Goal: Task Accomplishment & Management: Complete application form

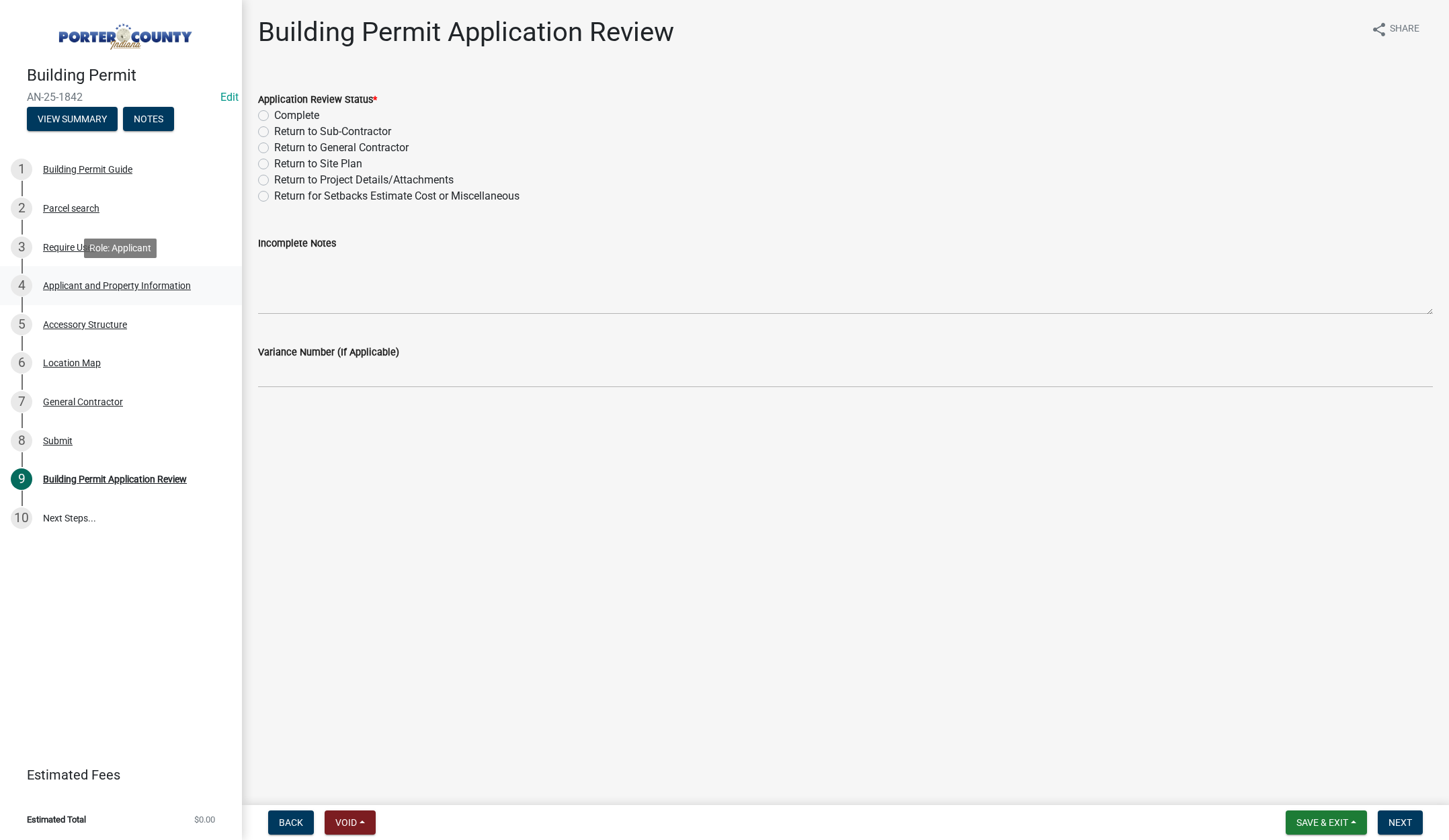
click at [98, 285] on div "Applicant and Property Information" at bounding box center [117, 285] width 148 height 10
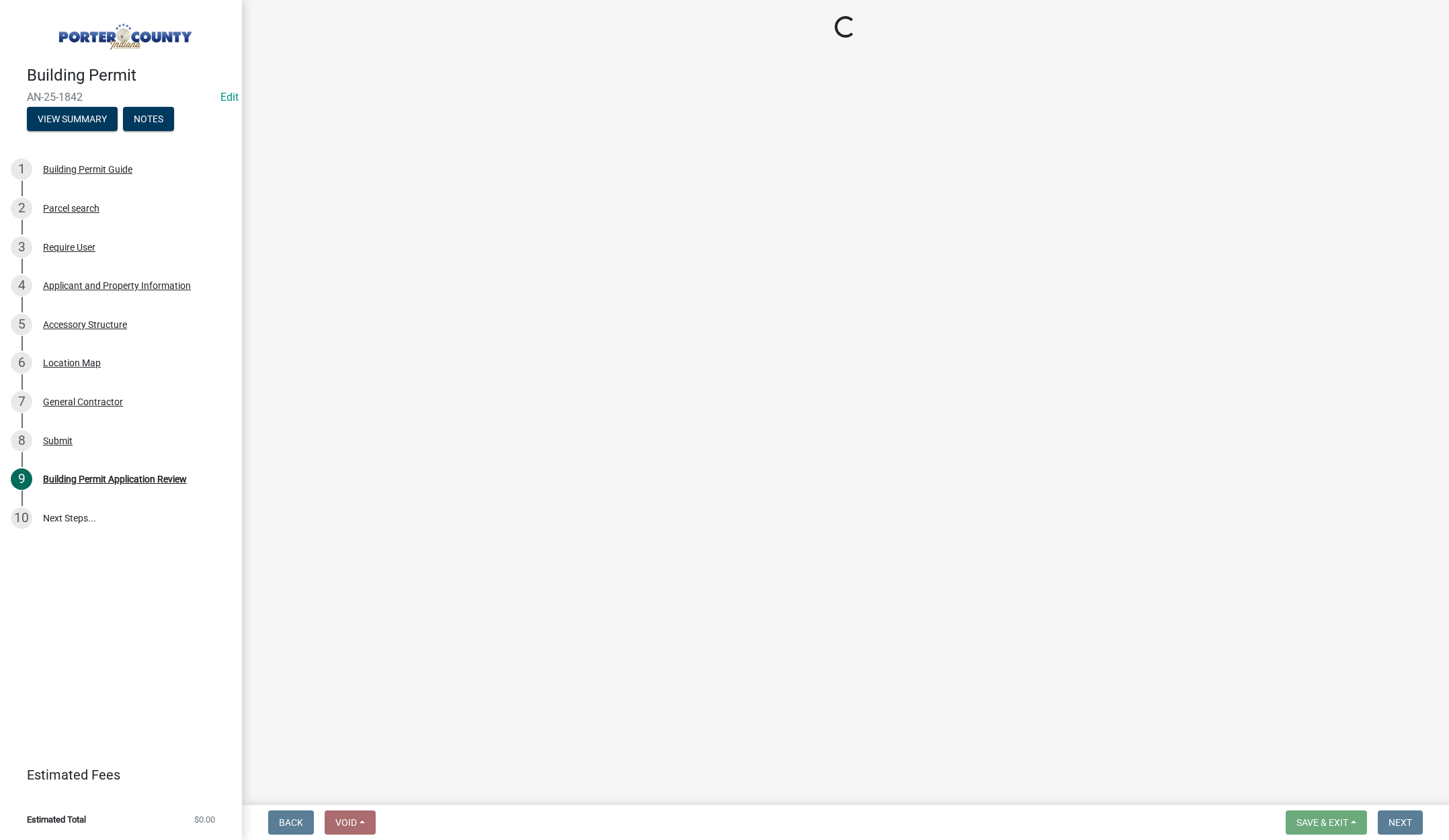
select select "8c5c5d2f-5024-43e1-983d-8a6c0483800f"
select select "ea6751d4-6bf7-4a16-89ee-f7801ab82aa1"
select select "92efe679-05f4-414a-9426-51627fba5de6"
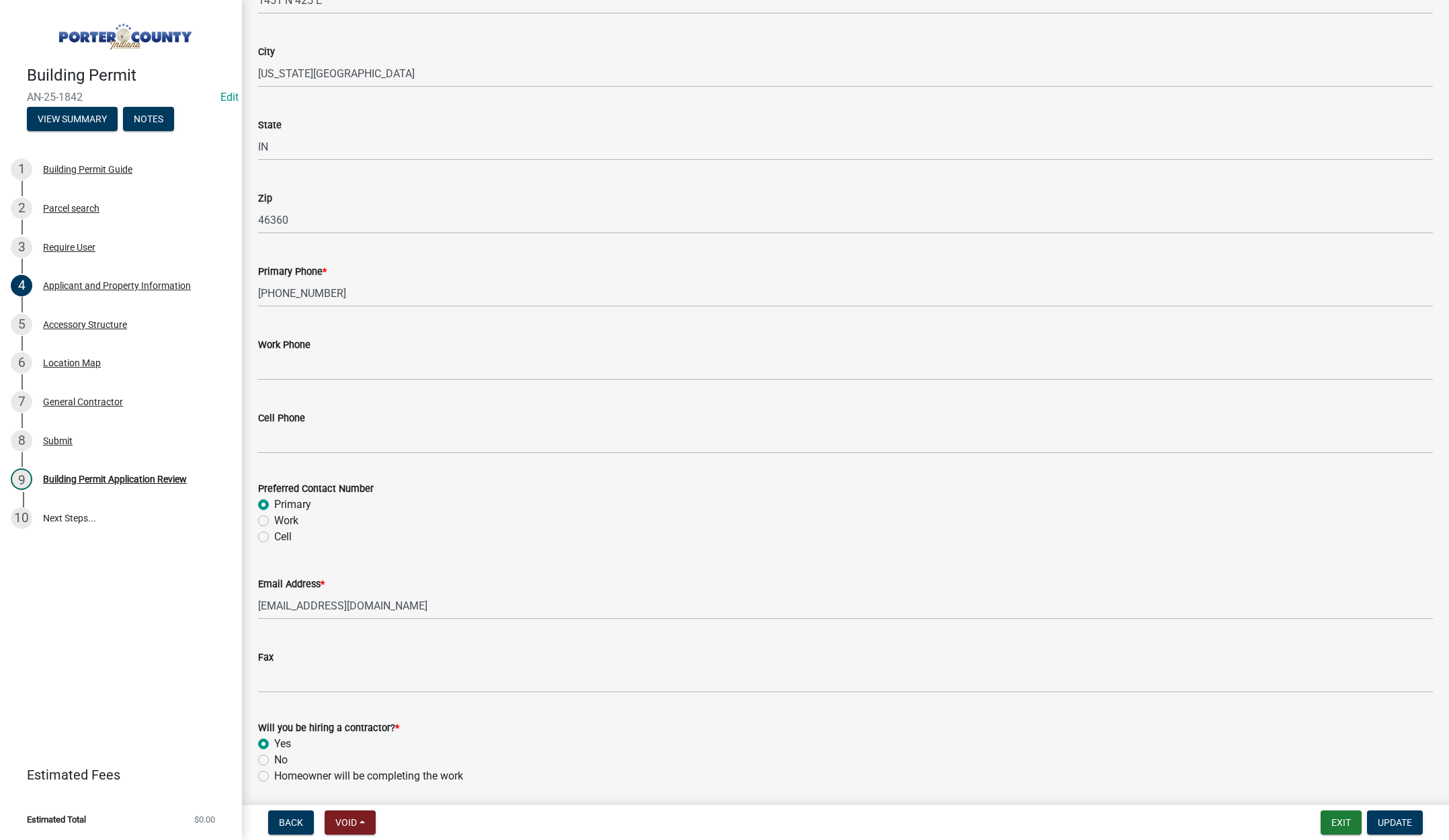
scroll to position [1674, 0]
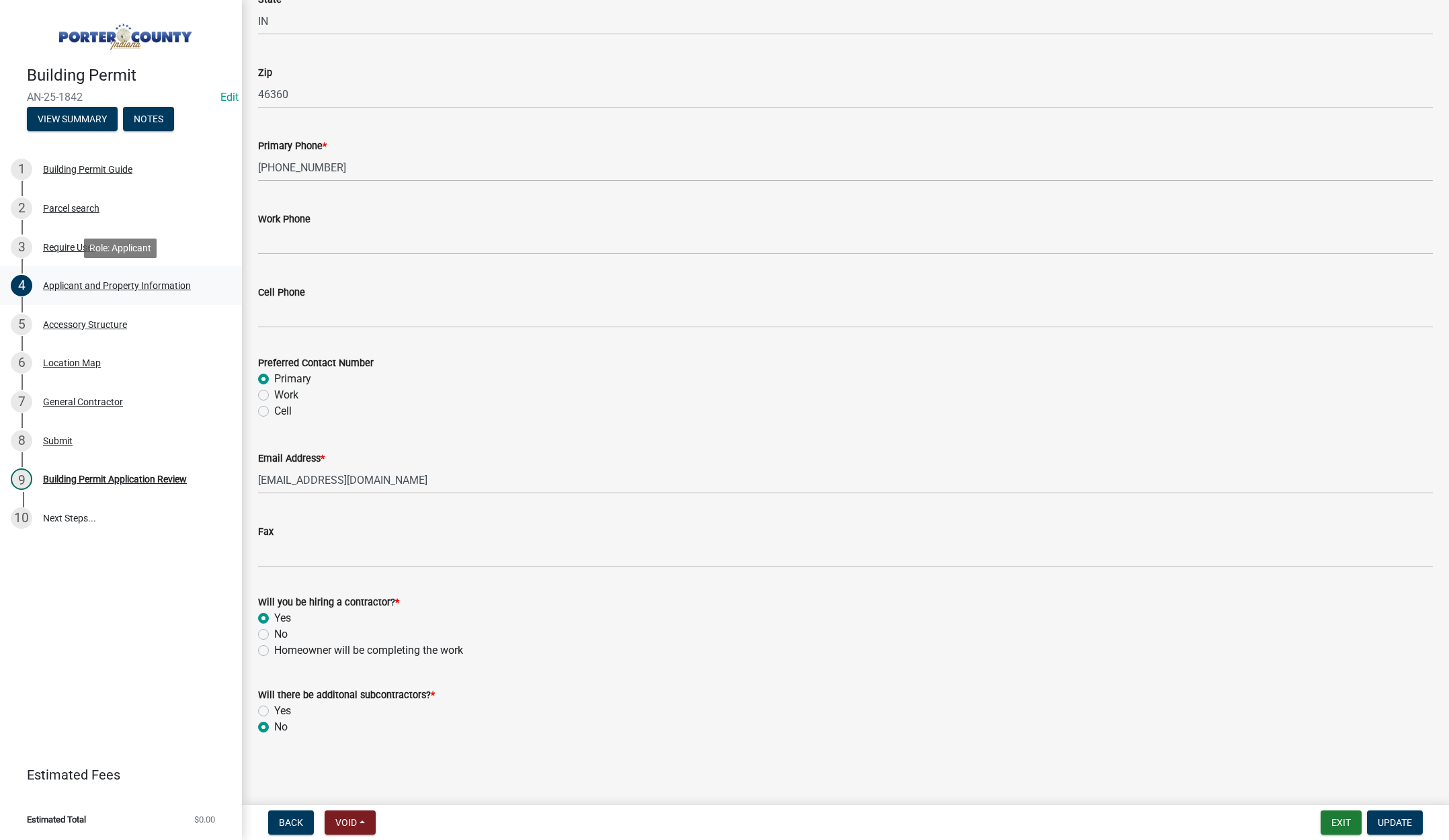
click at [127, 284] on div "Applicant and Property Information" at bounding box center [117, 285] width 148 height 10
click at [100, 324] on div "Accessory Structure" at bounding box center [85, 324] width 84 height 10
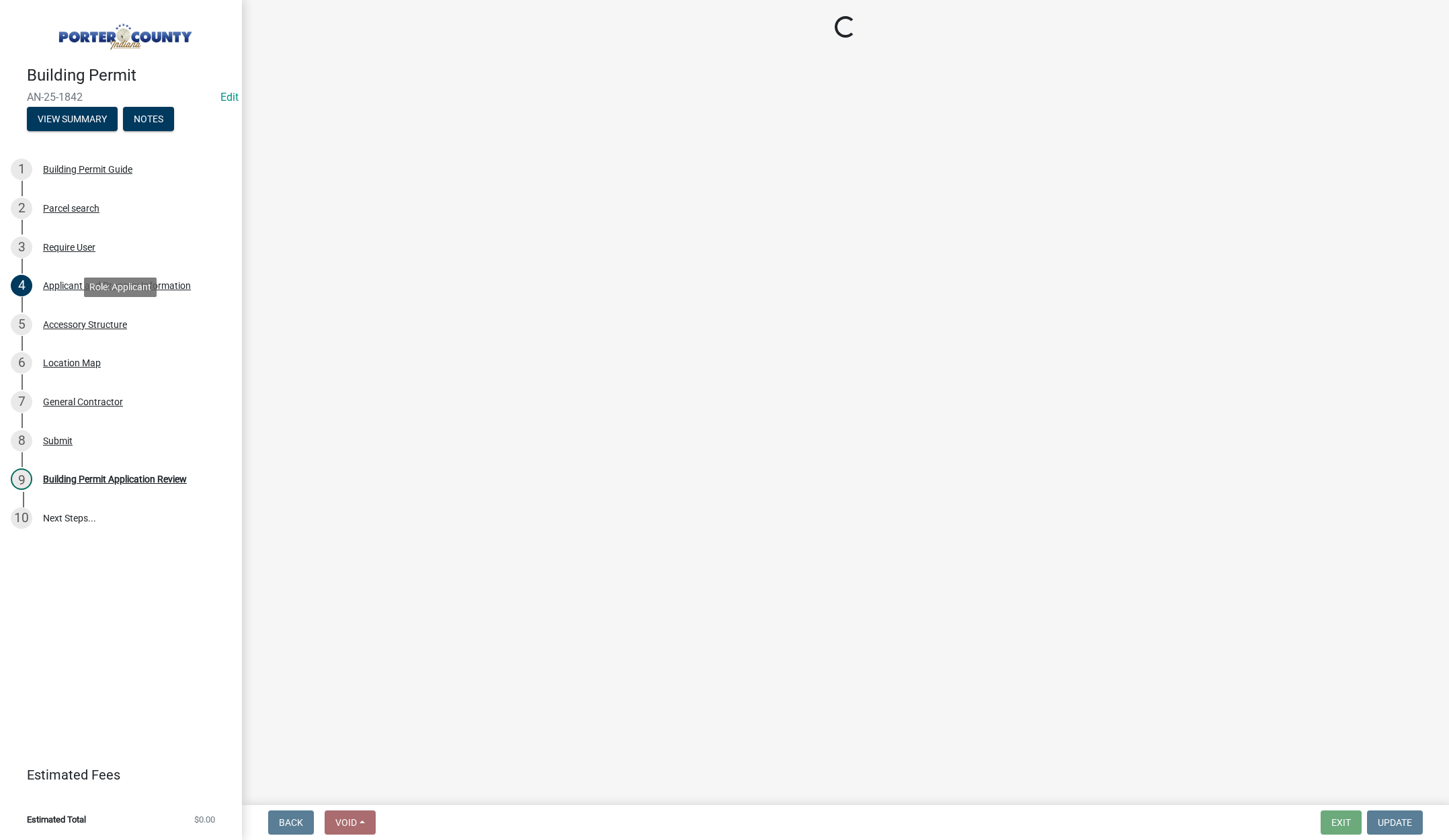
scroll to position [0, 0]
select select "de31ad38-eab4-417a-a8ac-eccf8406b967"
select select "968dc824-c675-4889-9261-eecf15873776"
select select "3cff20c0-3f0c-46d5-8ea1-4d56f0396f42"
select select "d63a0ebc-b44d-481d-ab70-ec75eba29316"
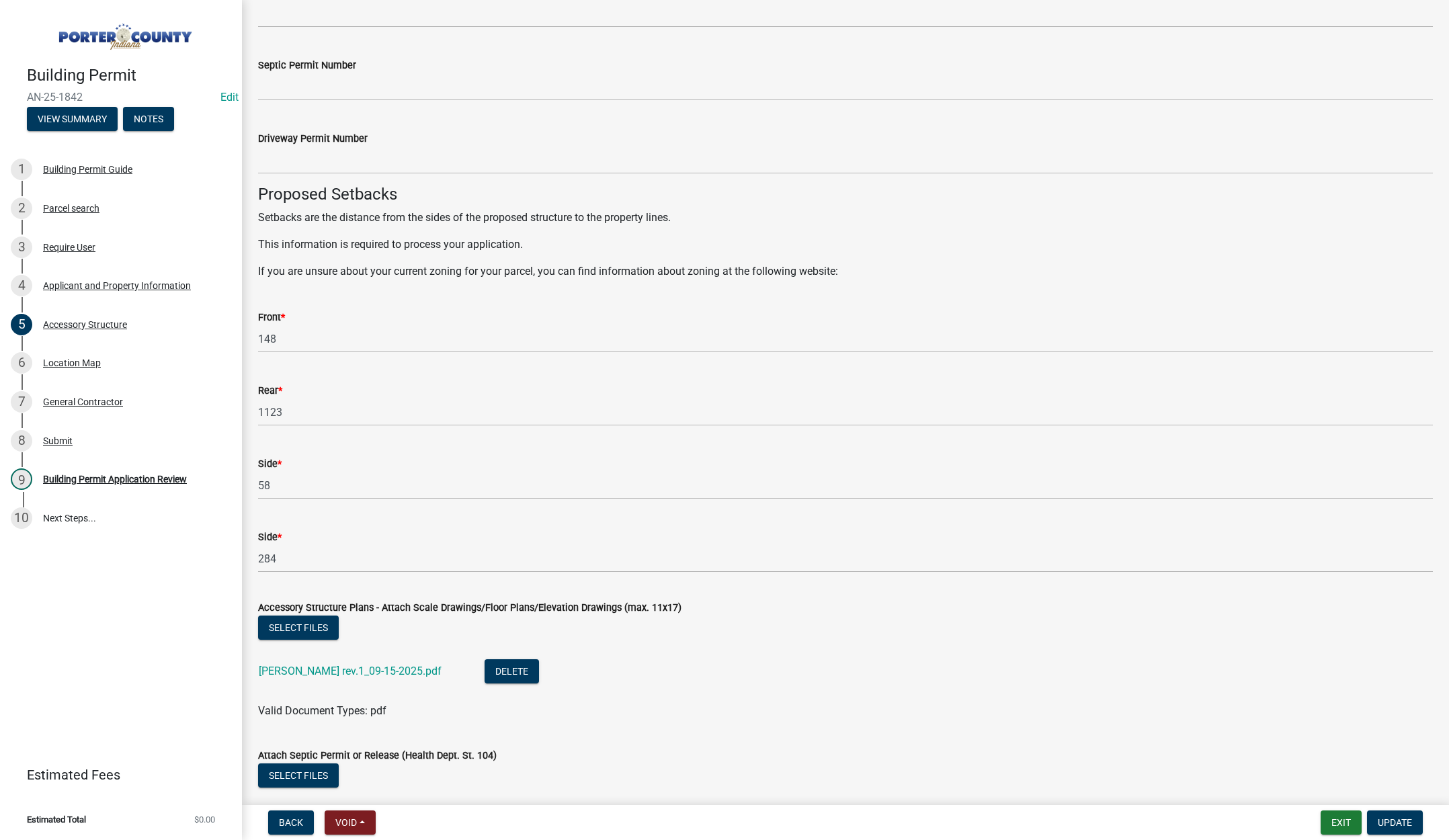
scroll to position [2148, 0]
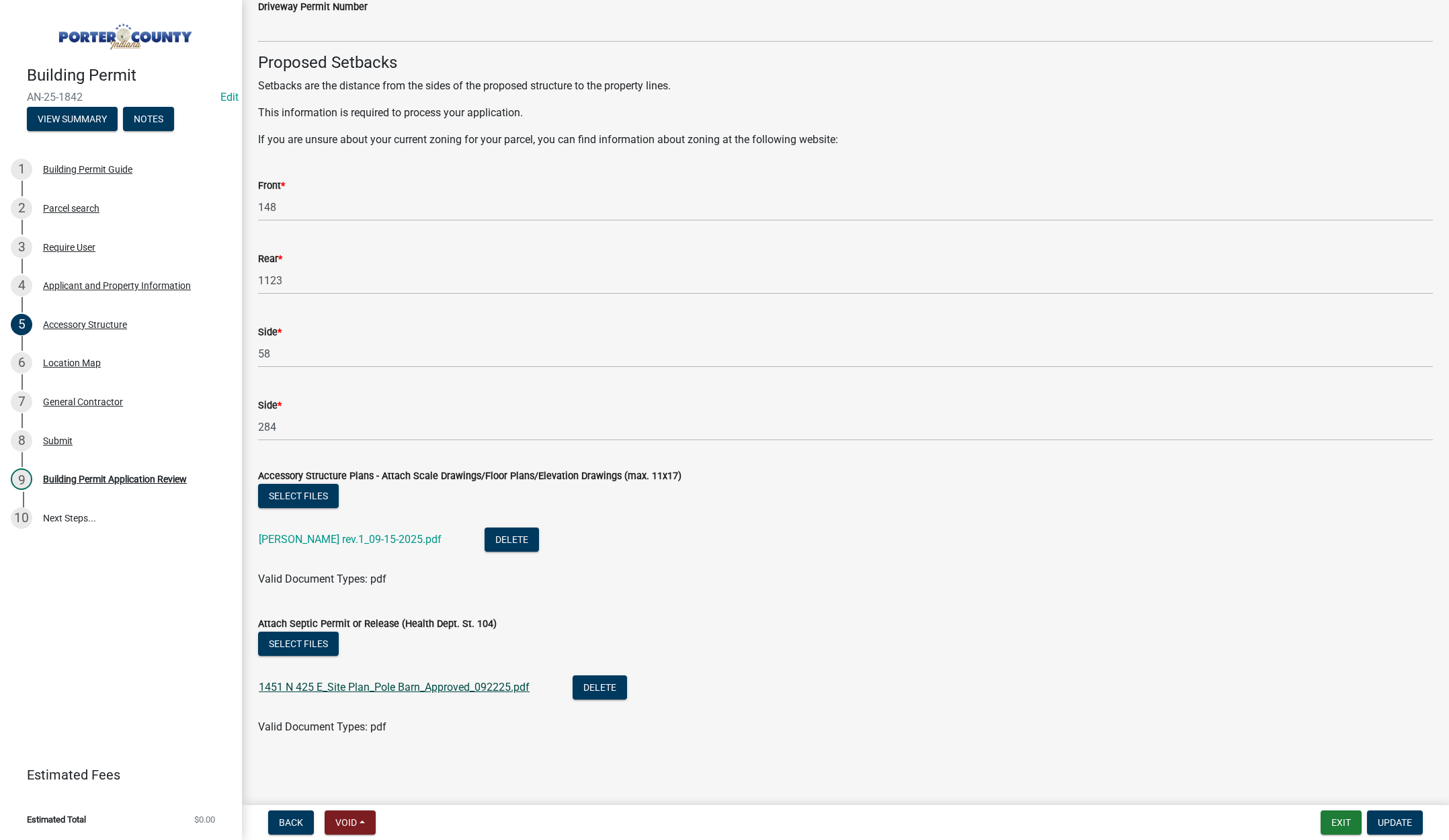
click at [460, 684] on link "1451 N 425 E_Site Plan_Pole Barn_Approved_092225.pdf" at bounding box center [394, 687] width 271 height 13
click at [380, 540] on link "Bernard Lemaitre rev.1_09-15-2025.pdf" at bounding box center [349, 538] width 183 height 13
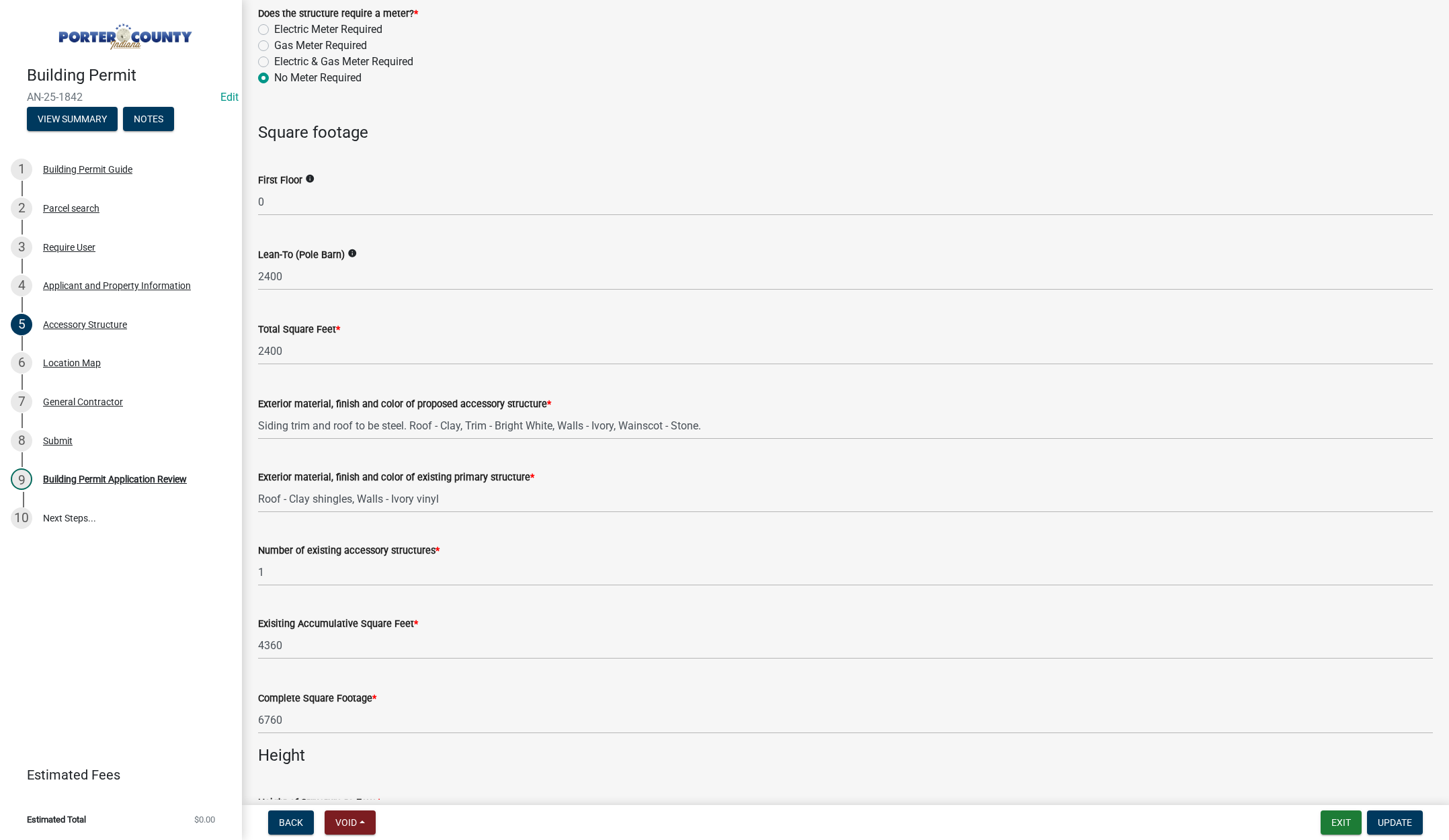
scroll to position [1005, 0]
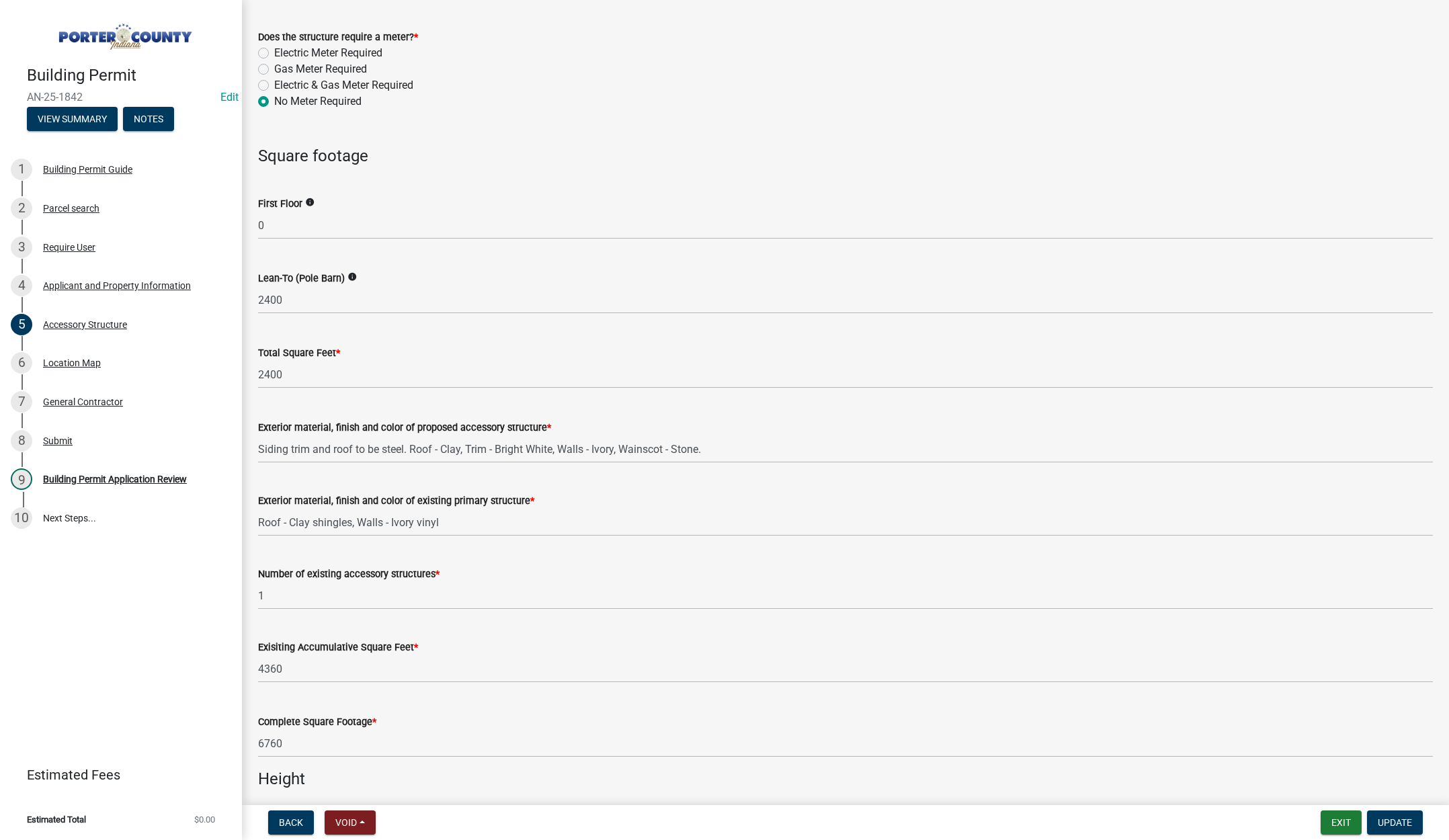
click at [302, 203] on div "First Floor info" at bounding box center [845, 204] width 1175 height 16
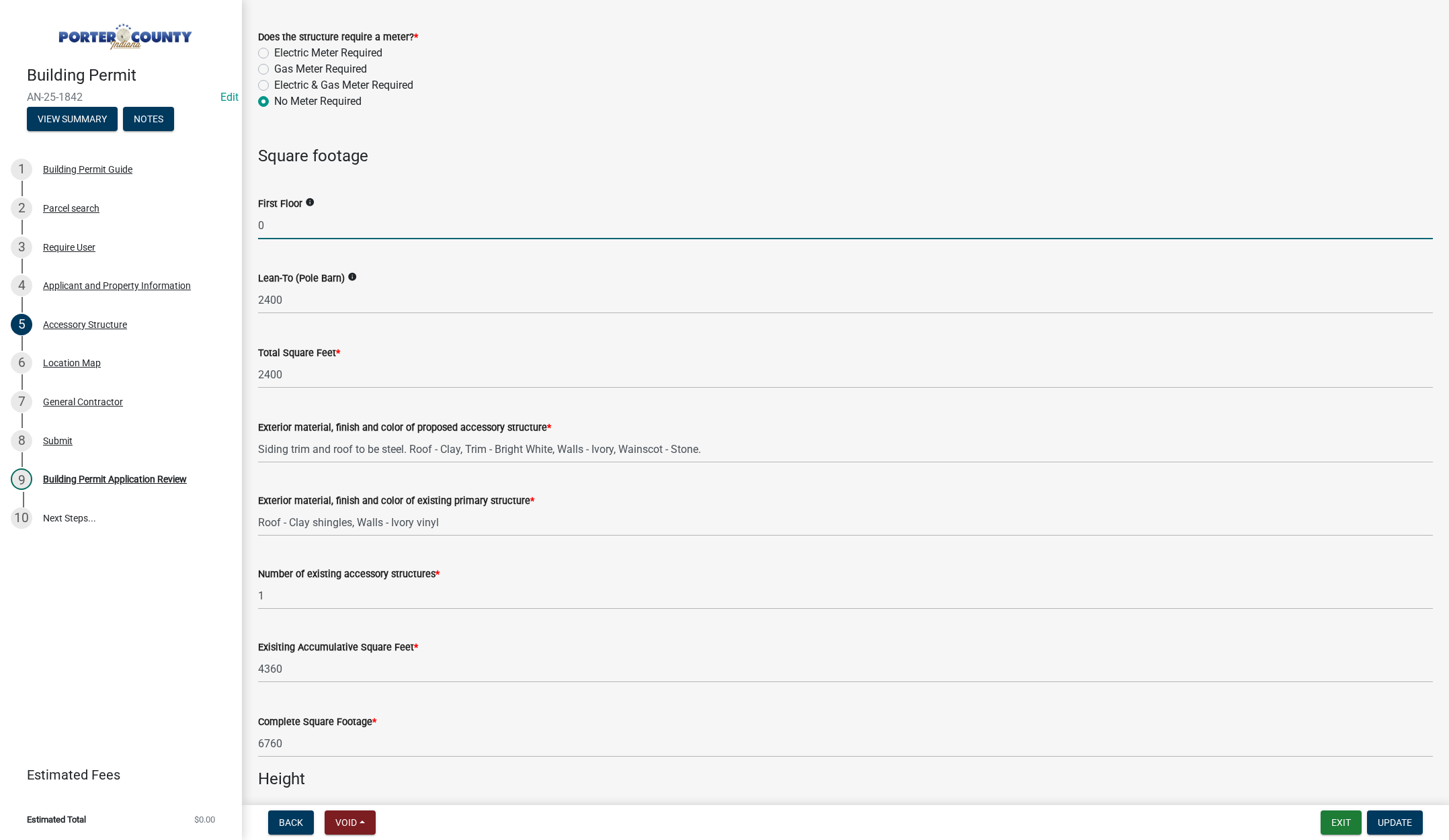
click at [301, 223] on input "0" at bounding box center [845, 225] width 1175 height 28
type input "0"
type input "2400"
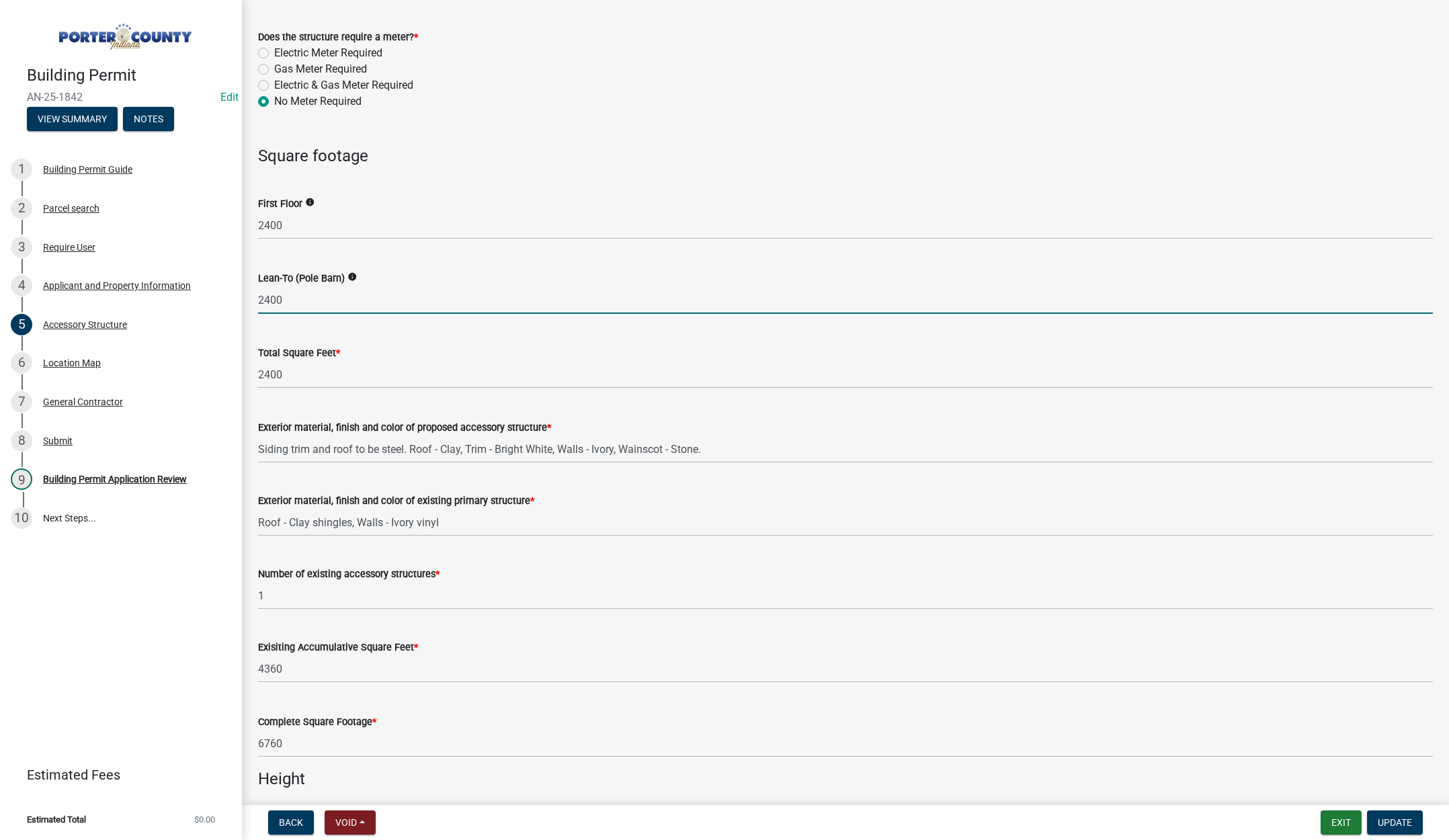
click at [300, 306] on input "2400" at bounding box center [845, 299] width 1175 height 28
type input "2"
type input "0"
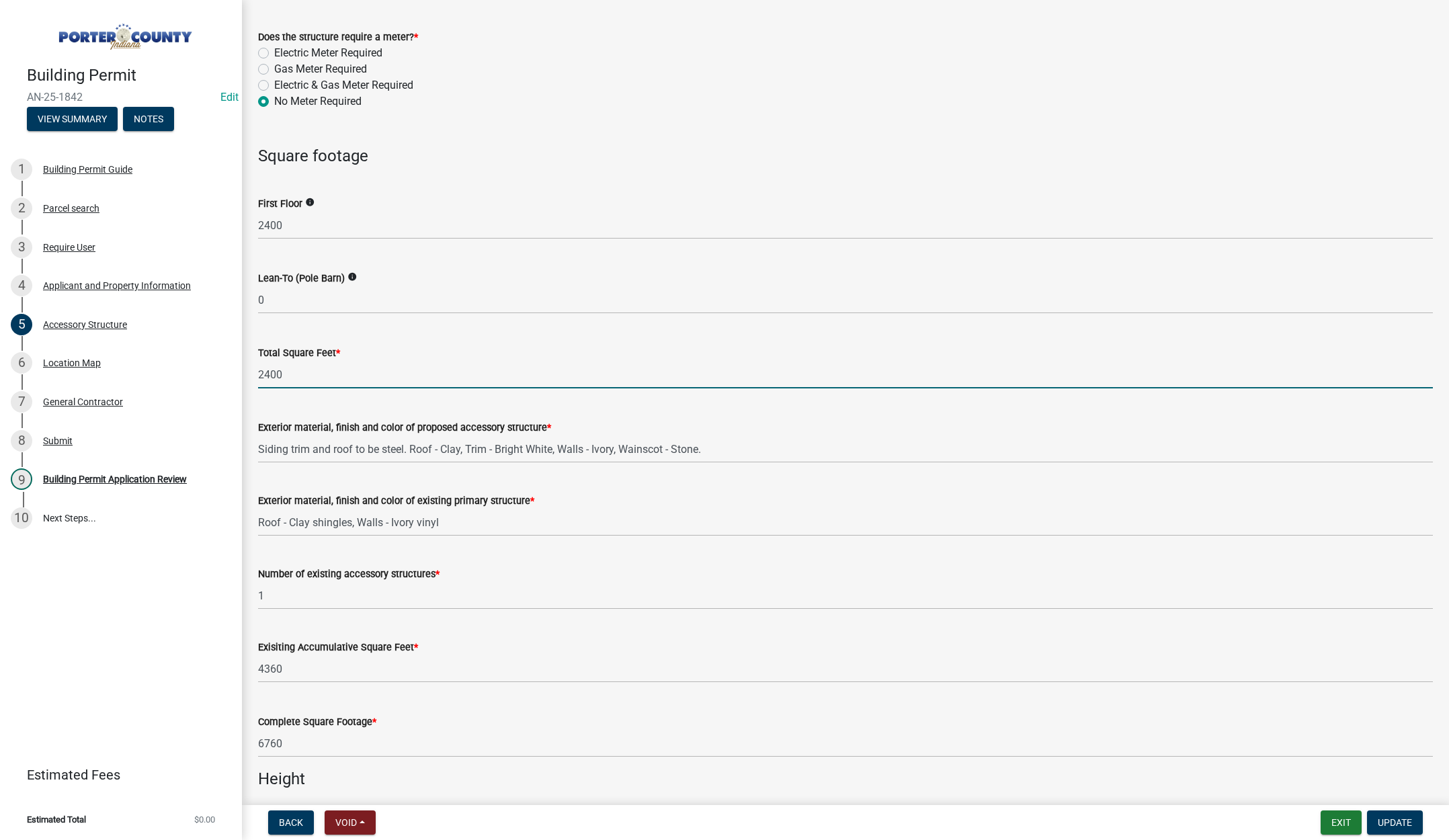
click at [329, 381] on input "2400" at bounding box center [845, 375] width 1175 height 28
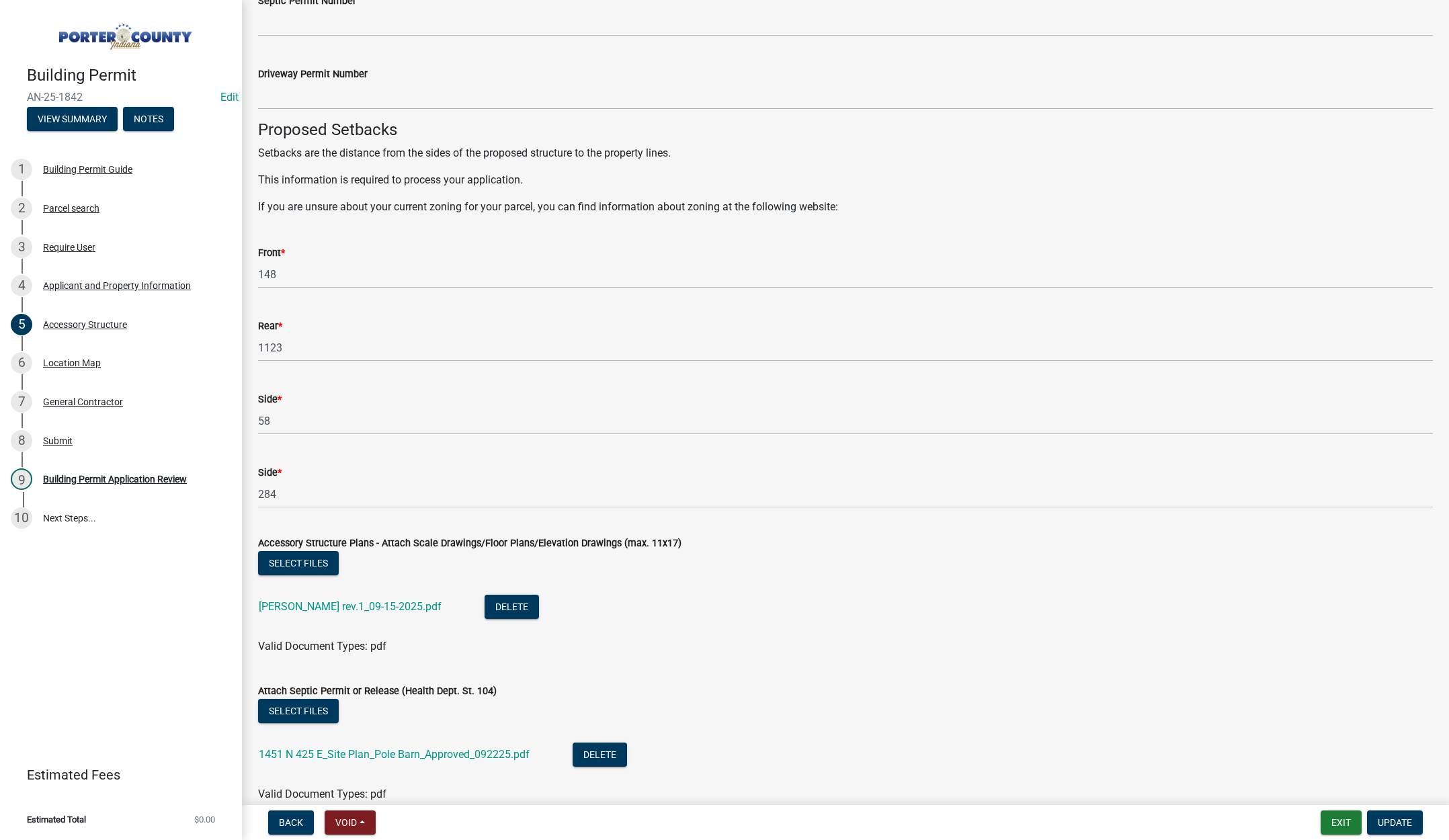
scroll to position [2148, 0]
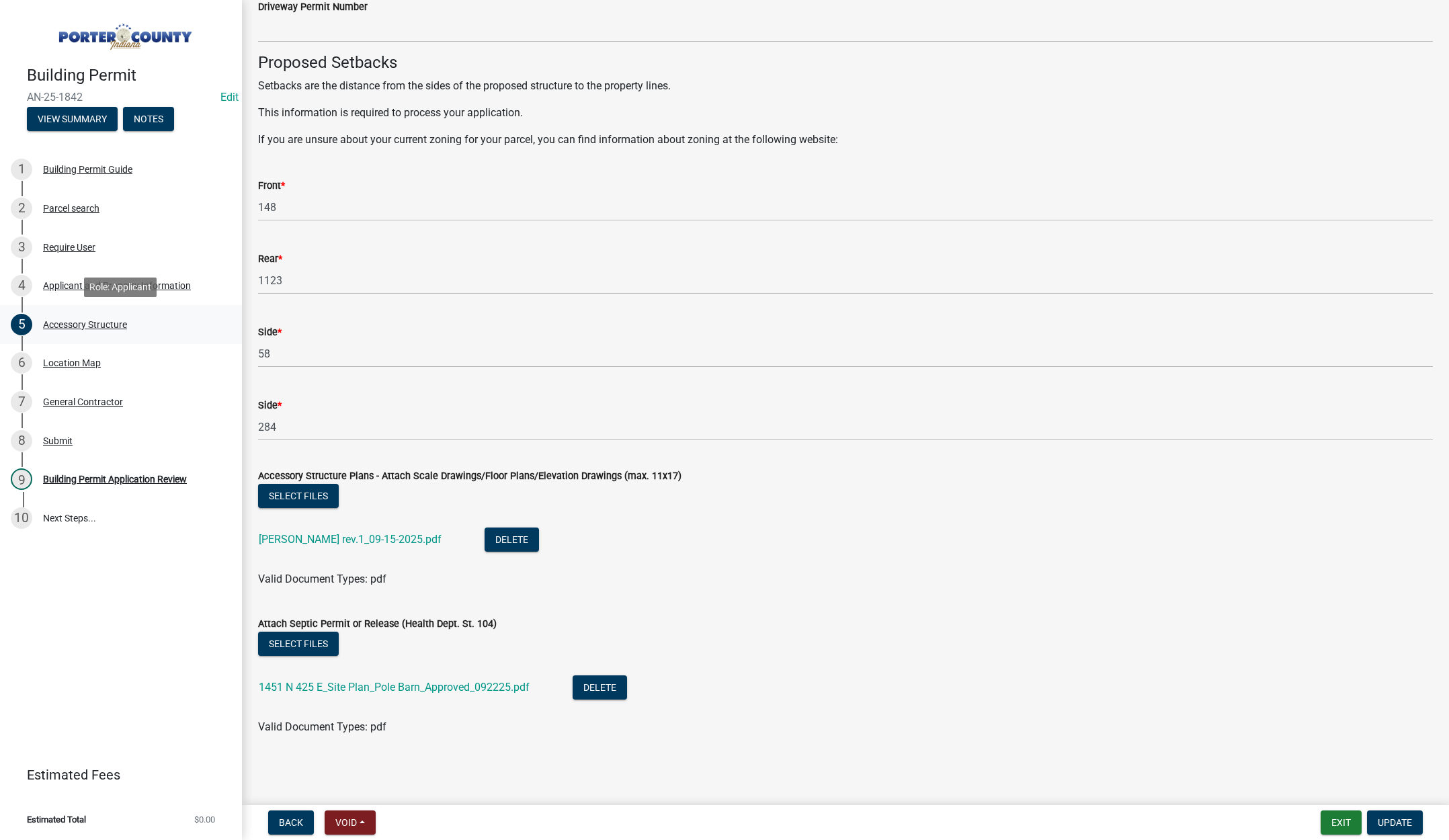
click at [101, 325] on div "Accessory Structure" at bounding box center [85, 324] width 84 height 10
click at [76, 360] on div "Location Map" at bounding box center [72, 363] width 58 height 10
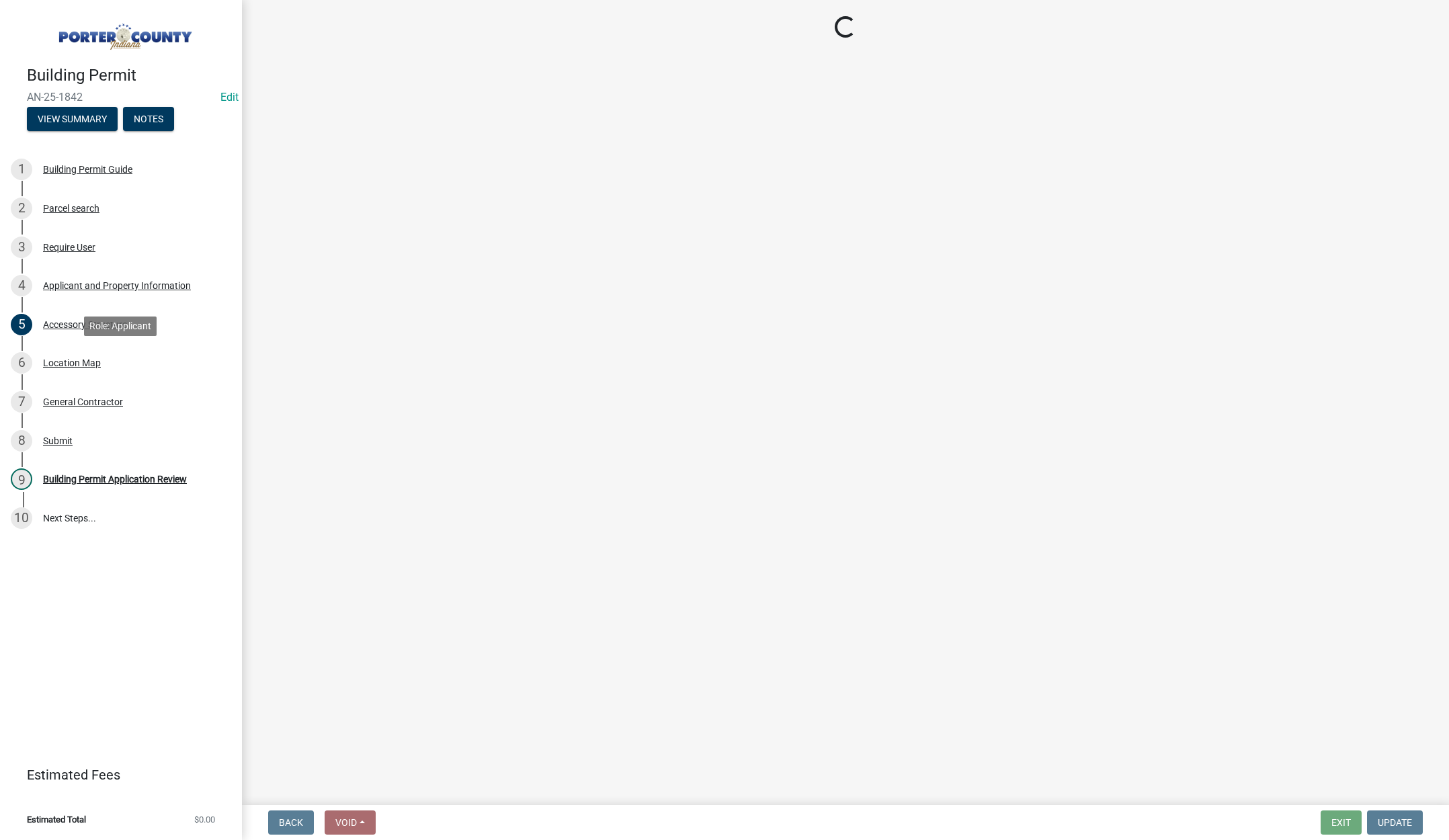
scroll to position [0, 0]
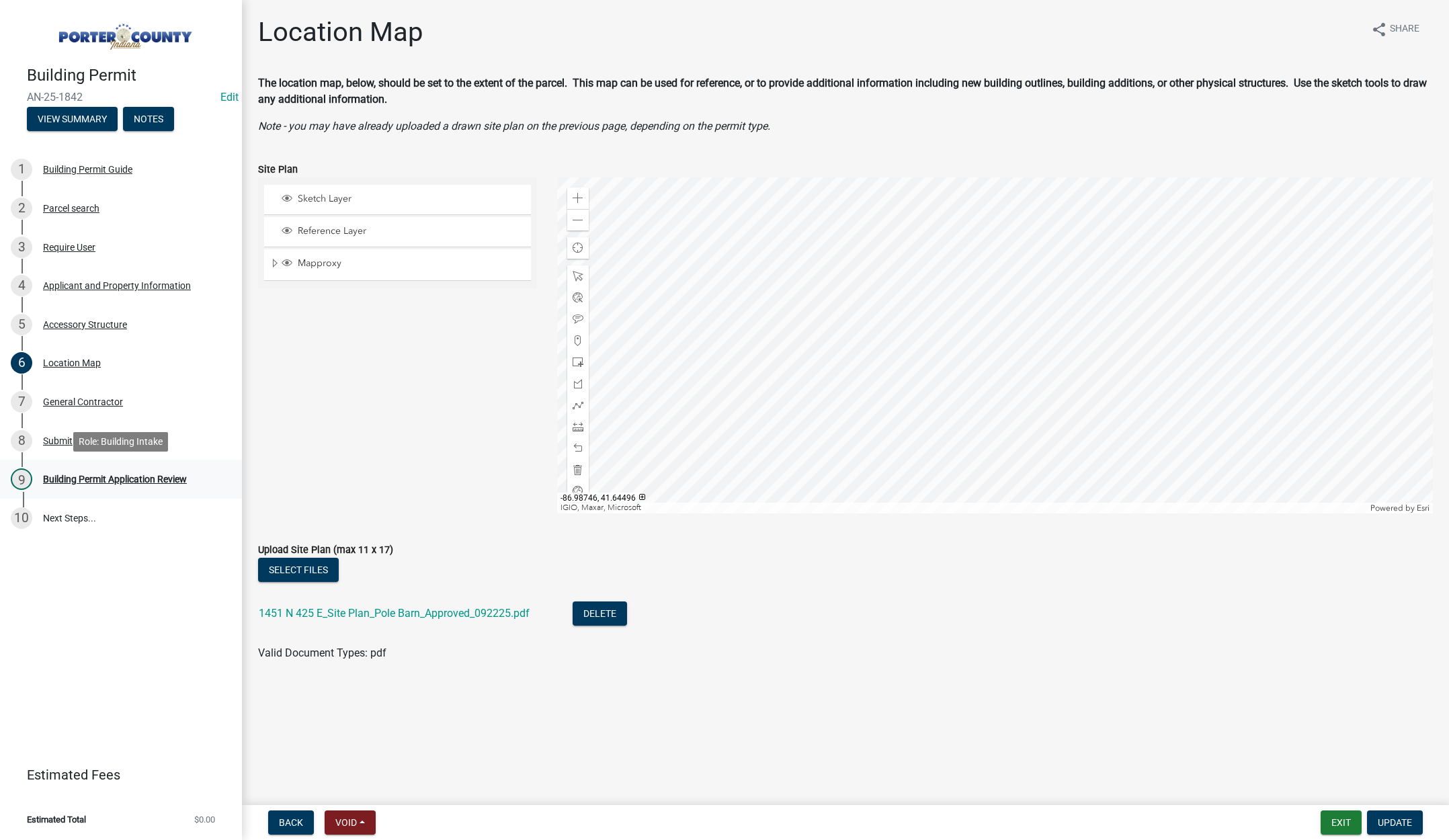
click at [127, 480] on div "Building Permit Application Review" at bounding box center [115, 479] width 144 height 10
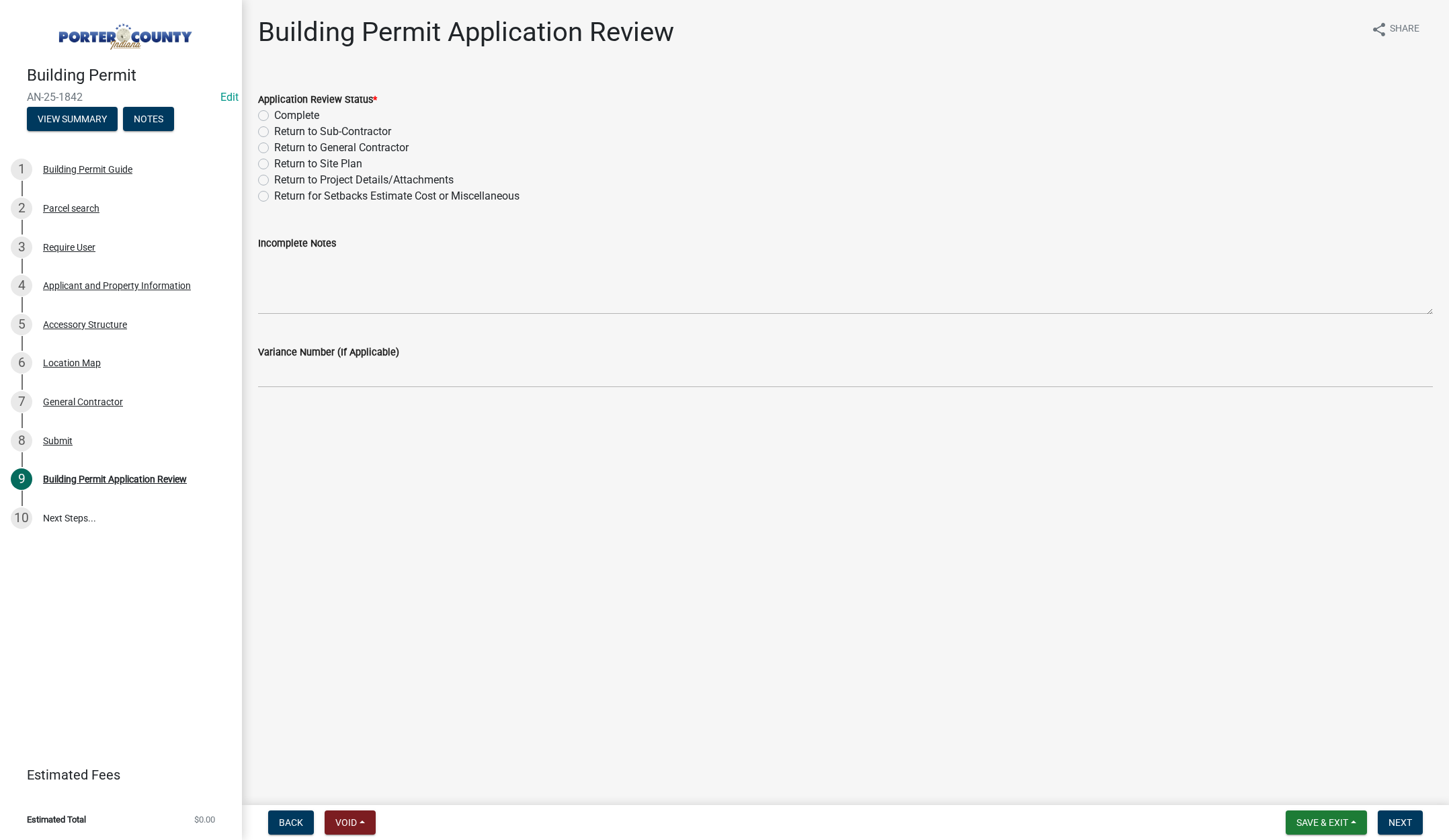
click at [274, 117] on label "Complete" at bounding box center [297, 115] width 45 height 16
click at [274, 116] on input "Complete" at bounding box center [279, 112] width 9 height 9
radio input "true"
click at [1398, 819] on span "Next" at bounding box center [1401, 822] width 24 height 10
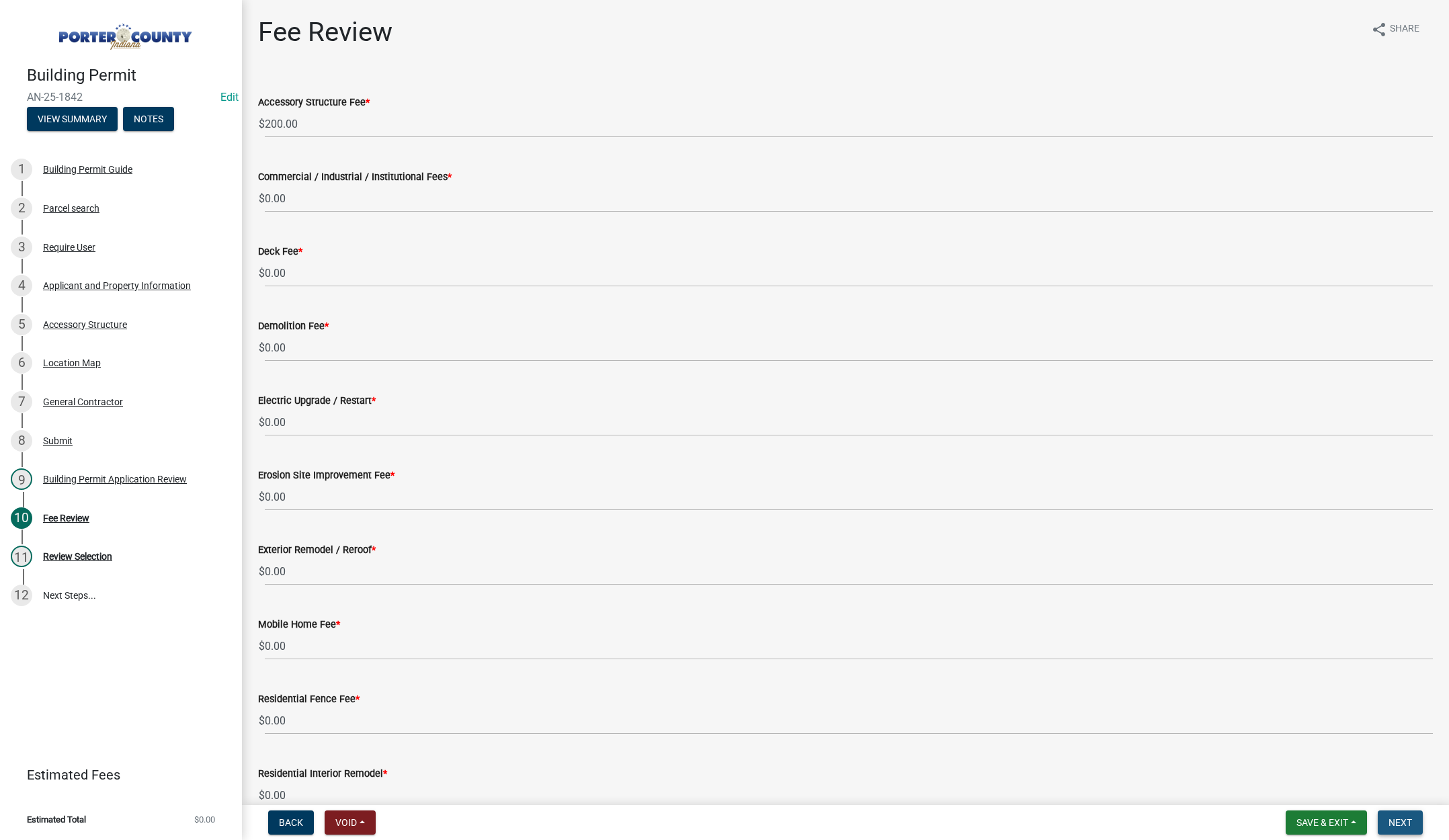
click at [1396, 815] on button "Next" at bounding box center [1401, 822] width 45 height 24
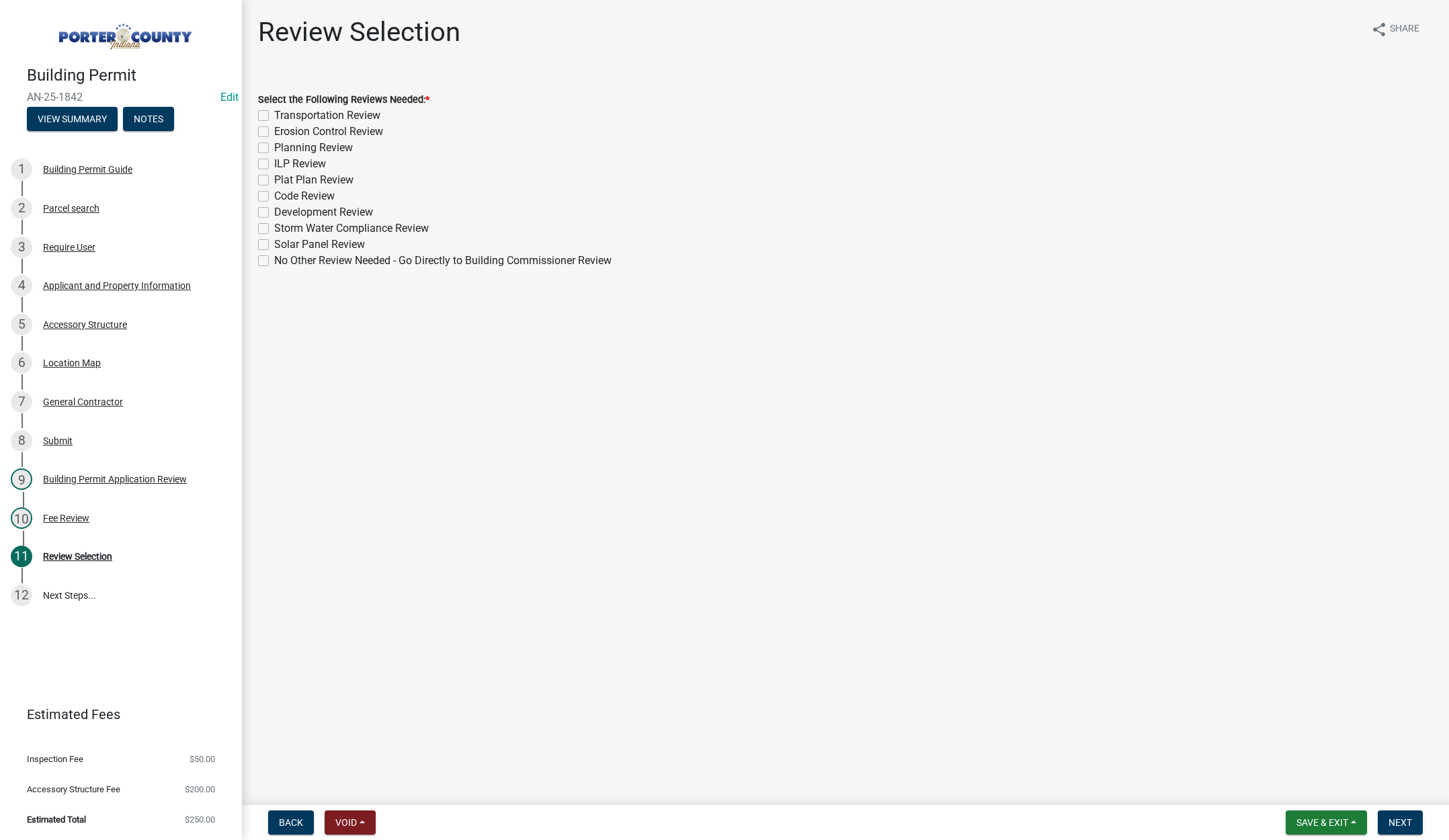
click at [274, 147] on label "Planning Review" at bounding box center [314, 148] width 79 height 16
click at [274, 147] on input "Planning Review" at bounding box center [279, 144] width 9 height 9
checkbox input "true"
checkbox input "false"
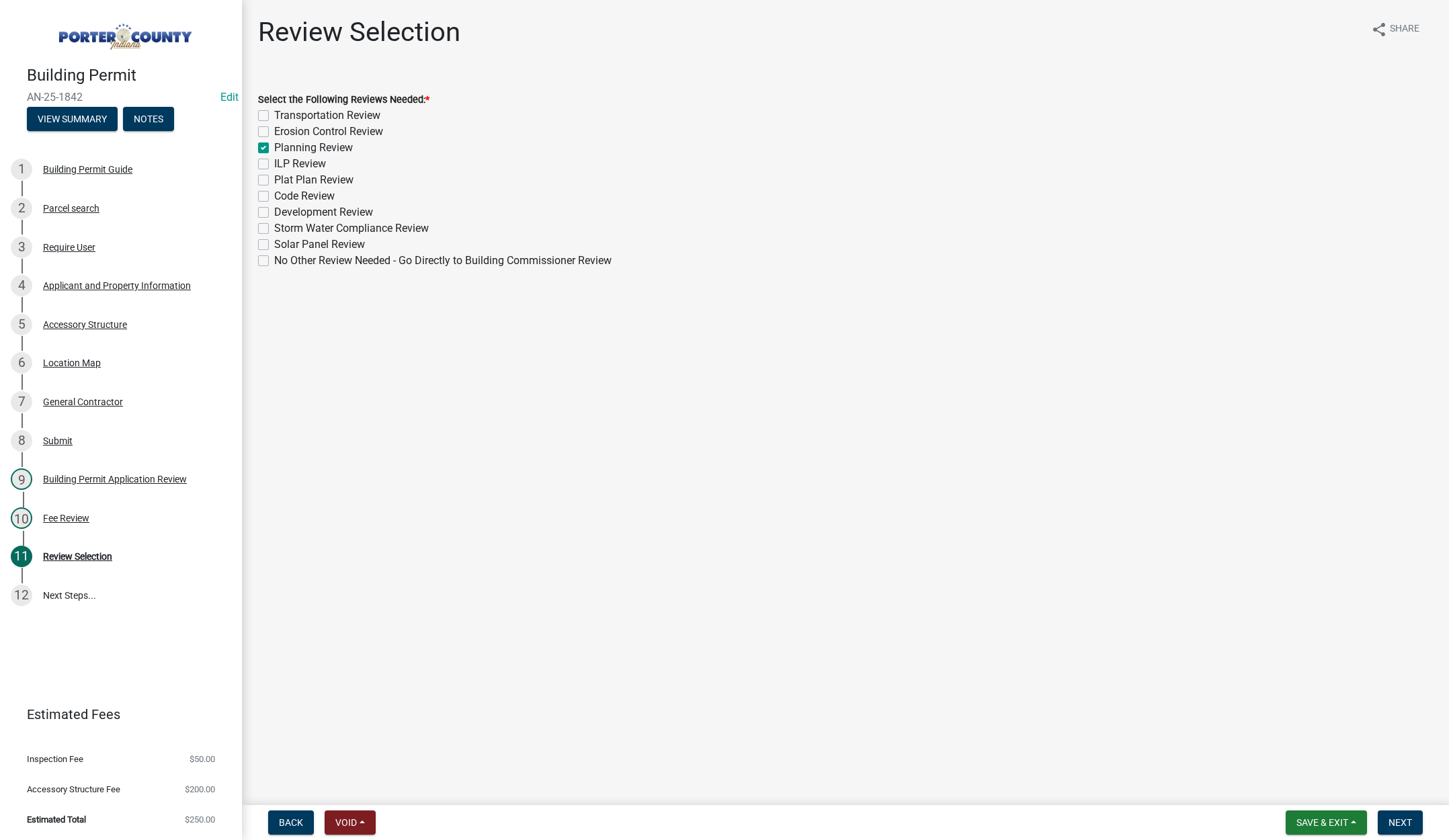
checkbox input "true"
checkbox input "false"
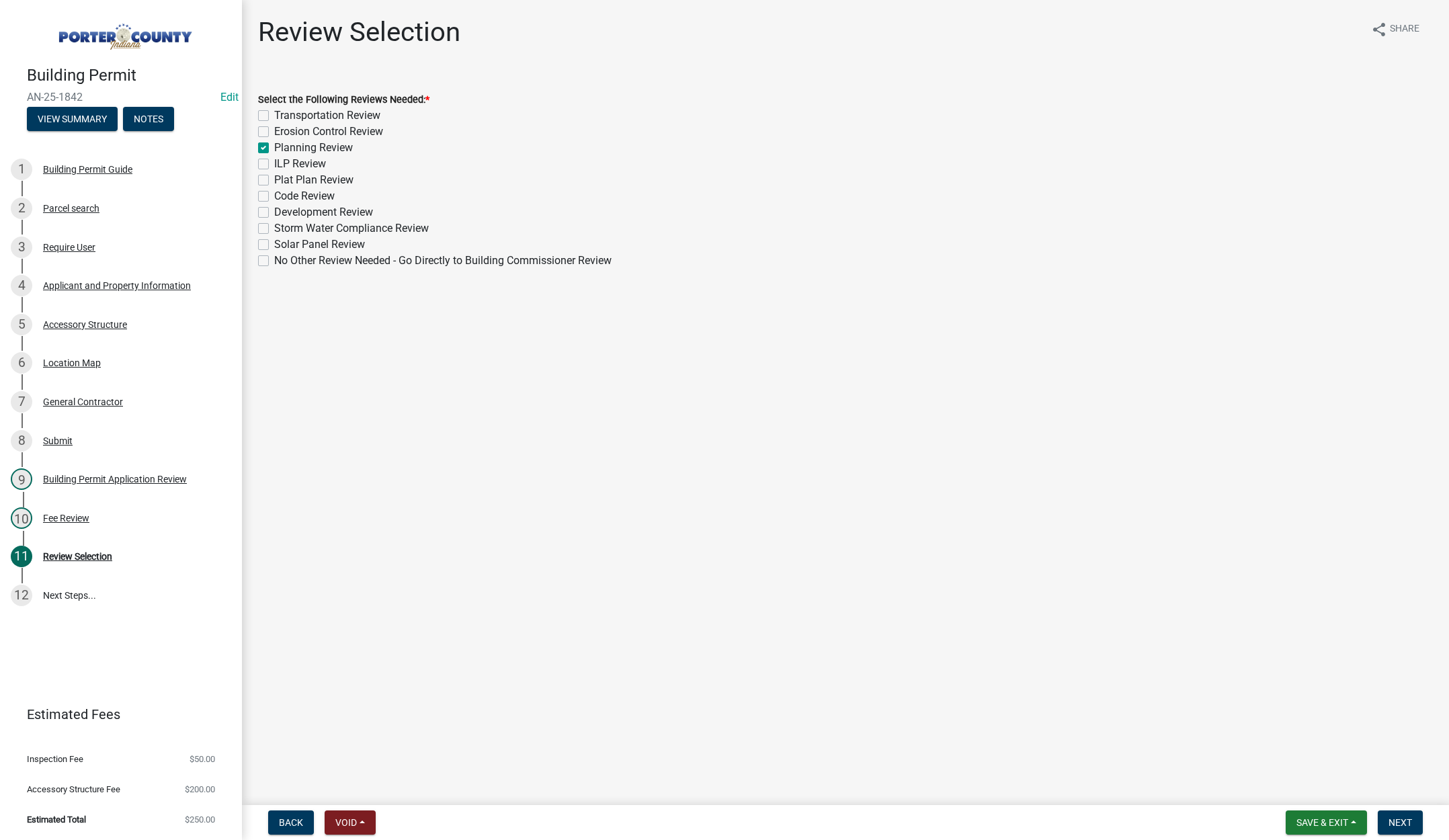
checkbox input "false"
click at [1399, 821] on span "Next" at bounding box center [1401, 822] width 24 height 10
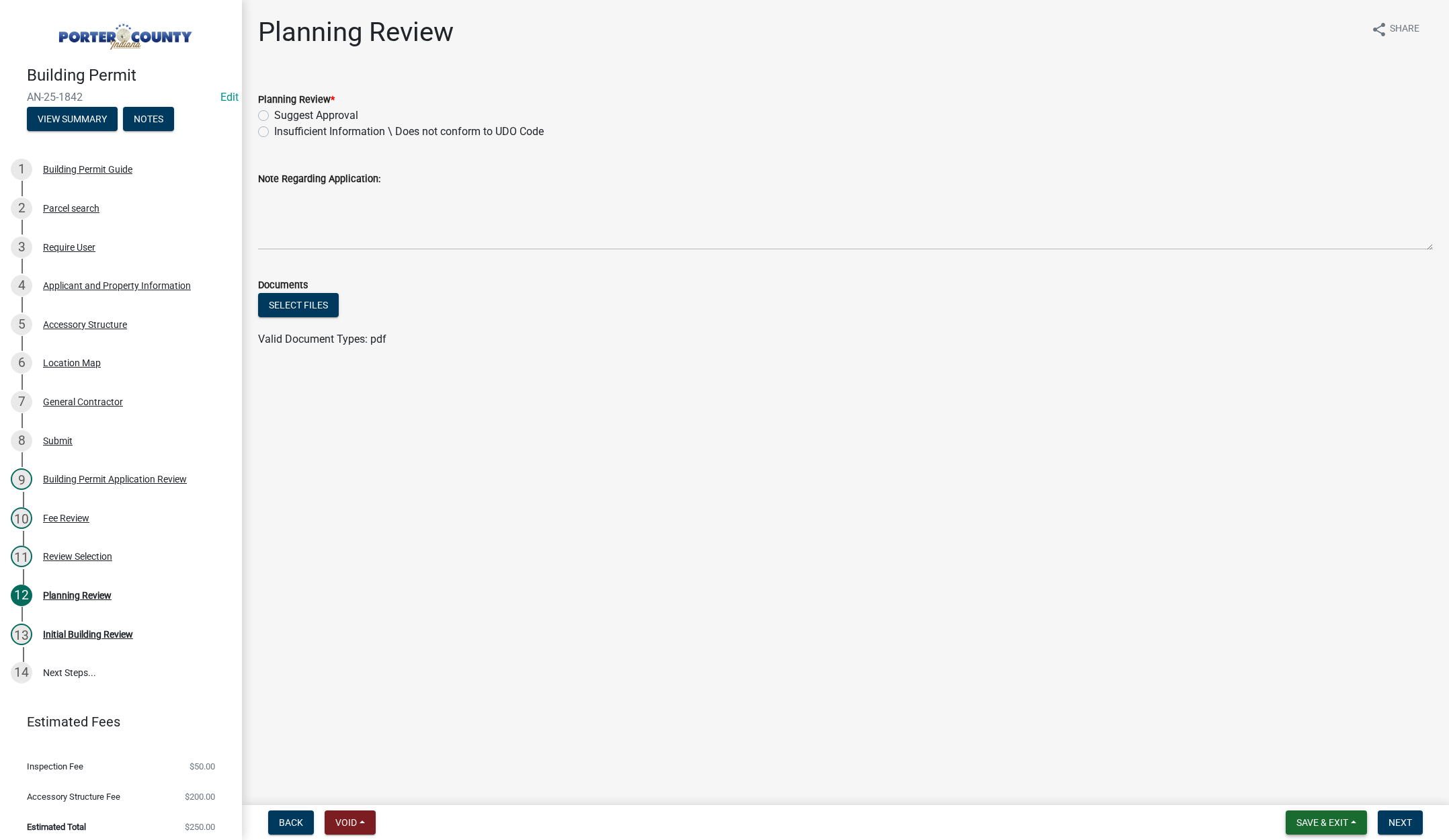
click at [1317, 817] on span "Save & Exit" at bounding box center [1322, 822] width 51 height 10
click at [1317, 789] on button "Save & Exit" at bounding box center [1313, 787] width 107 height 32
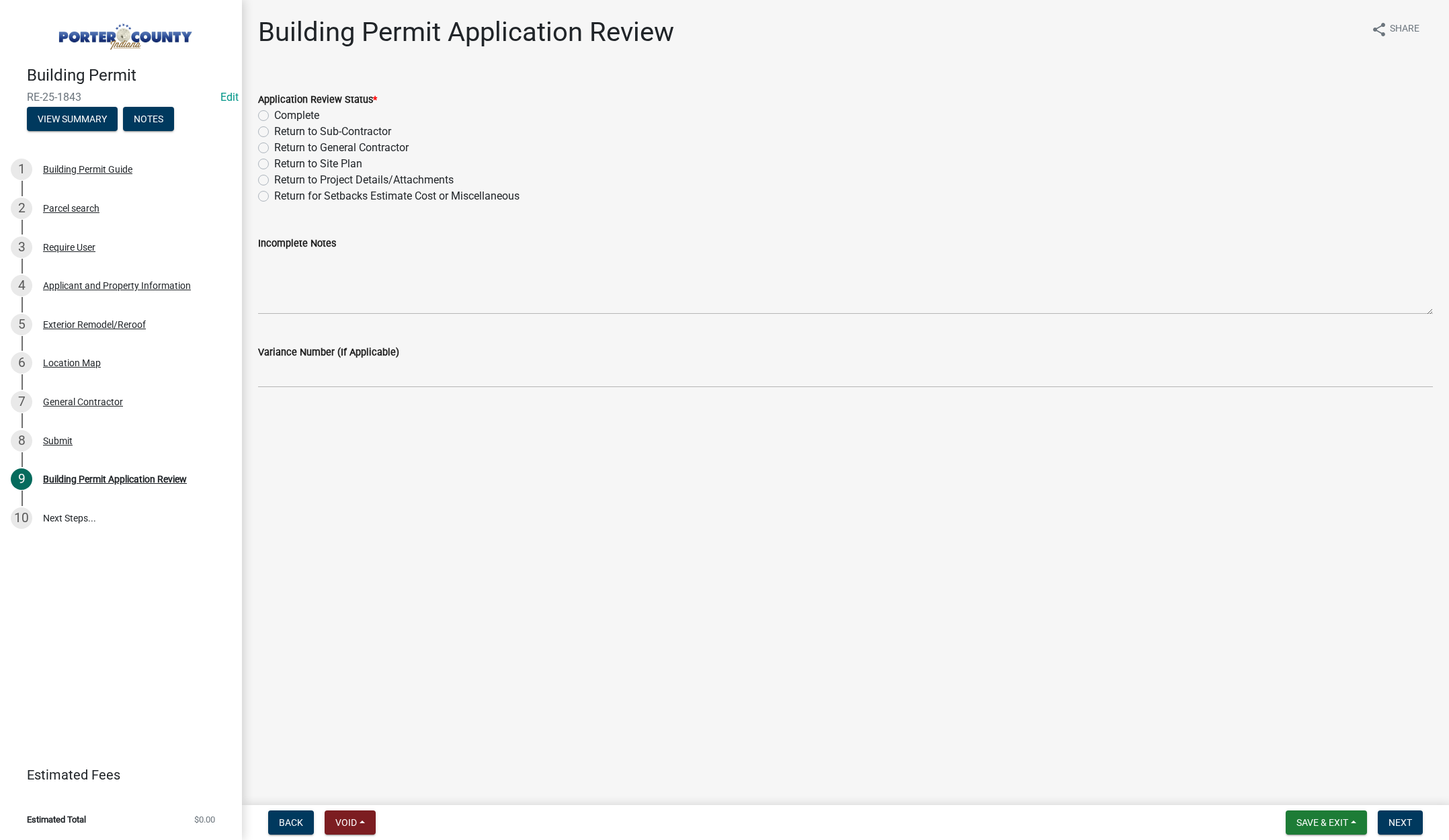
click at [274, 115] on label "Complete" at bounding box center [297, 115] width 45 height 16
click at [274, 115] on input "Complete" at bounding box center [279, 112] width 9 height 9
radio input "true"
click at [1400, 818] on span "Next" at bounding box center [1401, 822] width 24 height 10
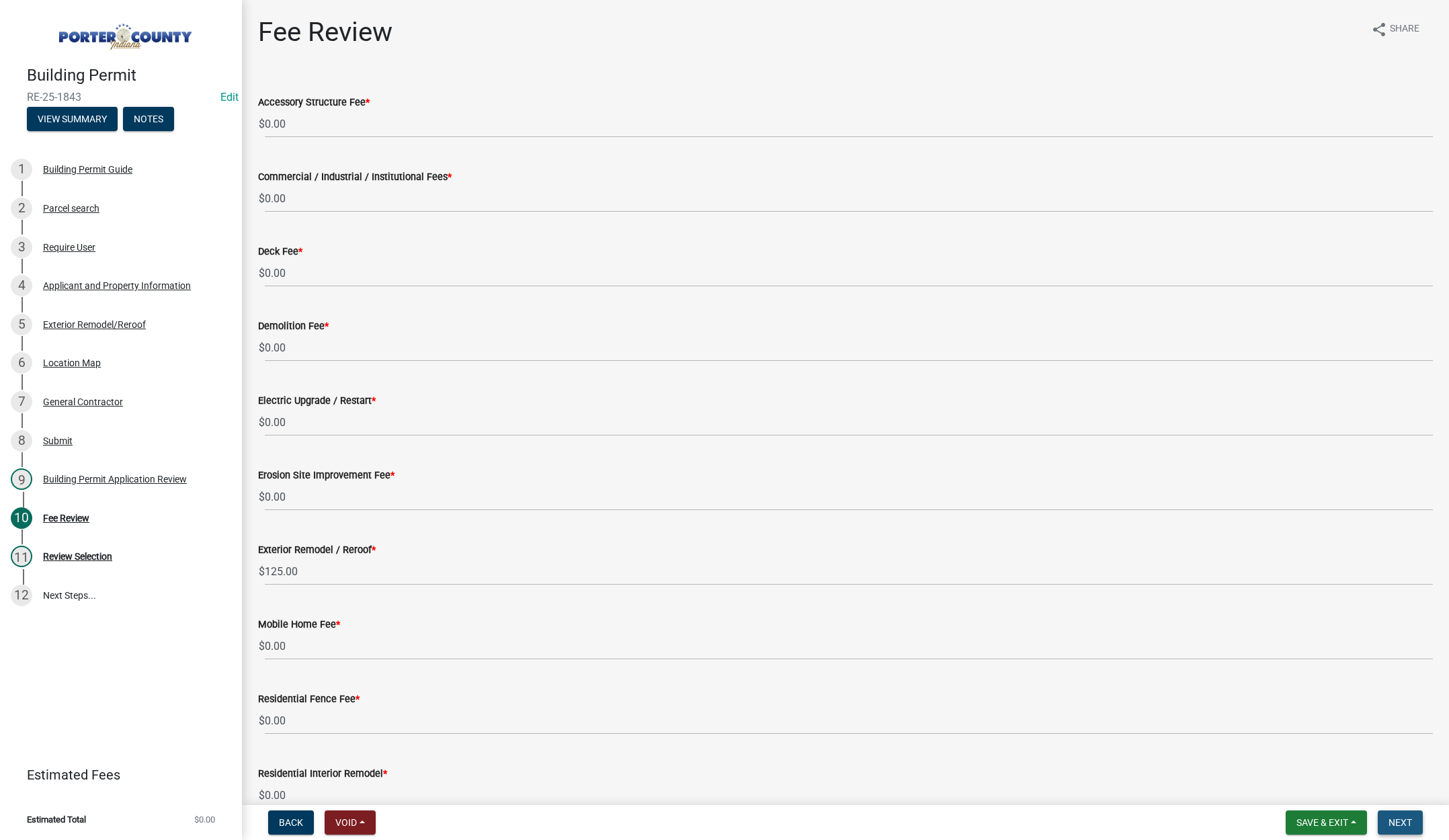
click at [1400, 815] on button "Next" at bounding box center [1401, 822] width 45 height 24
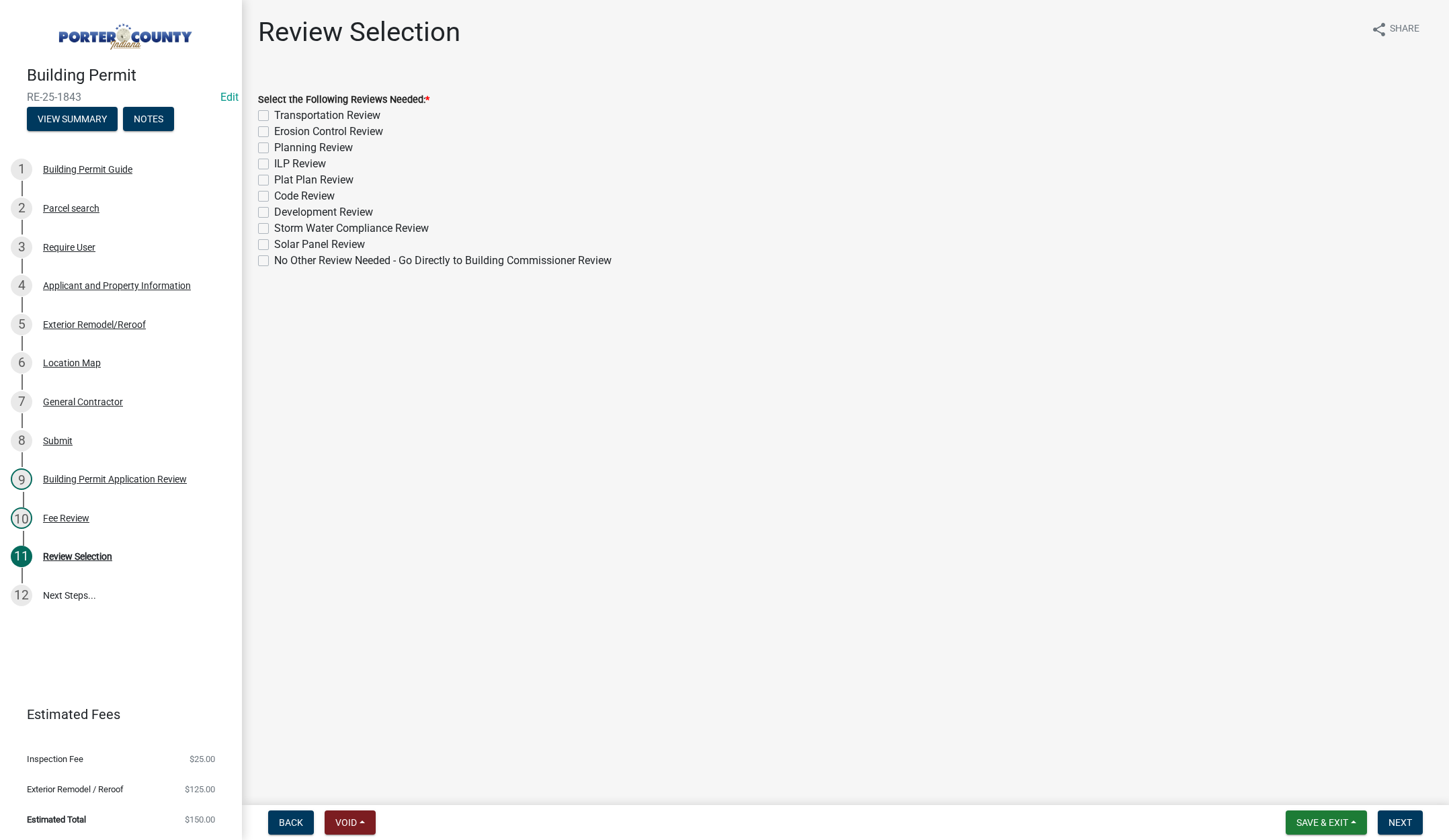
click at [274, 258] on label "No Other Review Needed - Go Directly to Building Commissioner Review" at bounding box center [443, 261] width 337 height 16
click at [274, 258] on input "No Other Review Needed - Go Directly to Building Commissioner Review" at bounding box center [279, 257] width 9 height 9
checkbox input "true"
checkbox input "false"
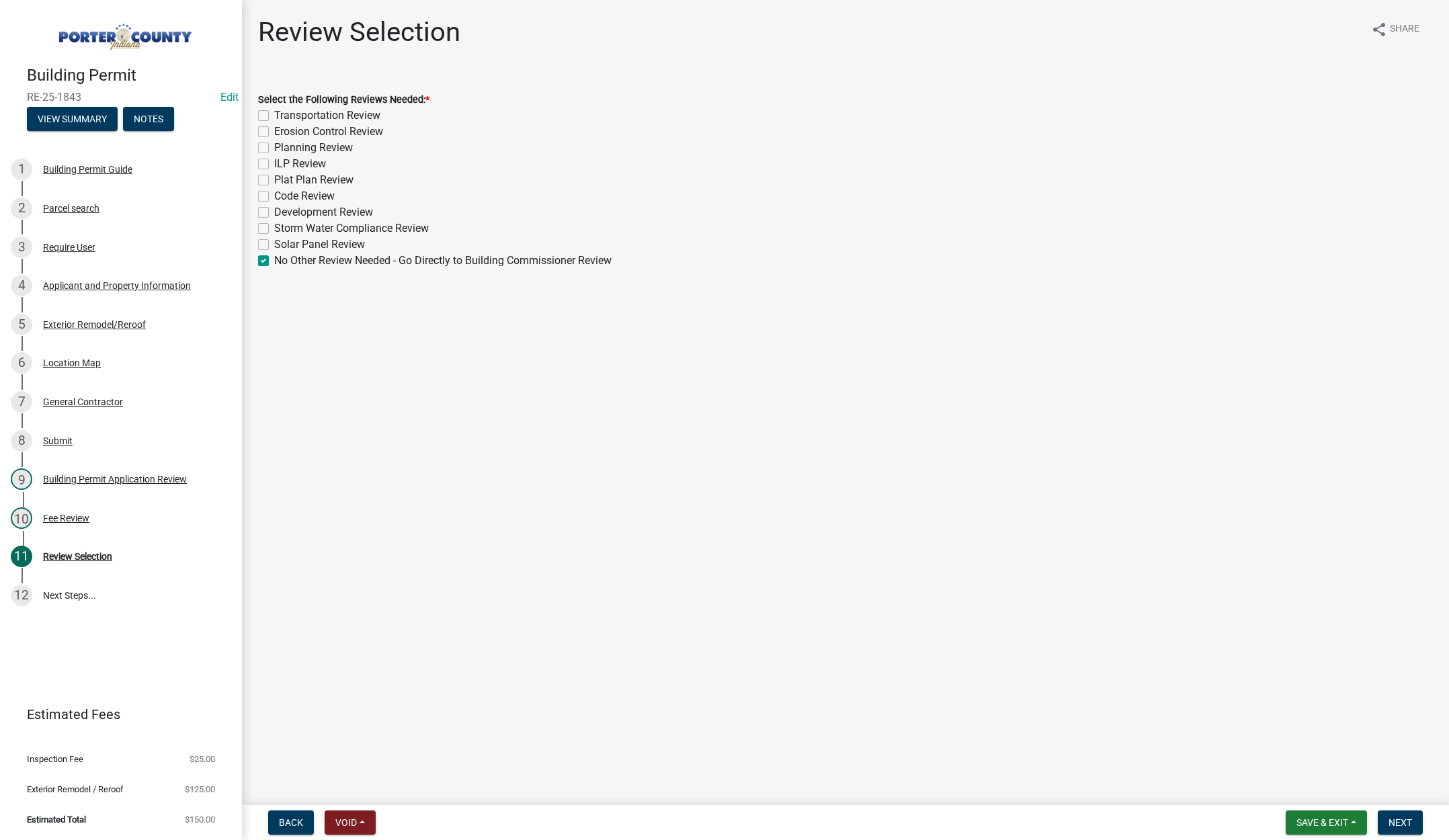
checkbox input "false"
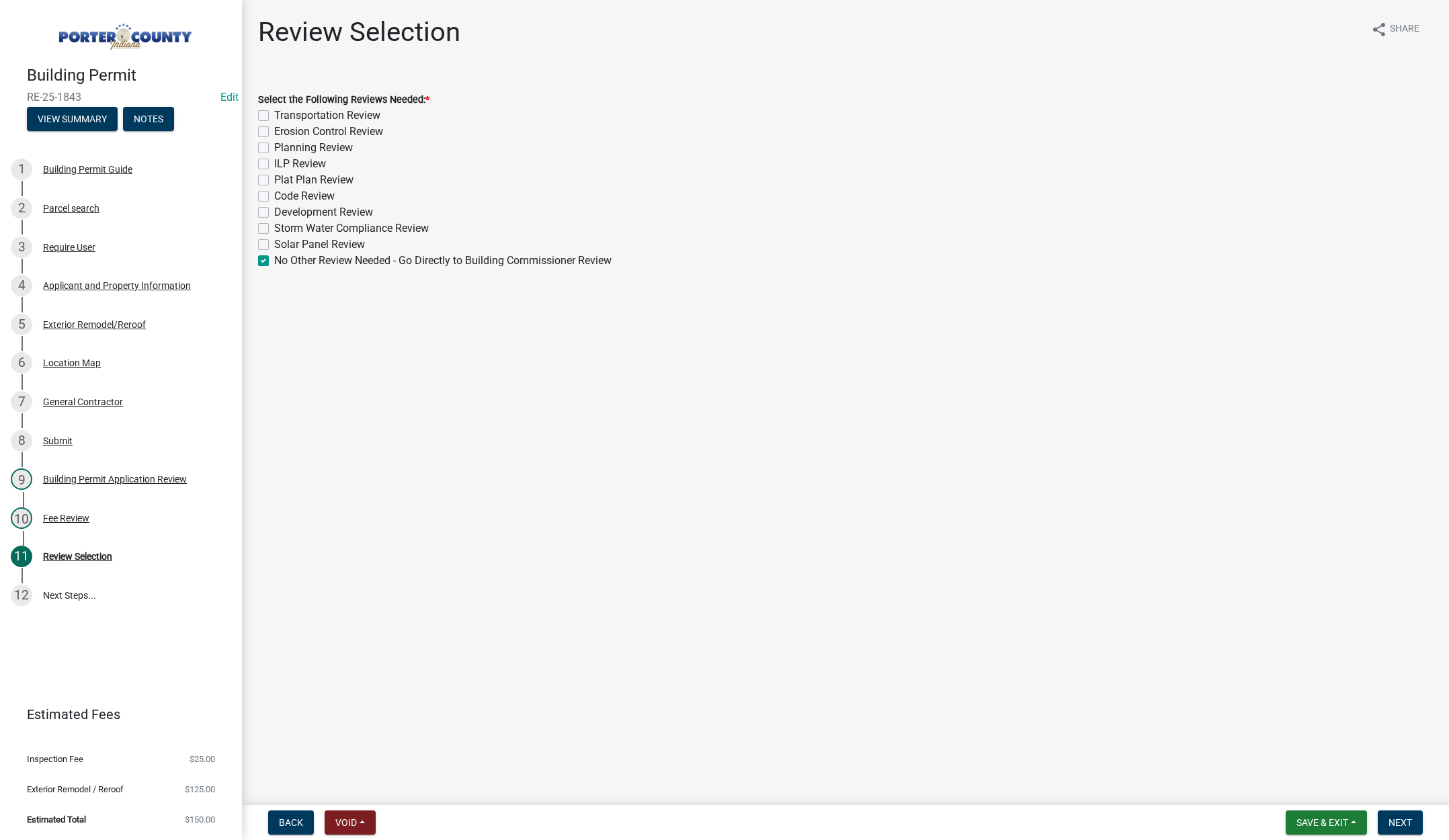
checkbox input "false"
checkbox input "true"
click at [1393, 817] on span "Next" at bounding box center [1401, 822] width 24 height 10
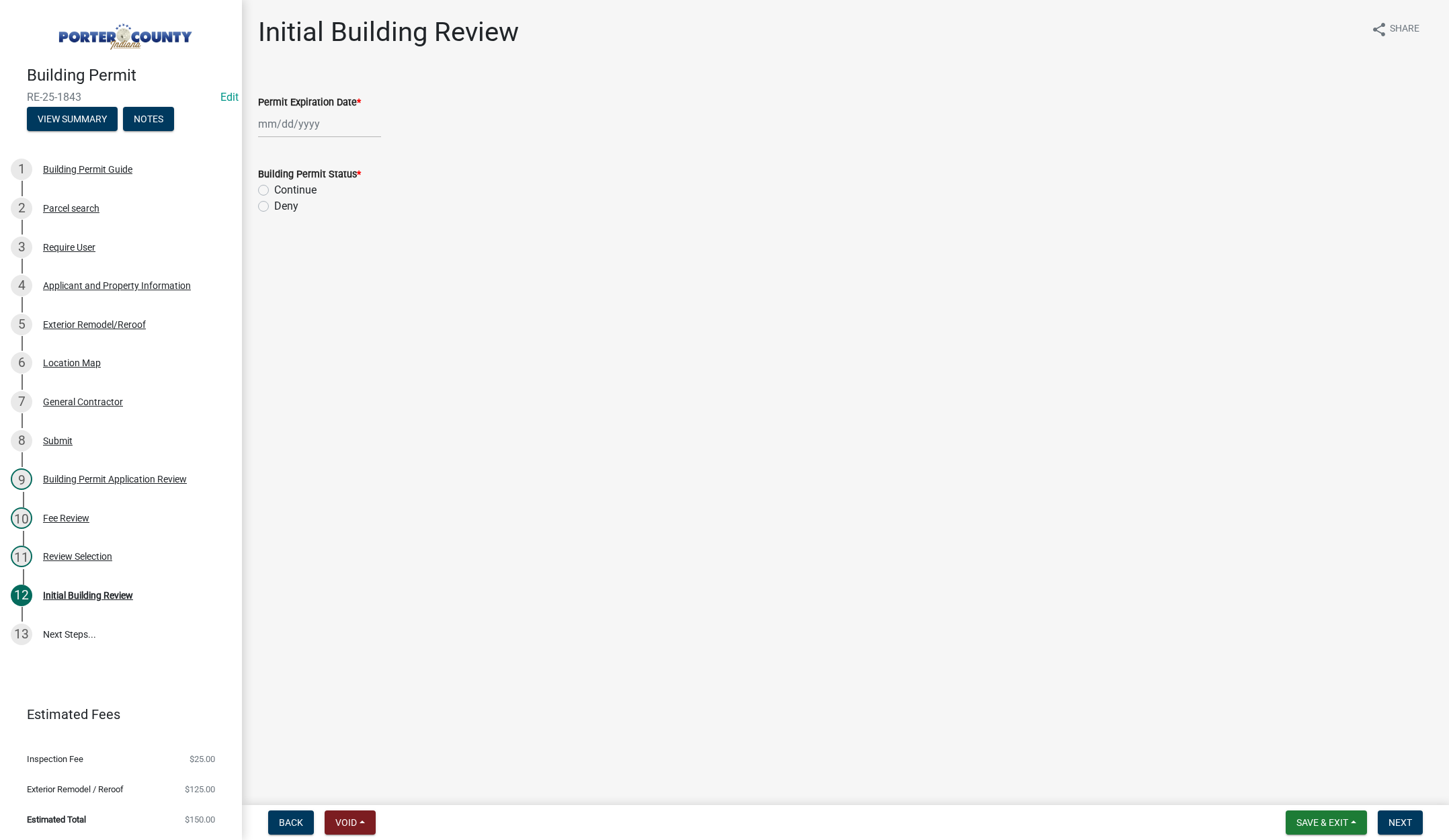
click at [334, 125] on div at bounding box center [319, 124] width 123 height 28
select select "9"
click at [368, 153] on select "1525 1526 1527 1528 1529 1530 1531 1532 1533 1534 1535 1536 1537 1538 1539 1540…" at bounding box center [364, 152] width 48 height 20
select select "2026"
click at [340, 142] on select "1525 1526 1527 1528 1529 1530 1531 1532 1533 1534 1535 1536 1537 1538 1539 1540…" at bounding box center [364, 152] width 48 height 20
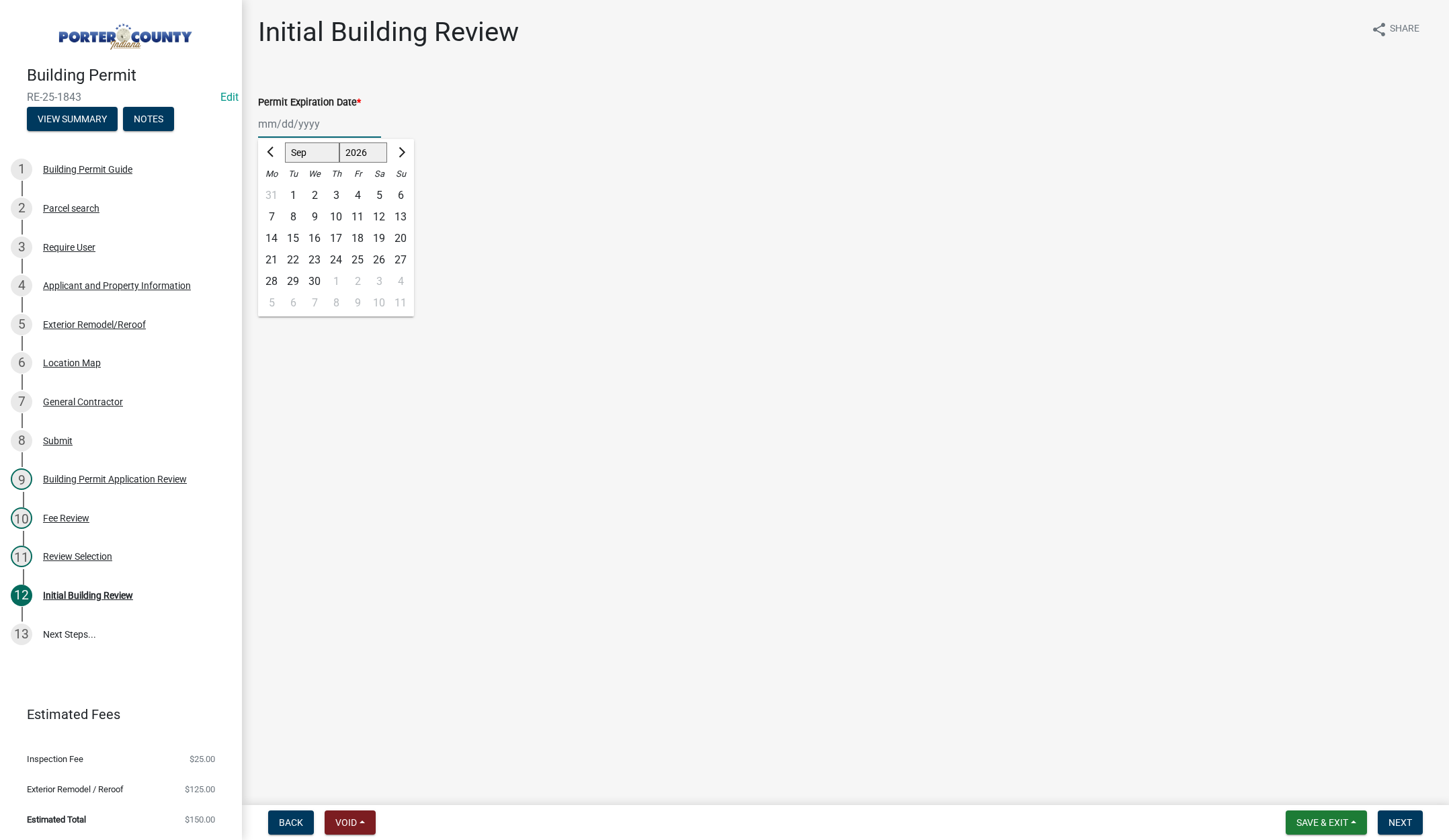
click at [294, 258] on div "22" at bounding box center [293, 260] width 22 height 22
type input "09/22/2026"
click at [274, 188] on label "Continue" at bounding box center [295, 191] width 42 height 16
click at [274, 188] on input "Continue" at bounding box center [279, 187] width 9 height 9
radio input "true"
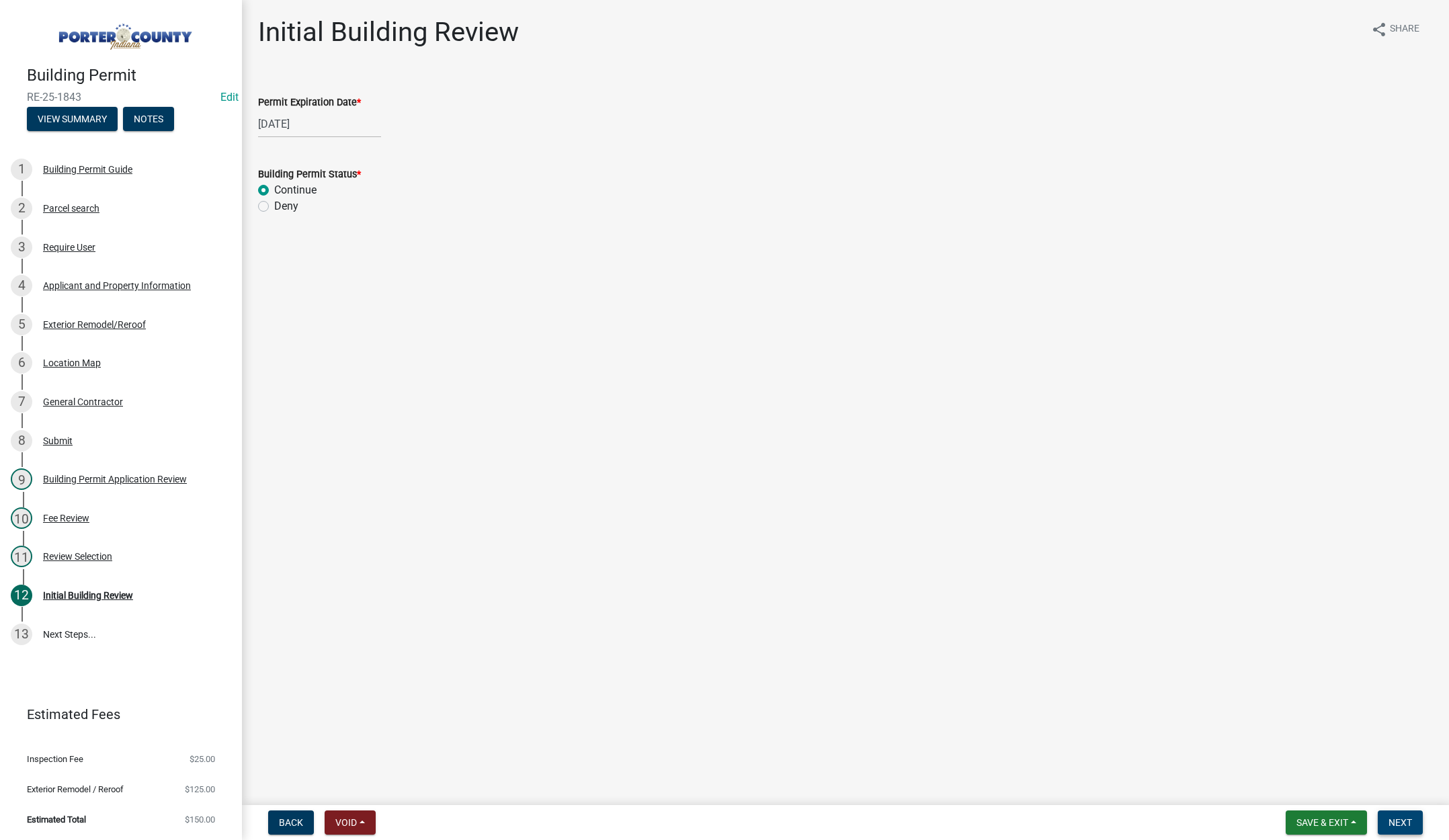
click at [1392, 821] on span "Next" at bounding box center [1401, 822] width 24 height 10
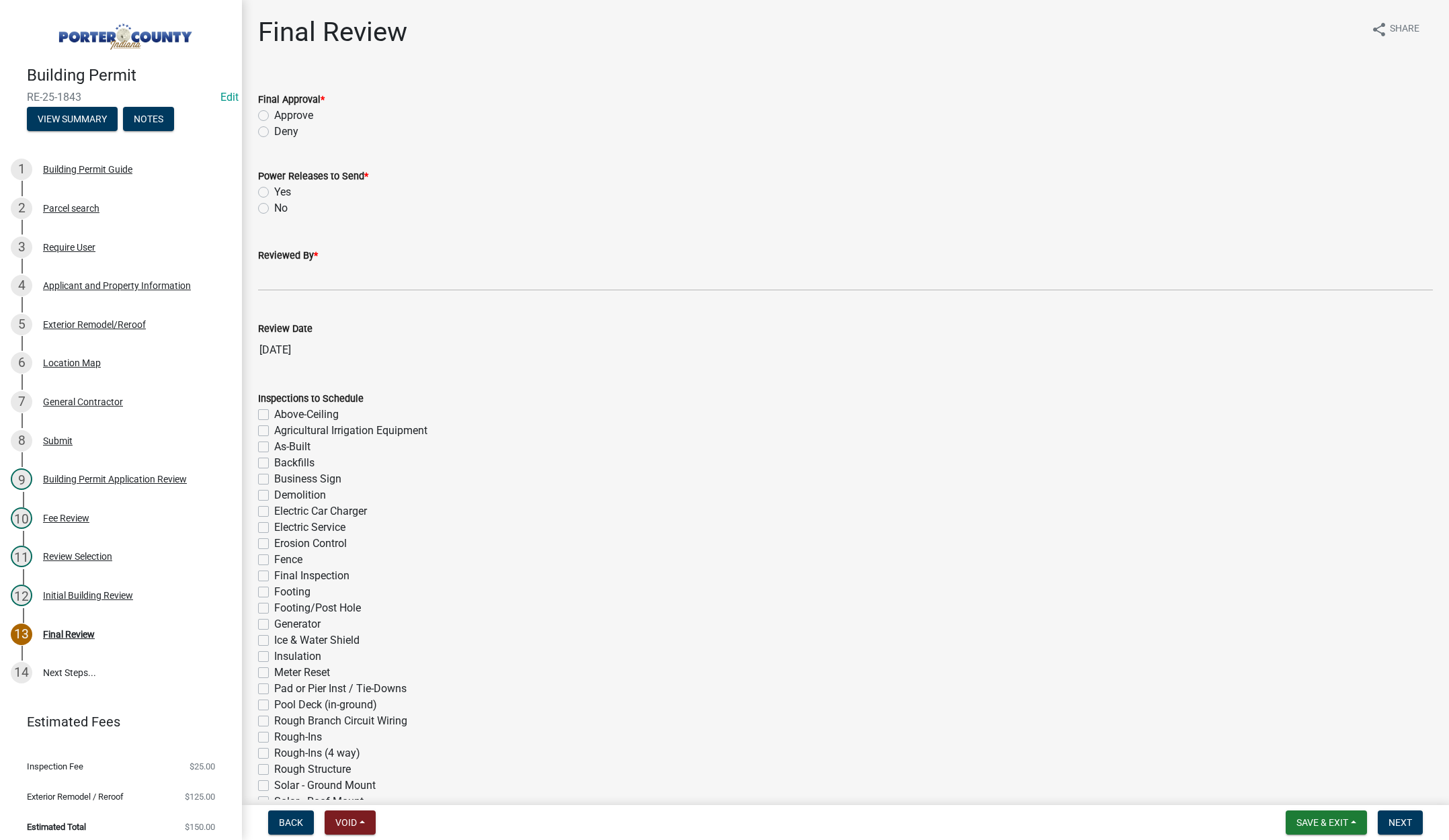
drag, startPoint x: 261, startPoint y: 115, endPoint x: 262, endPoint y: 165, distance: 50.0
click at [274, 115] on label "Approve" at bounding box center [294, 115] width 39 height 16
click at [274, 115] on input "Approve" at bounding box center [279, 112] width 9 height 9
radio input "true"
click at [274, 209] on label "No" at bounding box center [281, 209] width 13 height 16
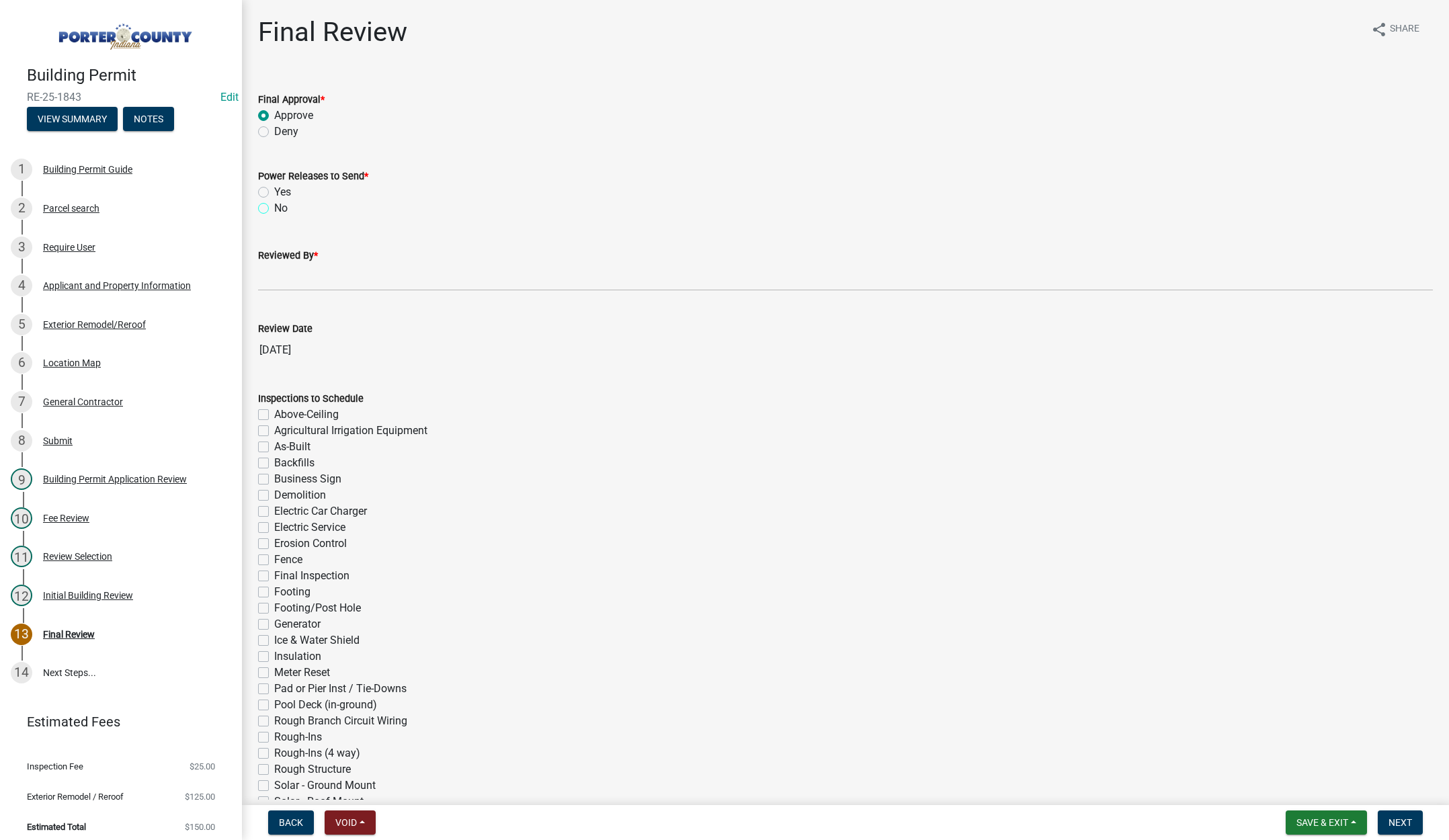
click at [274, 209] on input "No" at bounding box center [279, 205] width 9 height 9
radio input "true"
click at [290, 282] on input "Reviewed By *" at bounding box center [845, 277] width 1175 height 28
type input "Tami"
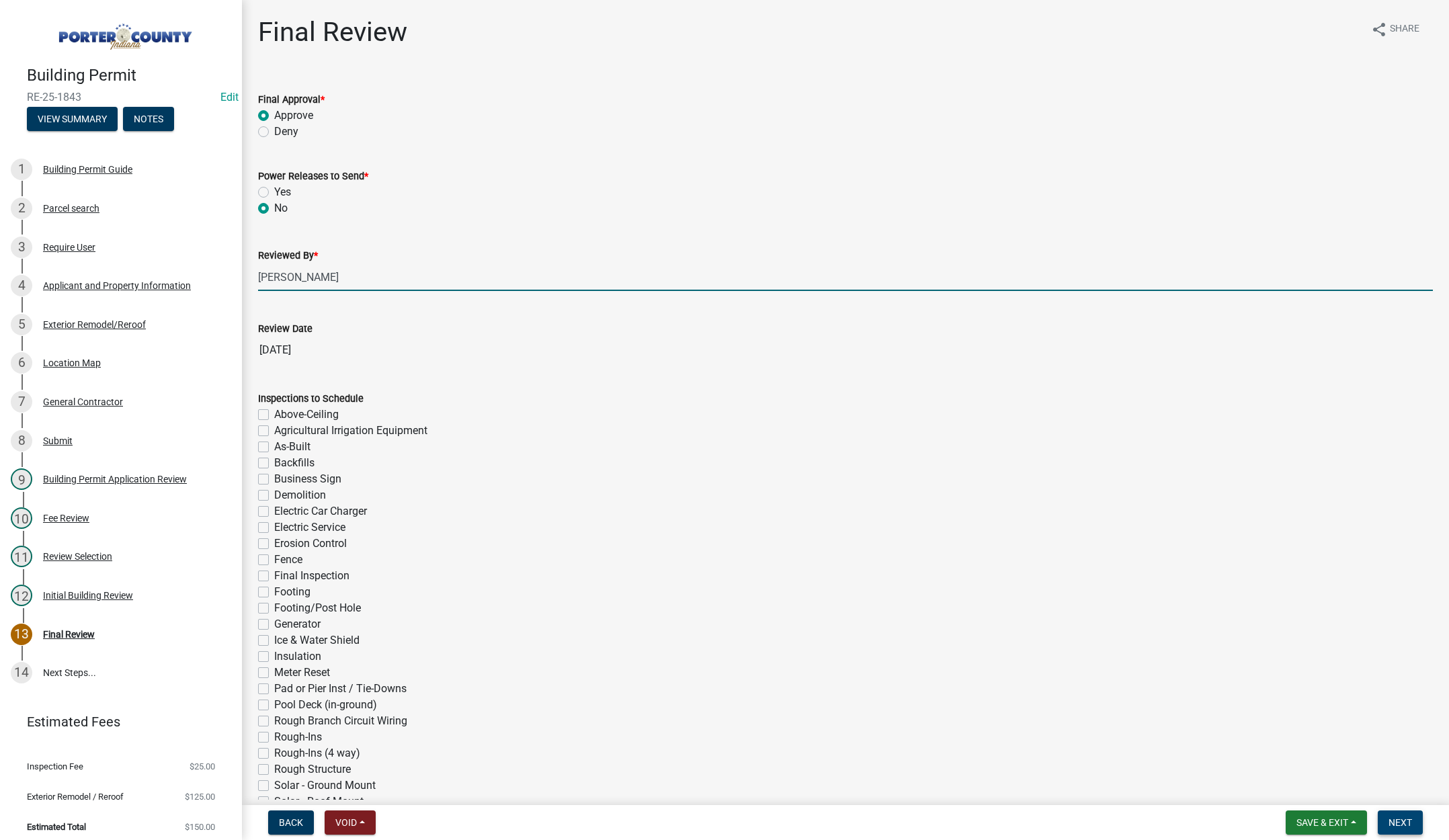
click at [1393, 819] on span "Next" at bounding box center [1401, 822] width 24 height 10
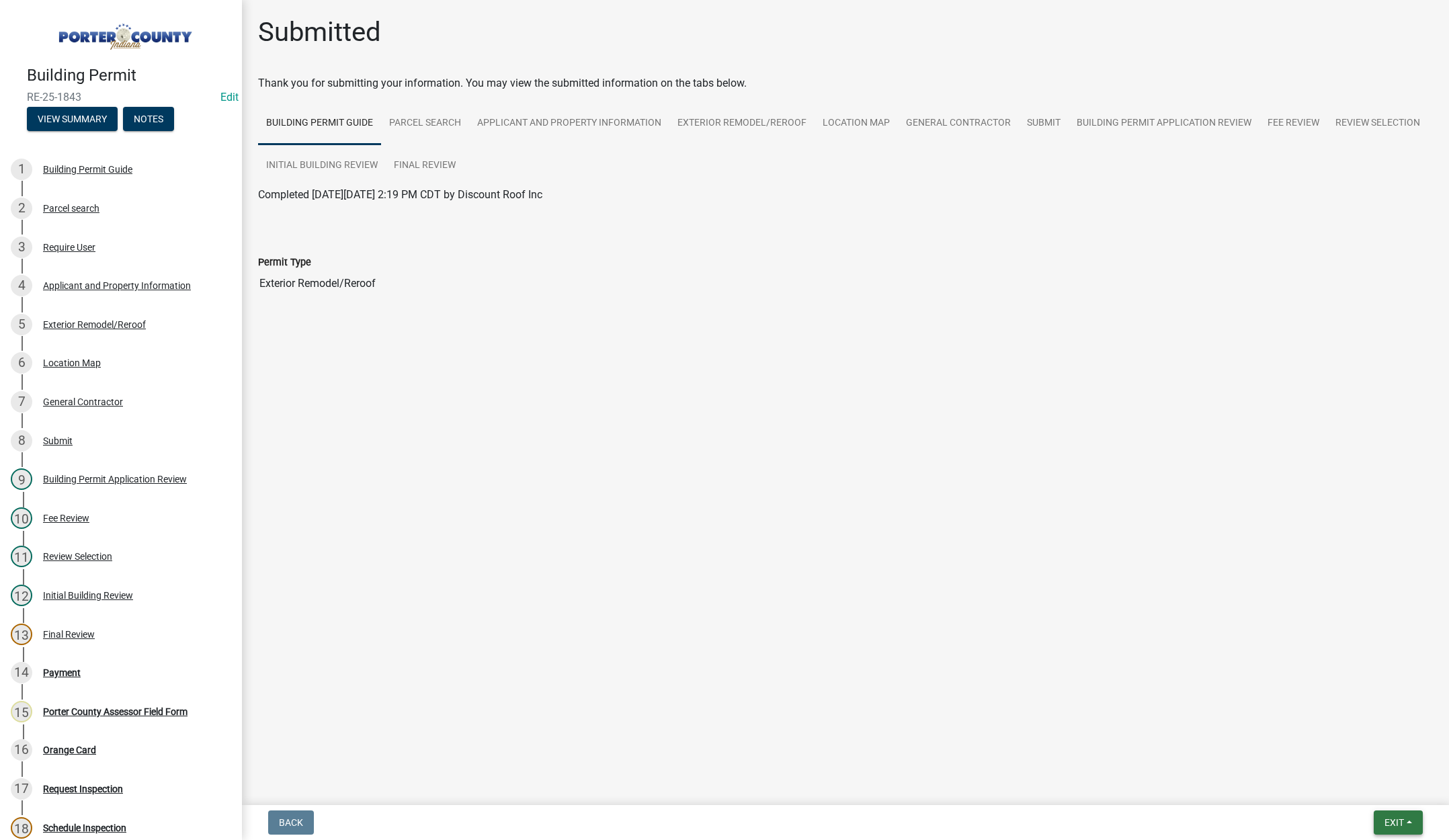
click at [1379, 824] on button "Exit" at bounding box center [1398, 822] width 49 height 24
click at [1380, 794] on button "Save & Exit" at bounding box center [1369, 787] width 107 height 32
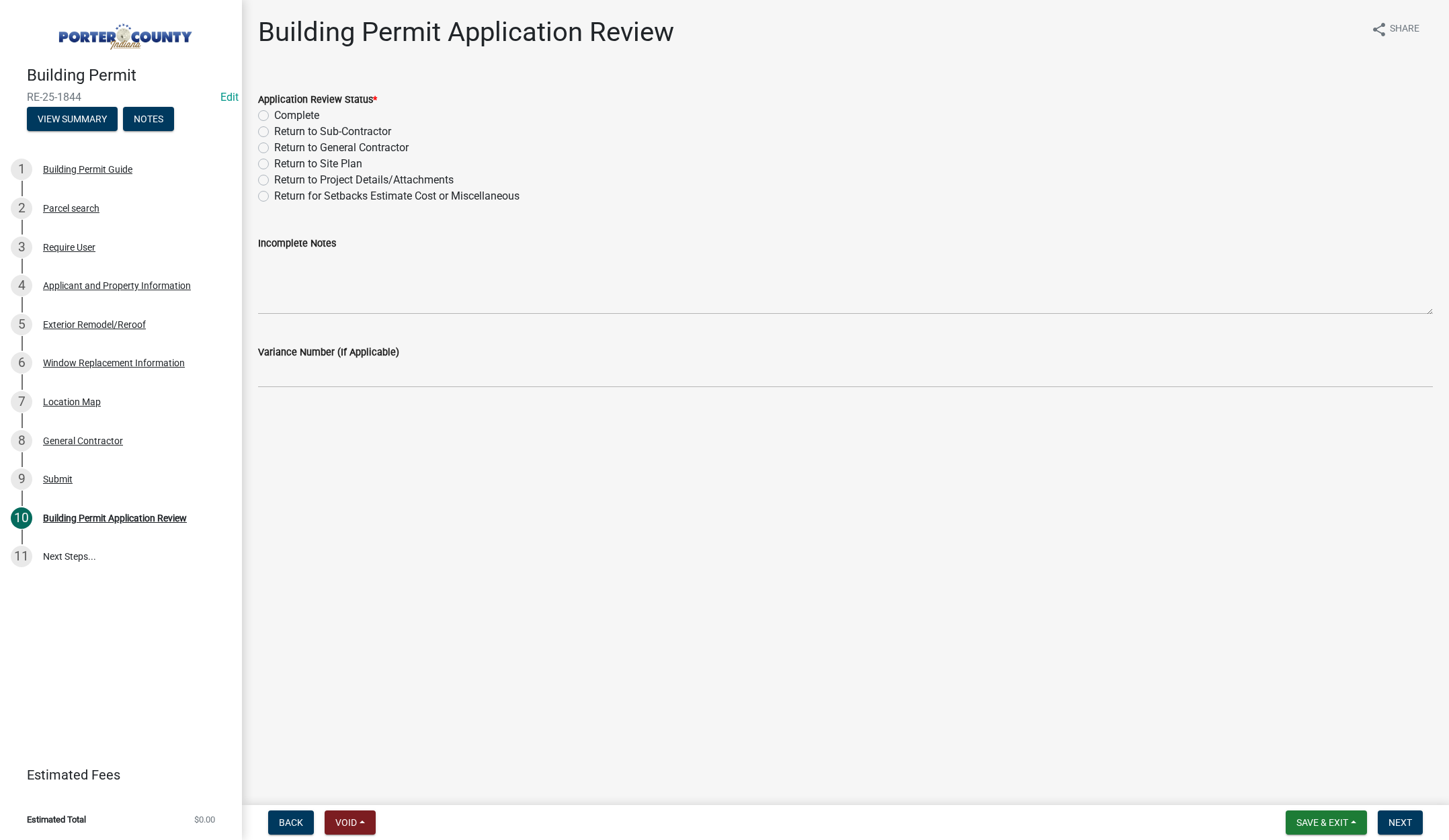
click at [274, 114] on label "Complete" at bounding box center [297, 115] width 45 height 16
click at [274, 114] on input "Complete" at bounding box center [279, 112] width 9 height 9
radio input "true"
click at [1395, 816] on button "Next" at bounding box center [1401, 822] width 45 height 24
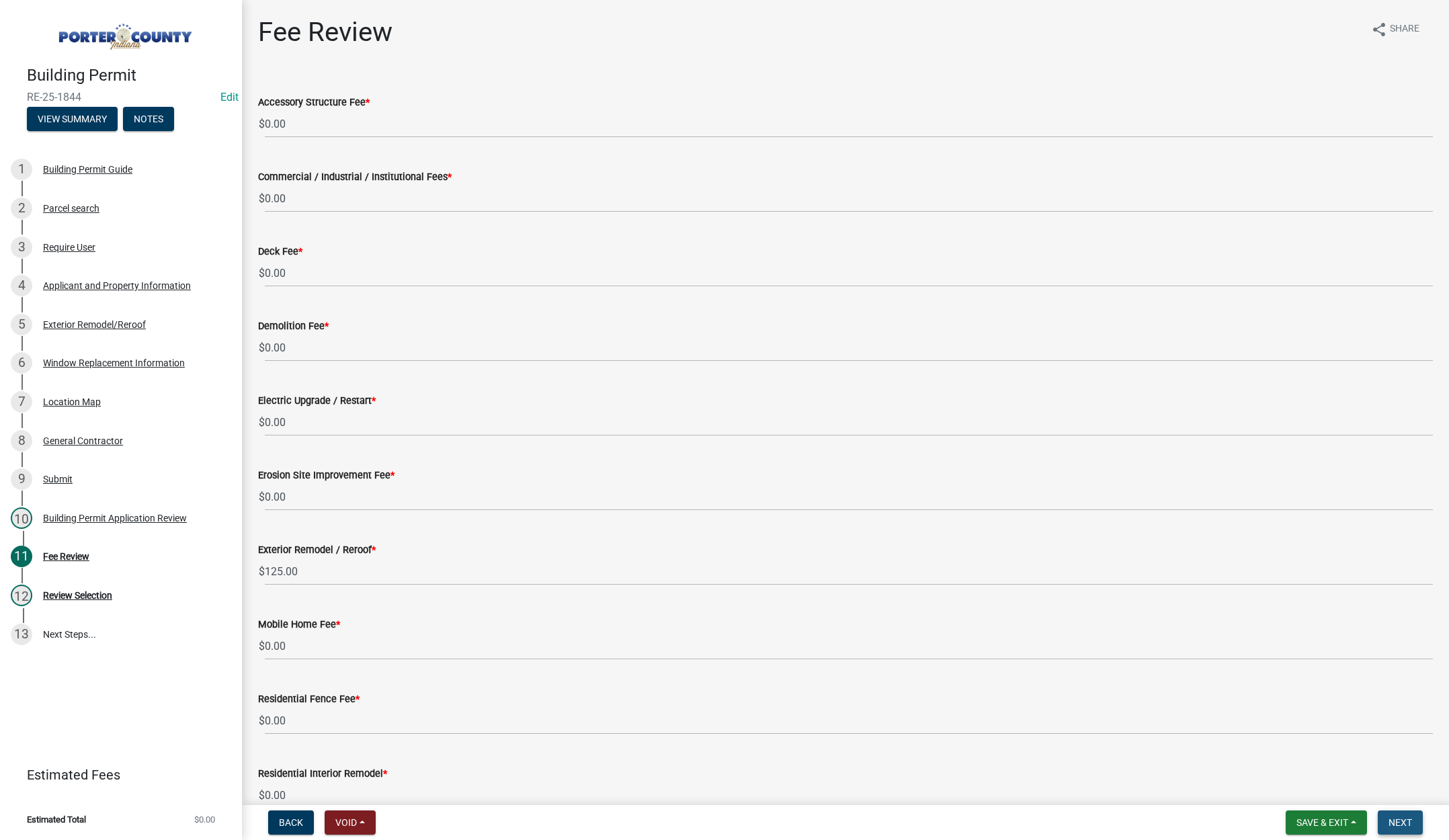
click at [1397, 818] on span "Next" at bounding box center [1401, 822] width 24 height 10
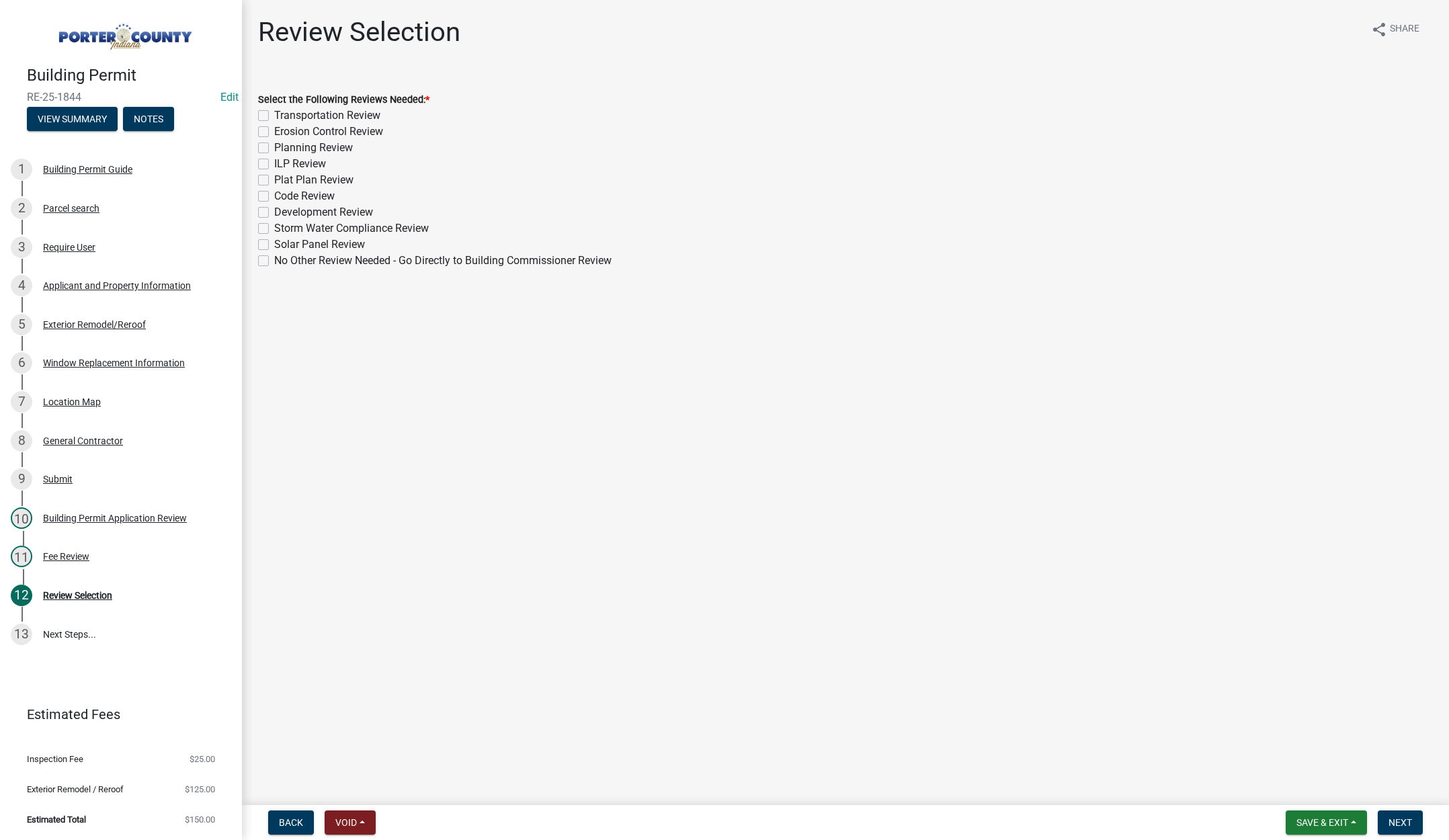
drag, startPoint x: 263, startPoint y: 256, endPoint x: 286, endPoint y: 292, distance: 42.7
click at [274, 257] on label "No Other Review Needed - Go Directly to Building Commissioner Review" at bounding box center [443, 261] width 337 height 16
click at [274, 257] on input "No Other Review Needed - Go Directly to Building Commissioner Review" at bounding box center [279, 257] width 9 height 9
checkbox input "true"
checkbox input "false"
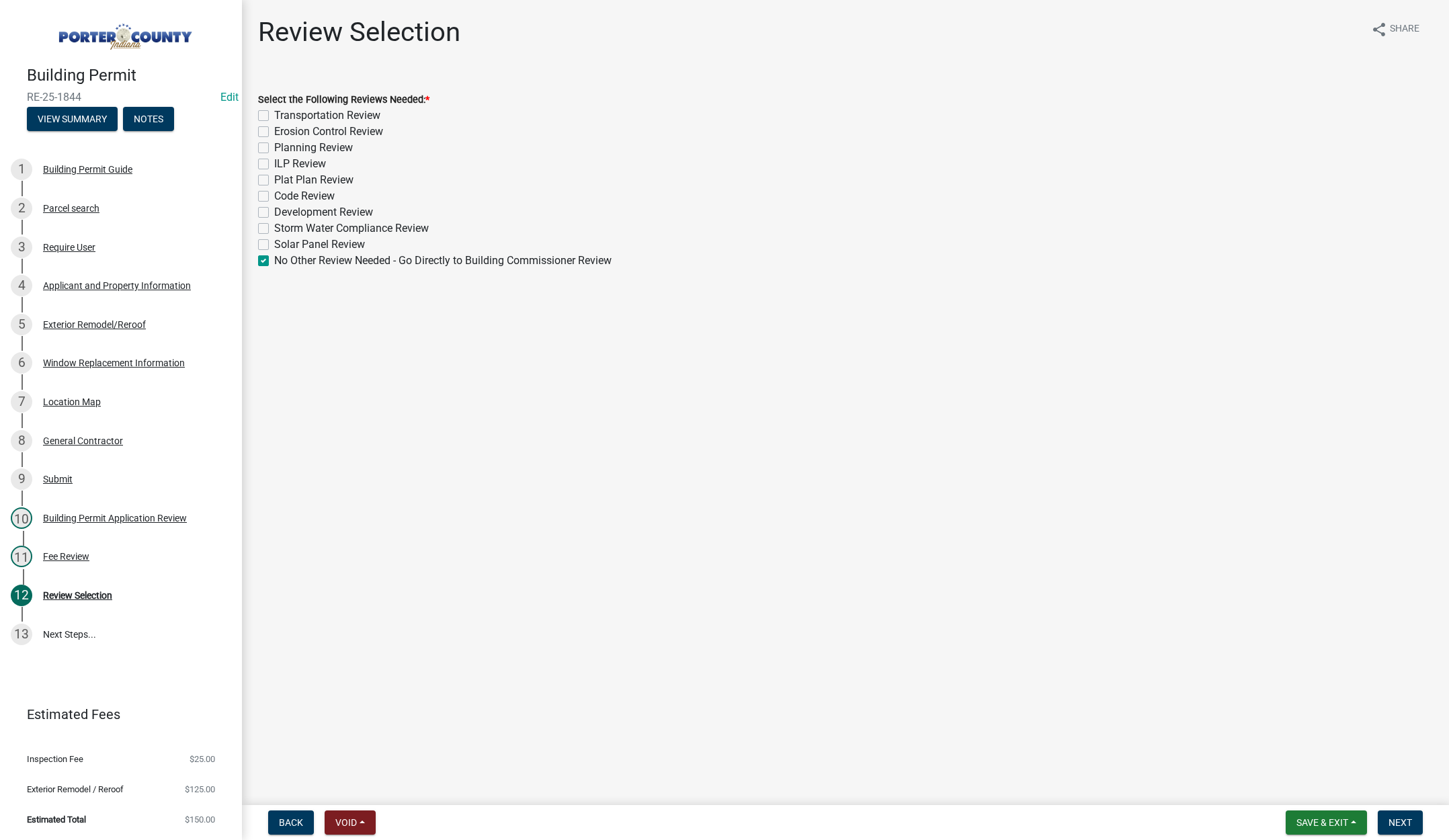
checkbox input "false"
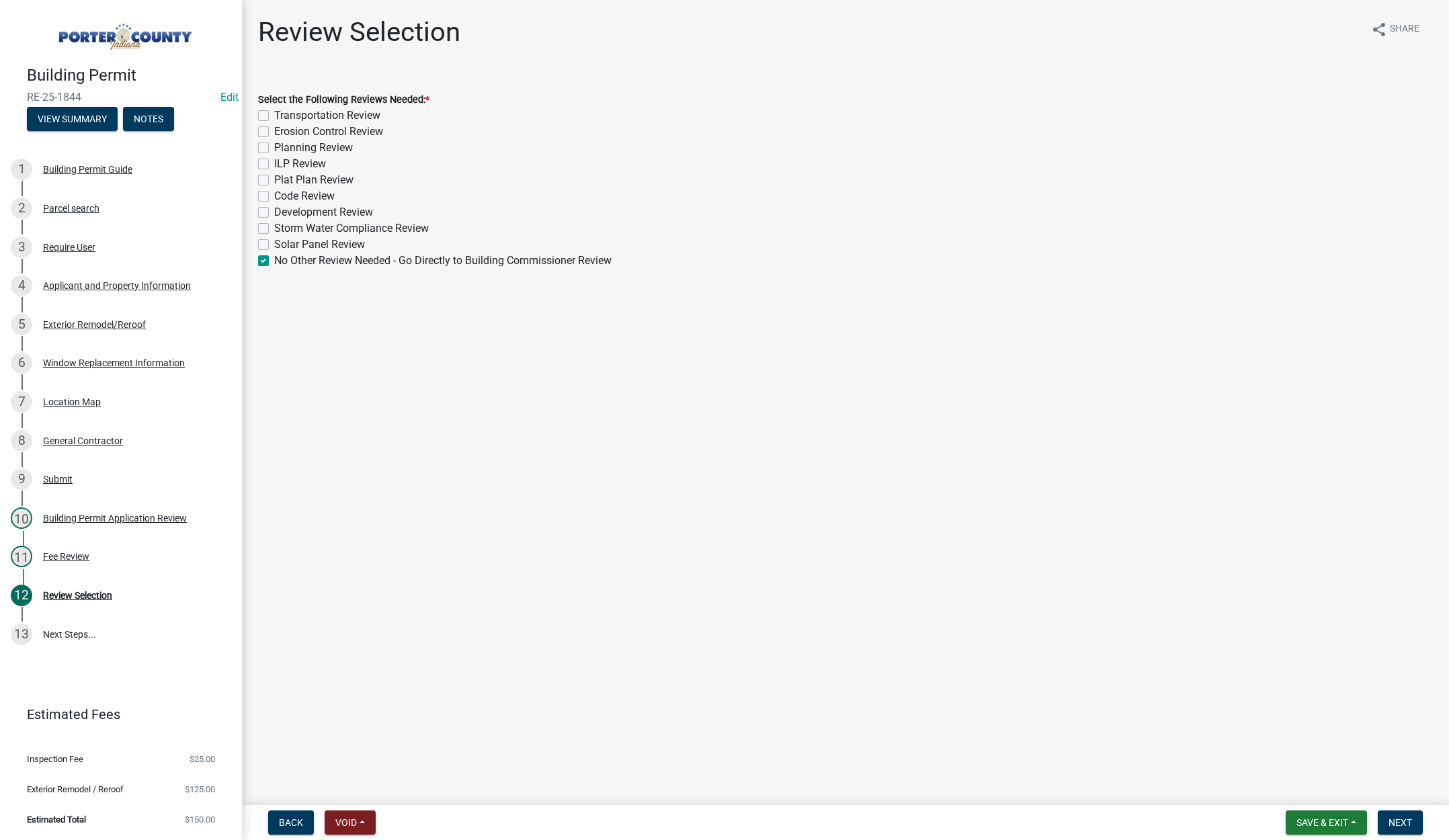
checkbox input "false"
checkbox input "true"
click at [1389, 815] on button "Next" at bounding box center [1401, 822] width 45 height 24
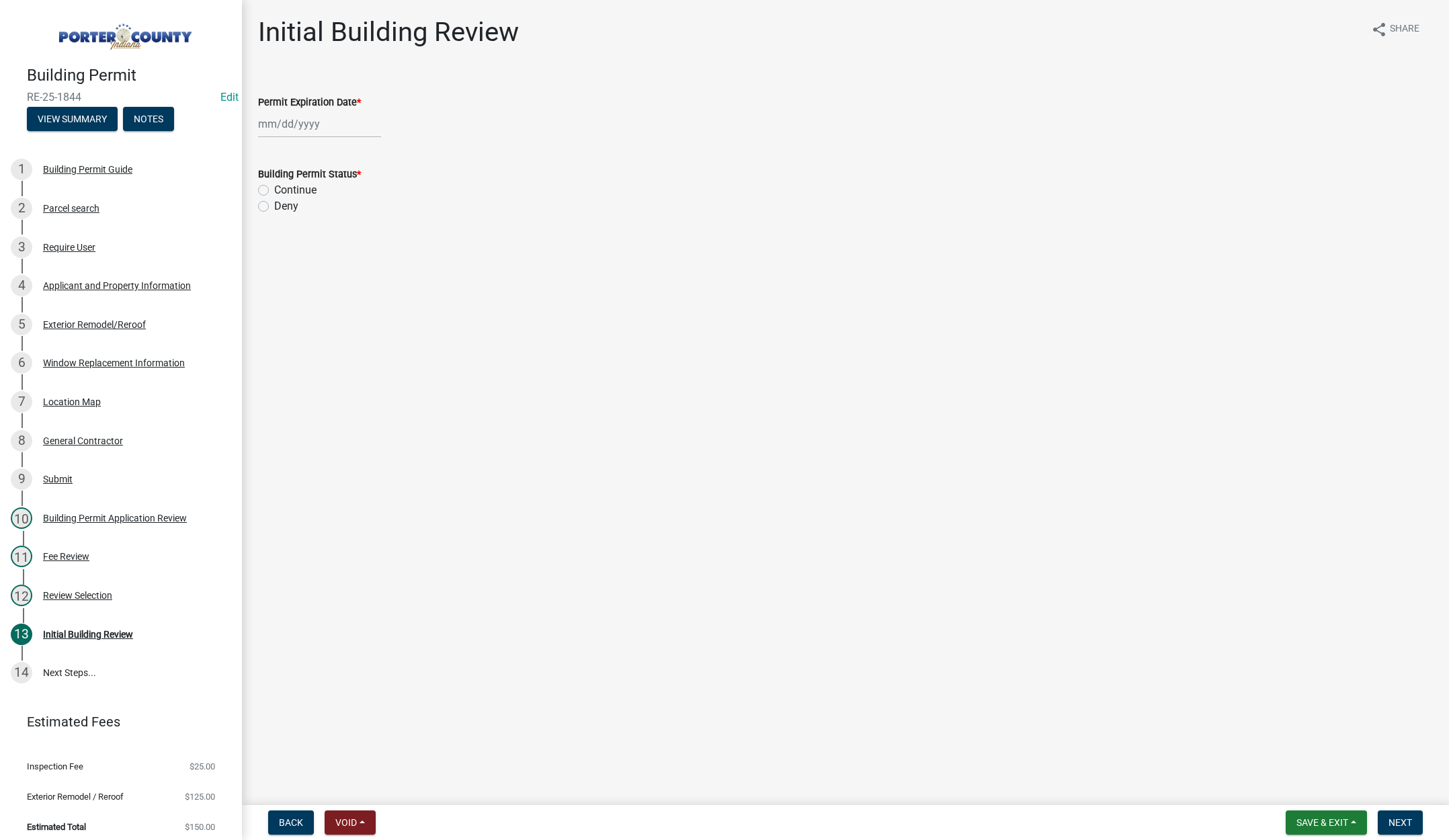
select select "9"
click at [340, 125] on div "Jan Feb Mar Apr May Jun Jul Aug Sep Oct Nov Dec 1525 1526 1527 1528 1529 1530 1…" at bounding box center [319, 124] width 123 height 28
click at [371, 153] on select "1525 1526 1527 1528 1529 1530 1531 1532 1533 1534 1535 1536 1537 1538 1539 1540…" at bounding box center [364, 152] width 48 height 20
select select "2026"
click at [340, 142] on select "1525 1526 1527 1528 1529 1530 1531 1532 1533 1534 1535 1536 1537 1538 1539 1540…" at bounding box center [364, 152] width 48 height 20
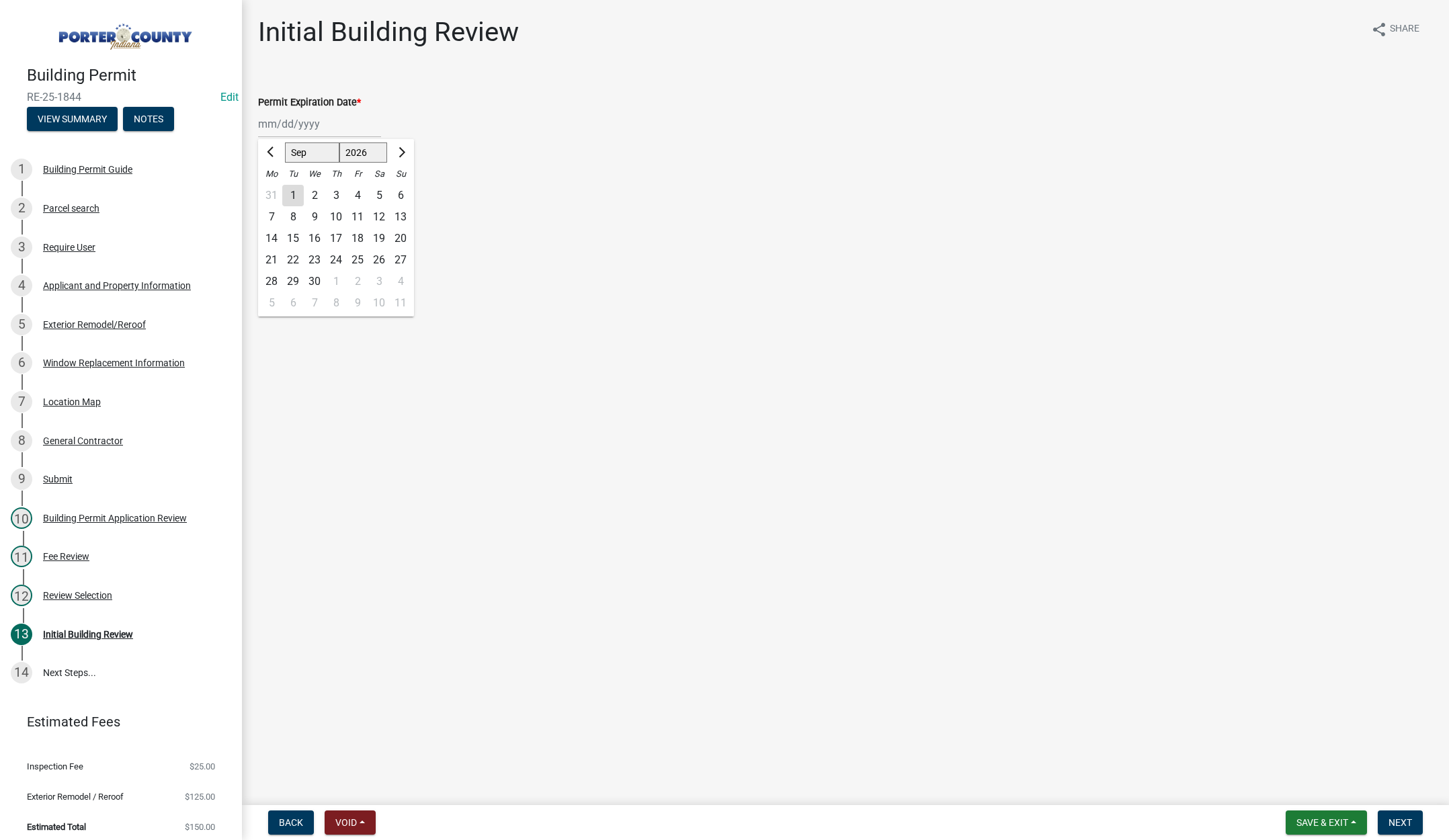
click at [294, 258] on div "22" at bounding box center [293, 260] width 22 height 22
type input "09/22/2026"
click at [274, 187] on label "Continue" at bounding box center [295, 191] width 42 height 16
click at [274, 187] on input "Continue" at bounding box center [279, 187] width 9 height 9
radio input "true"
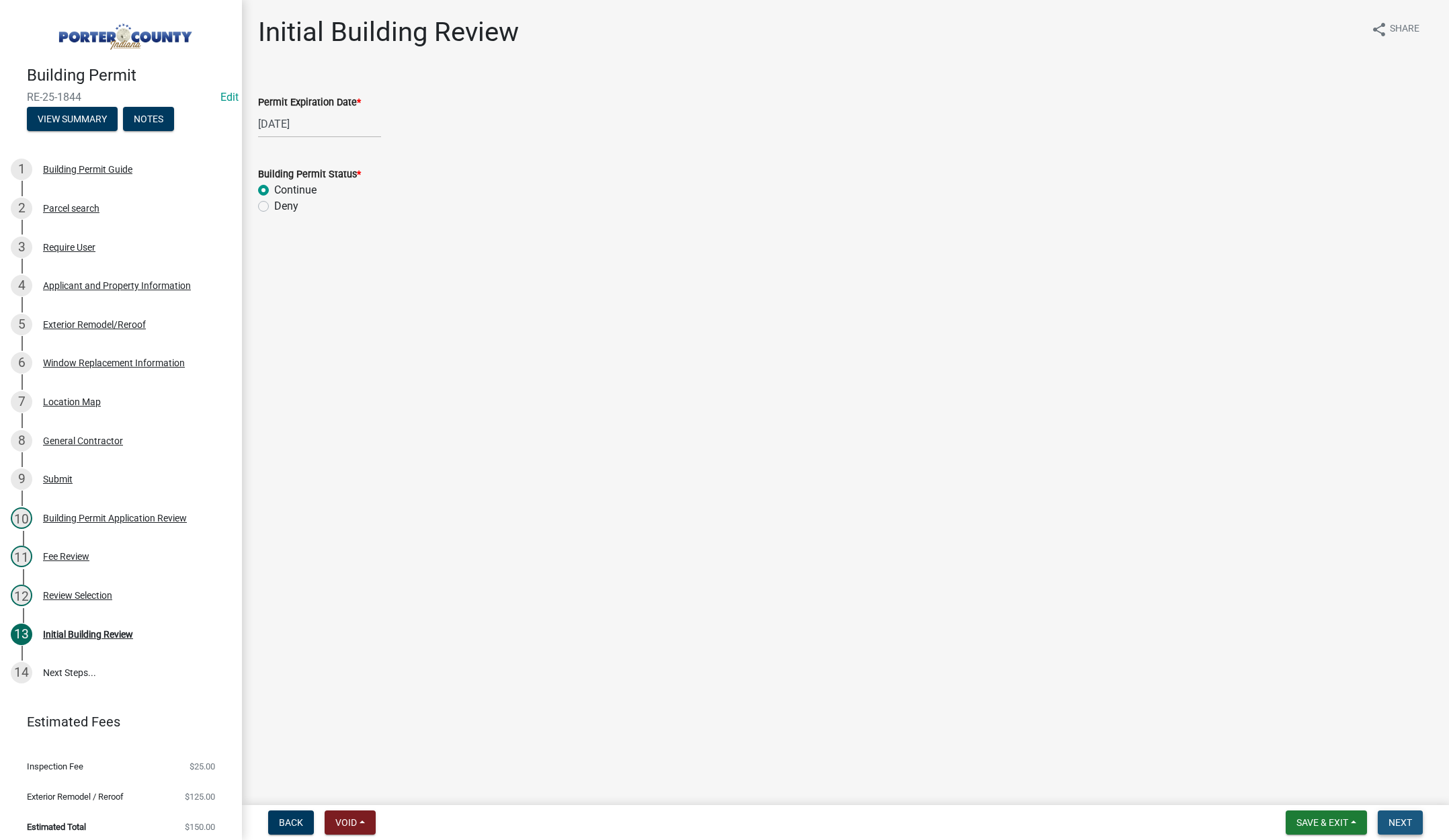
click at [1408, 818] on span "Next" at bounding box center [1401, 822] width 24 height 10
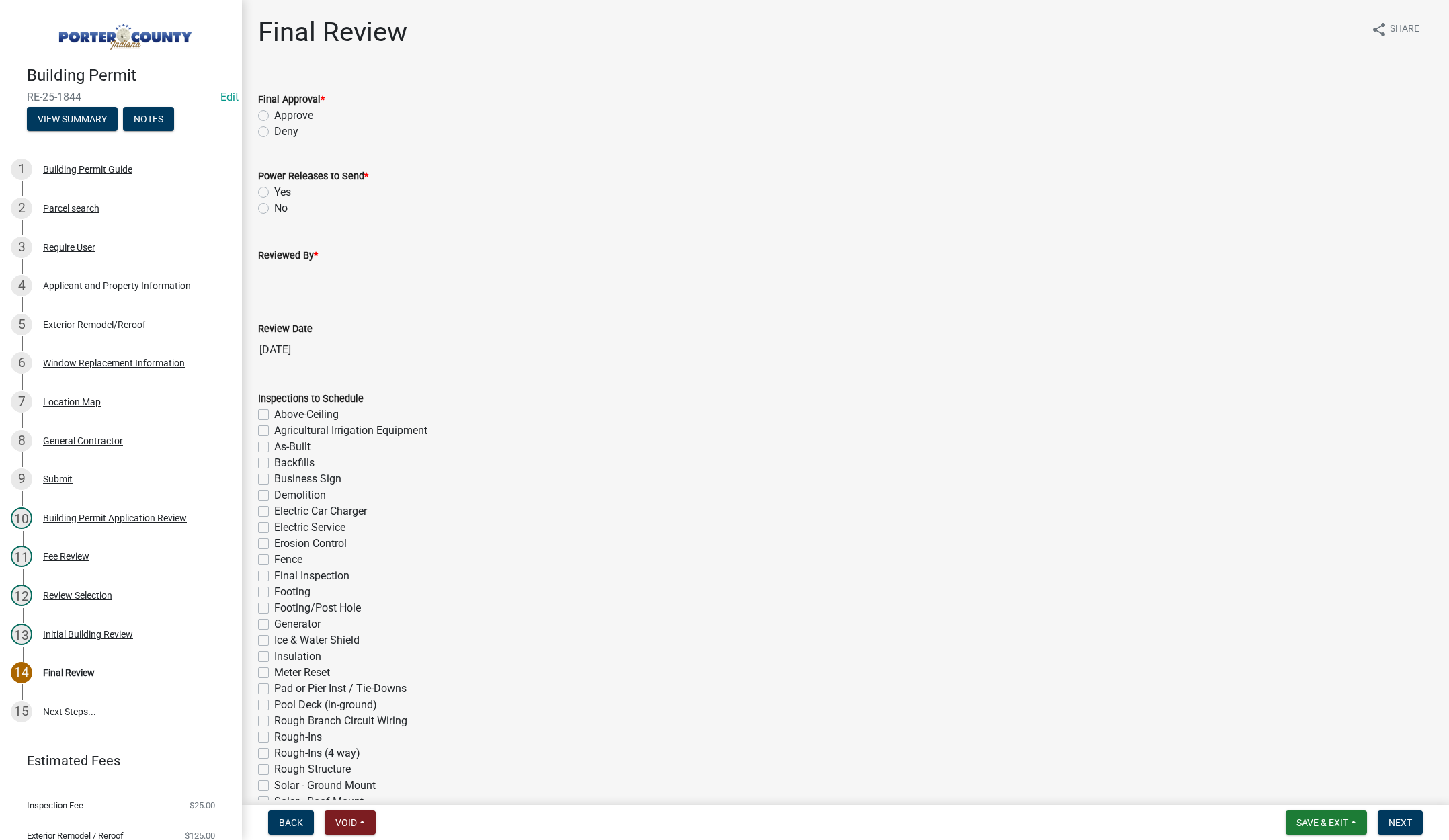
click at [274, 114] on label "Approve" at bounding box center [294, 115] width 39 height 16
click at [274, 114] on input "Approve" at bounding box center [279, 112] width 9 height 9
radio input "true"
click at [274, 206] on label "No" at bounding box center [281, 209] width 13 height 16
click at [274, 206] on input "No" at bounding box center [279, 205] width 9 height 9
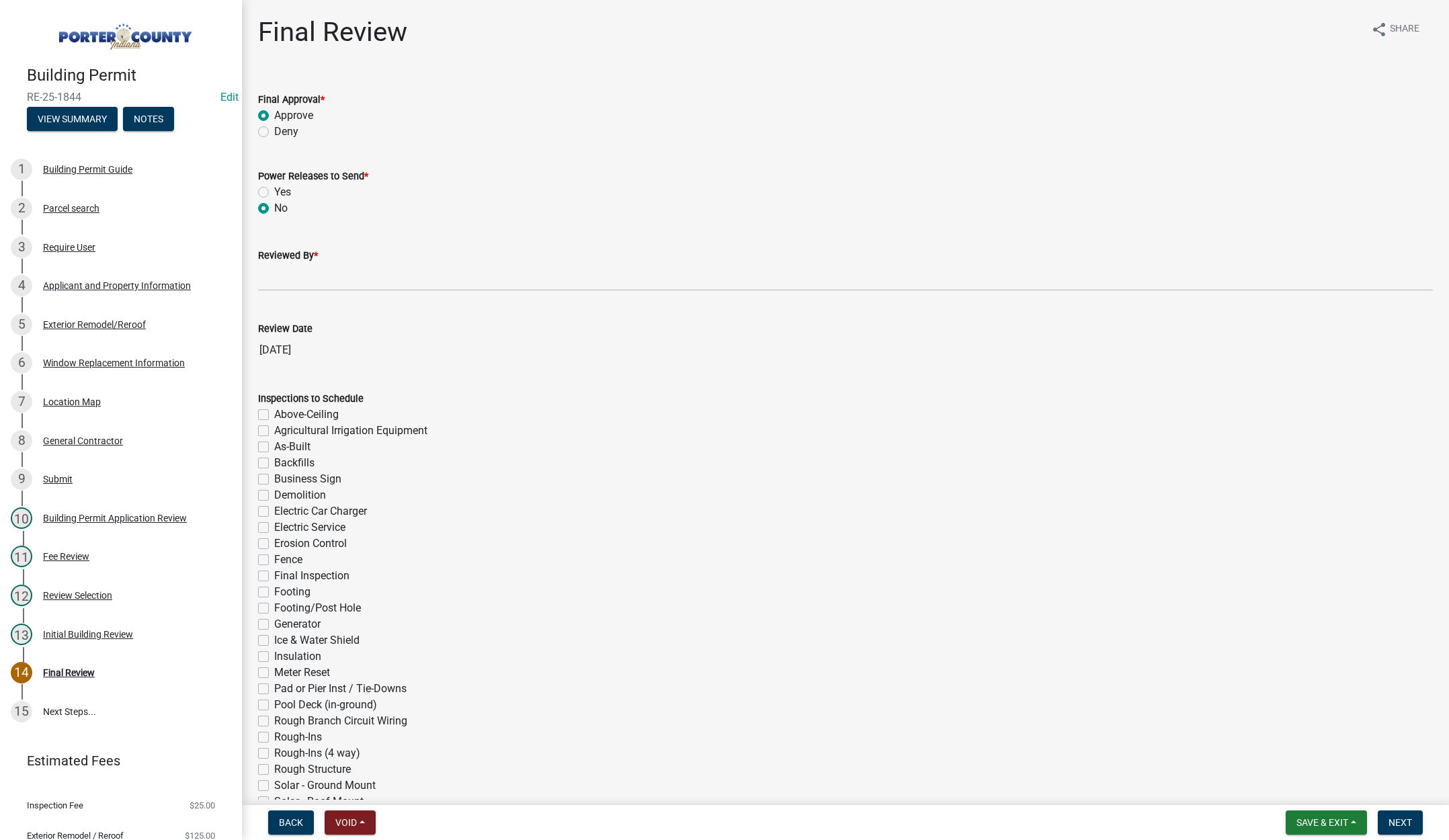
radio input "true"
drag, startPoint x: 271, startPoint y: 279, endPoint x: 279, endPoint y: 281, distance: 8.2
click at [272, 278] on input "Reviewed By *" at bounding box center [845, 277] width 1175 height 28
type input "Tami"
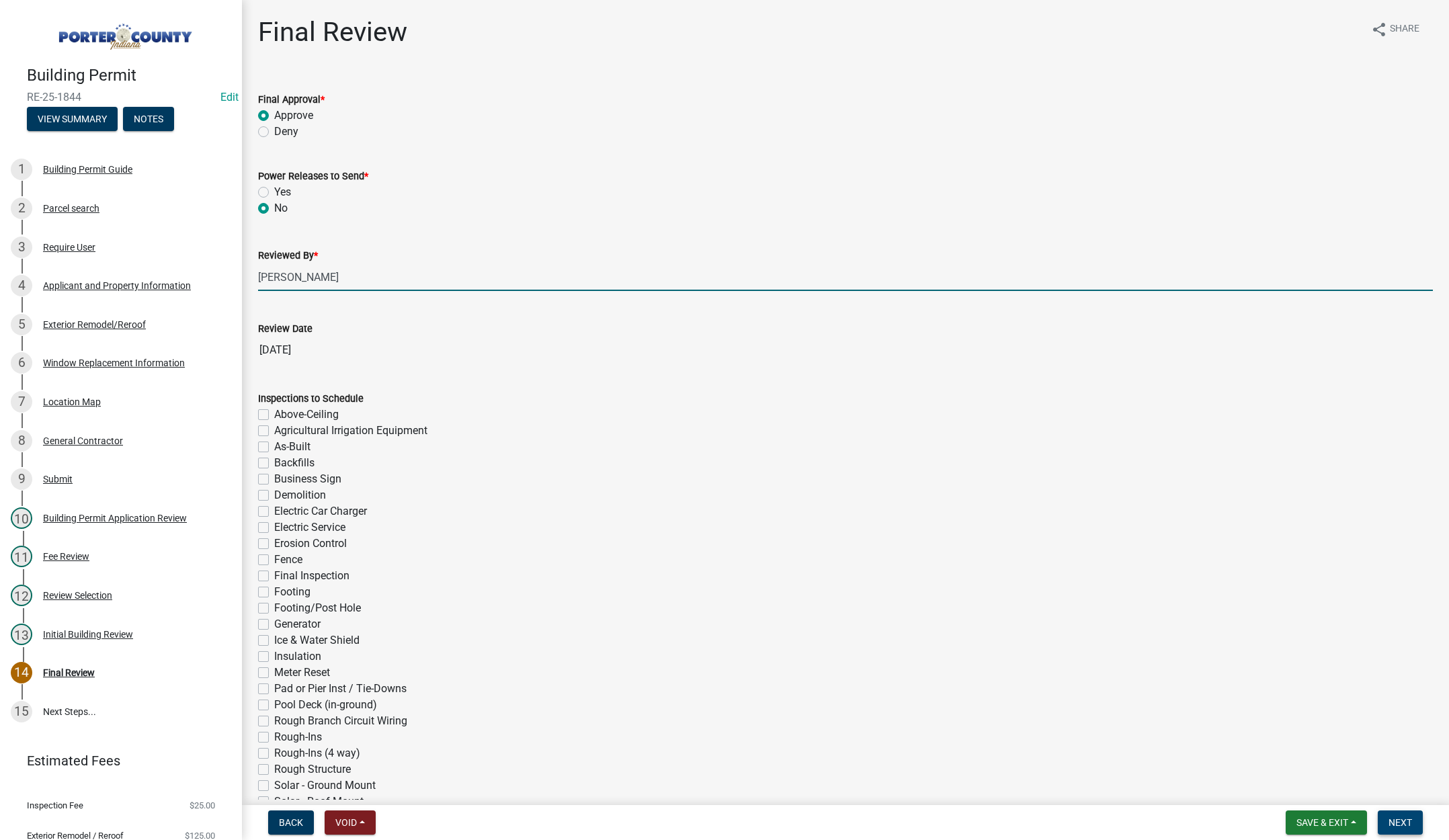
click at [1407, 820] on span "Next" at bounding box center [1401, 822] width 24 height 10
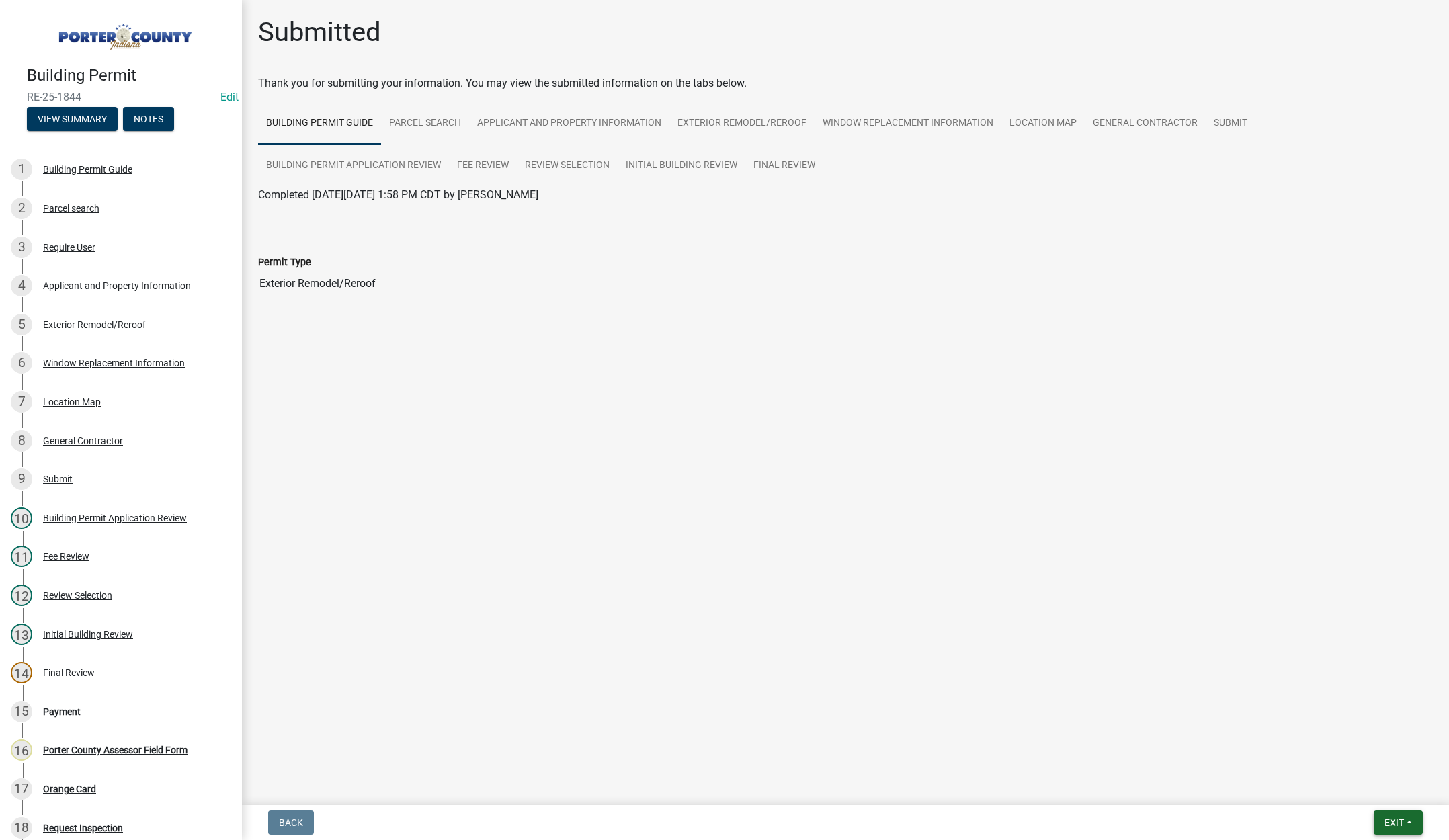
click at [1398, 820] on span "Exit" at bounding box center [1395, 822] width 19 height 10
click at [1392, 783] on button "Save & Exit" at bounding box center [1369, 787] width 107 height 32
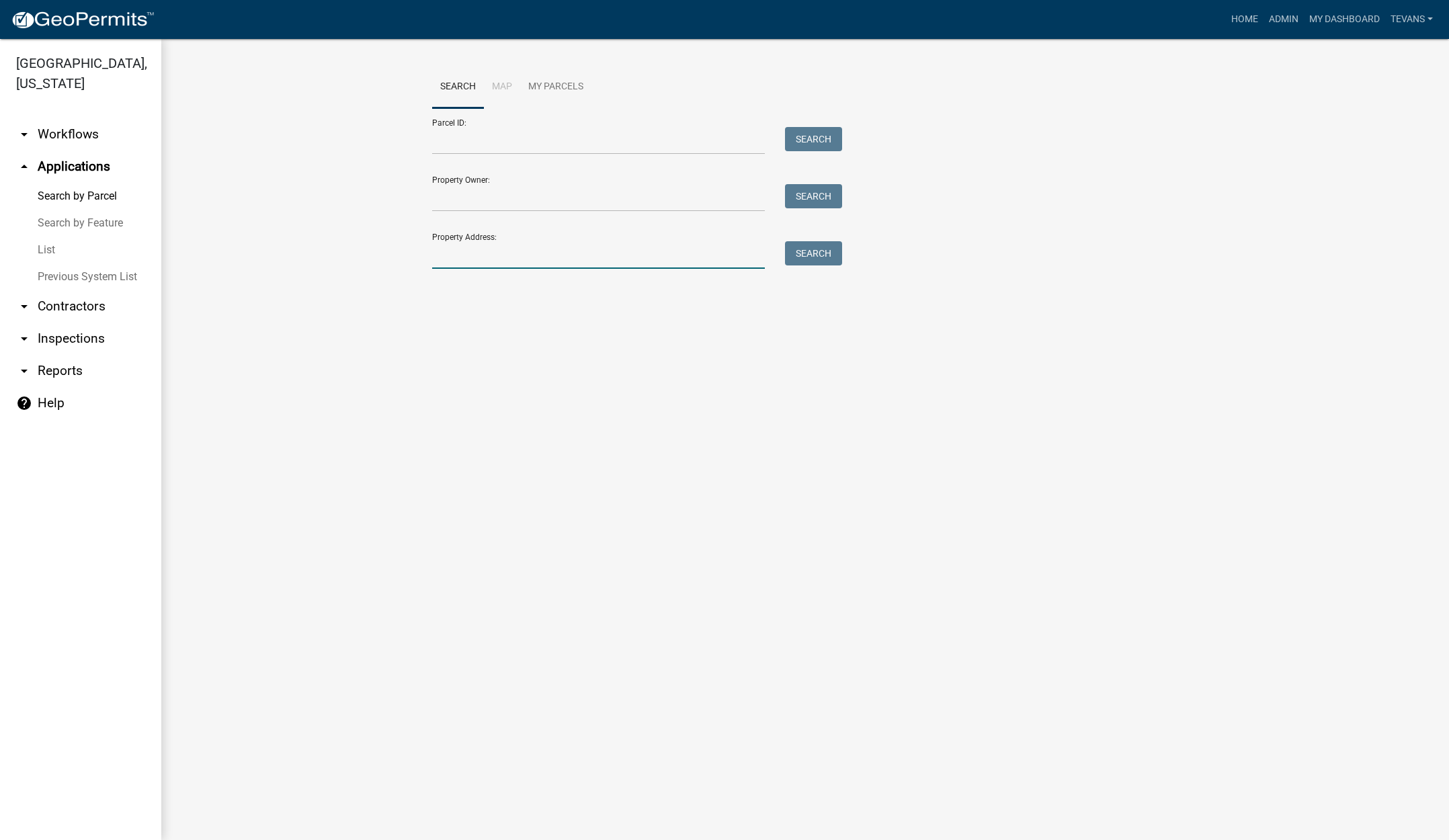
click at [547, 261] on input "Property Address:" at bounding box center [598, 255] width 333 height 28
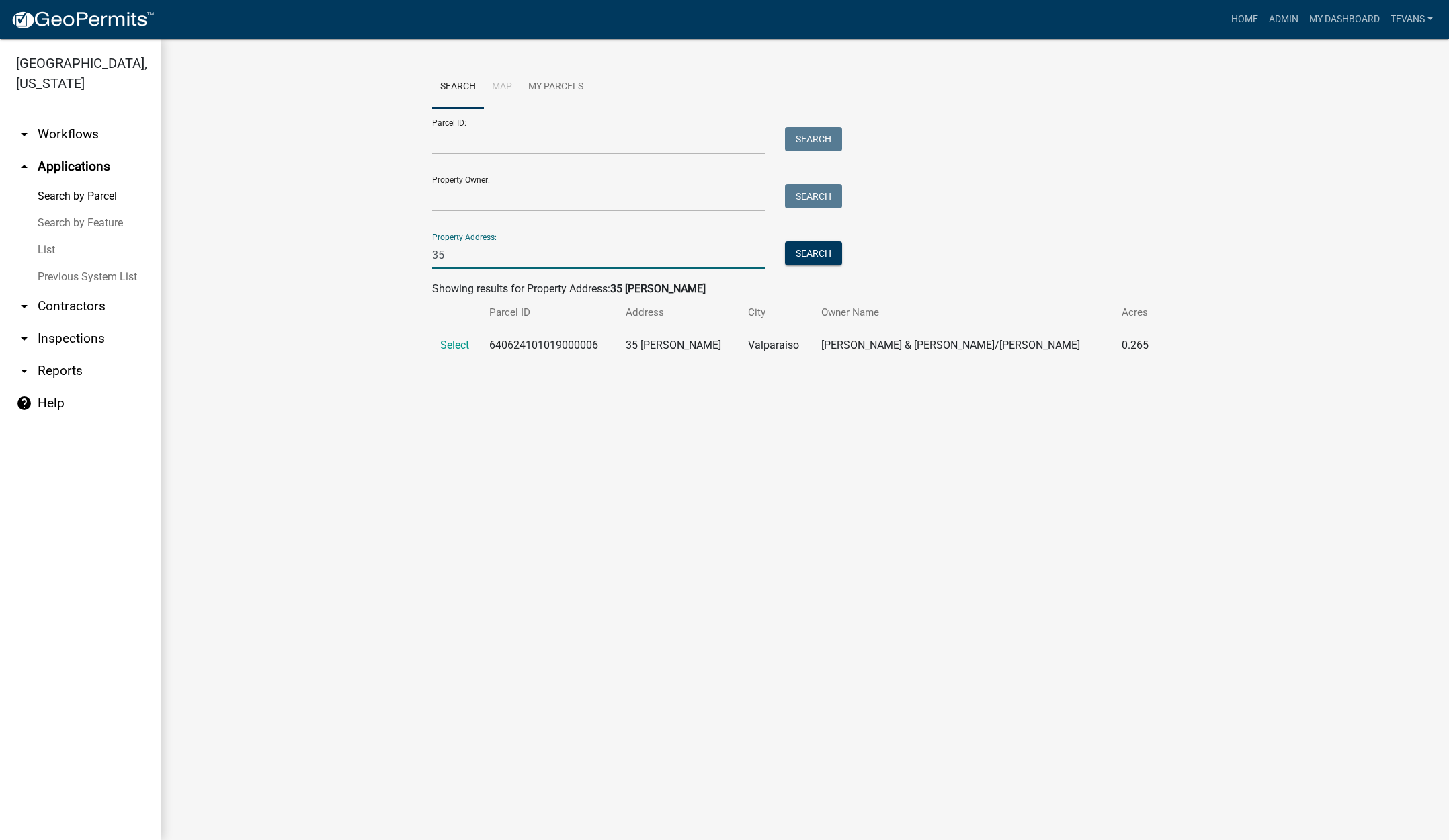
type input "3"
type input "1565 sunny"
click at [457, 343] on span "Select" at bounding box center [454, 345] width 29 height 13
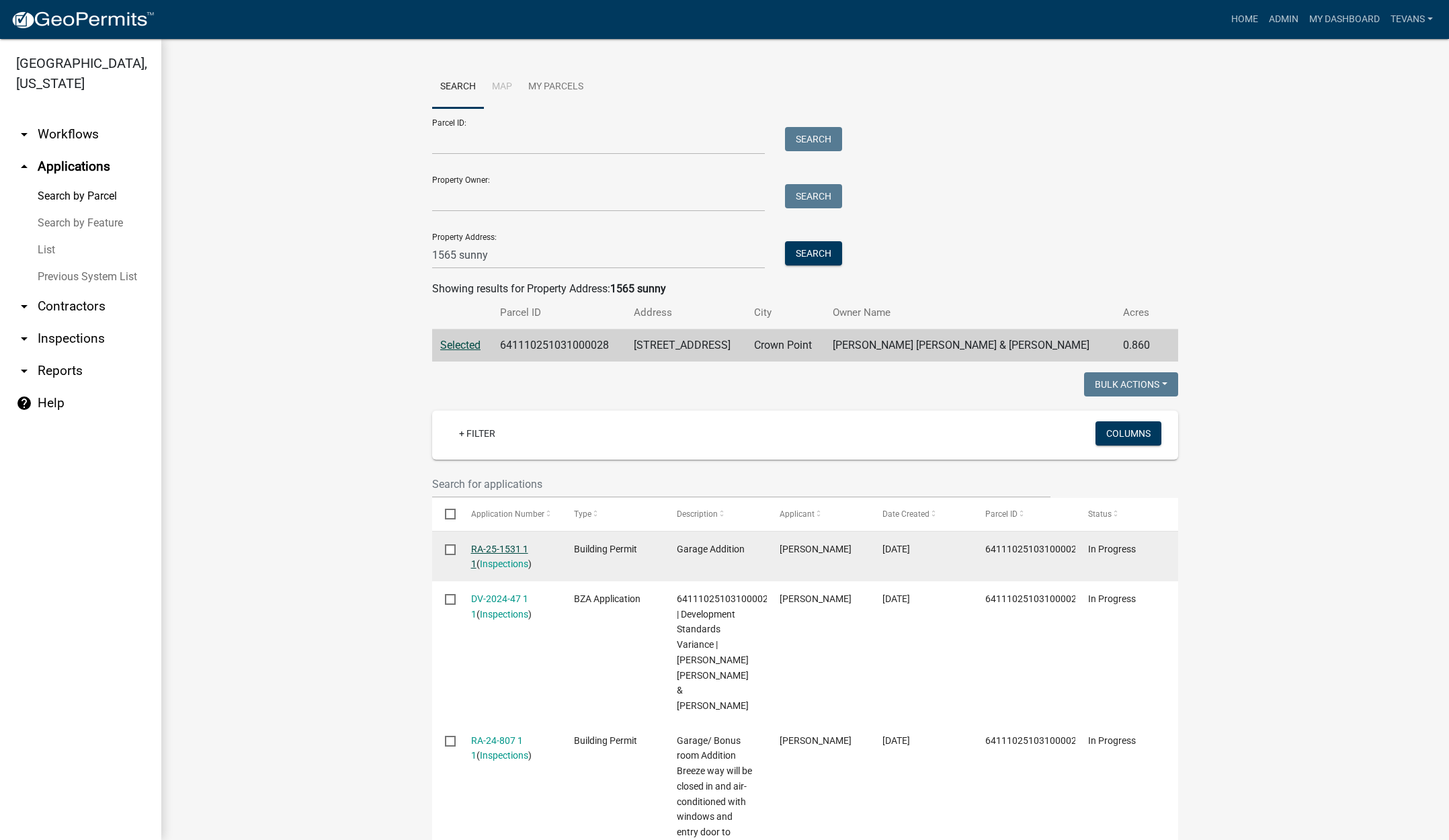
click at [483, 547] on link "RA-25-1531 1 1" at bounding box center [499, 556] width 57 height 26
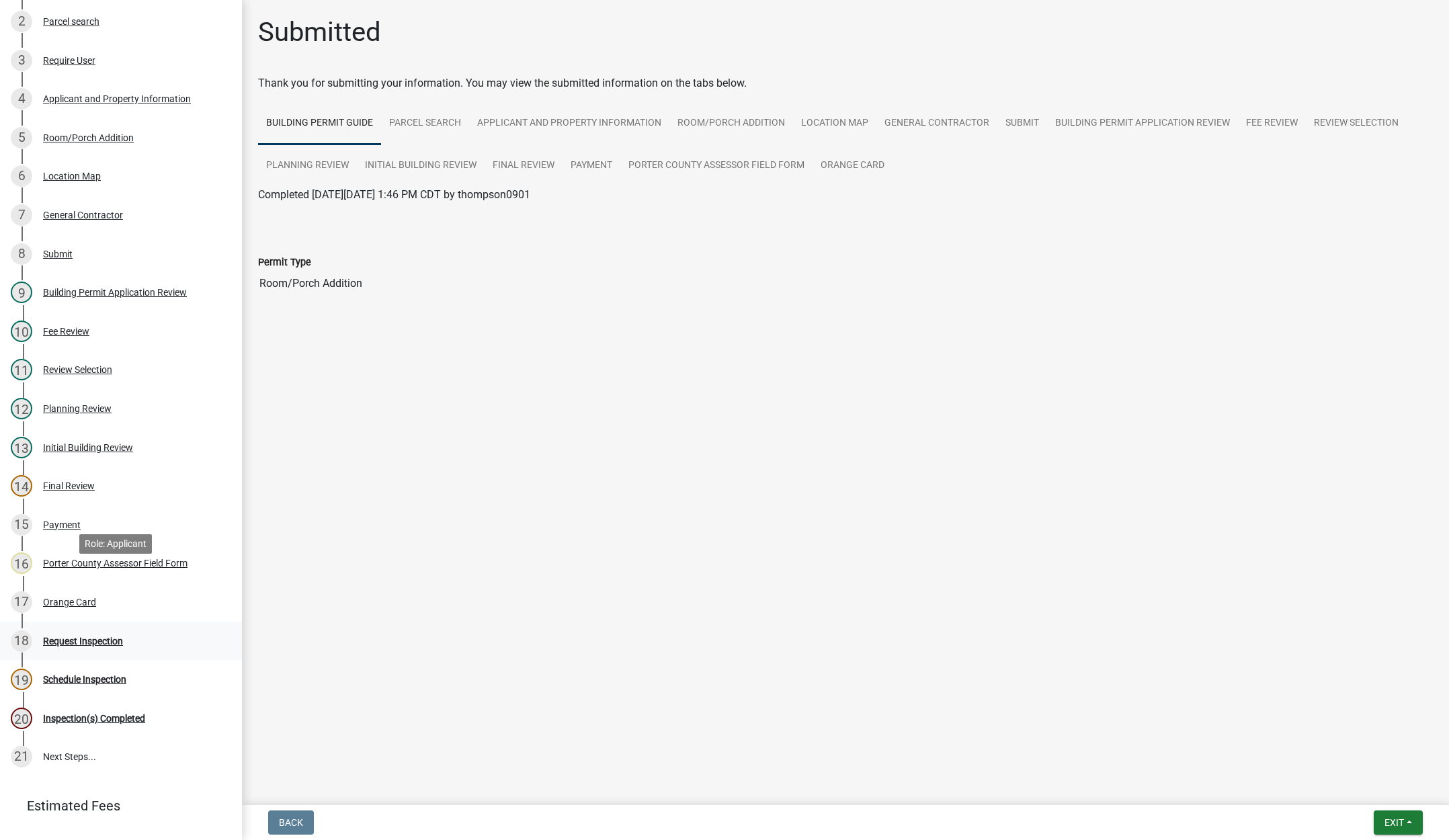
scroll to position [246, 0]
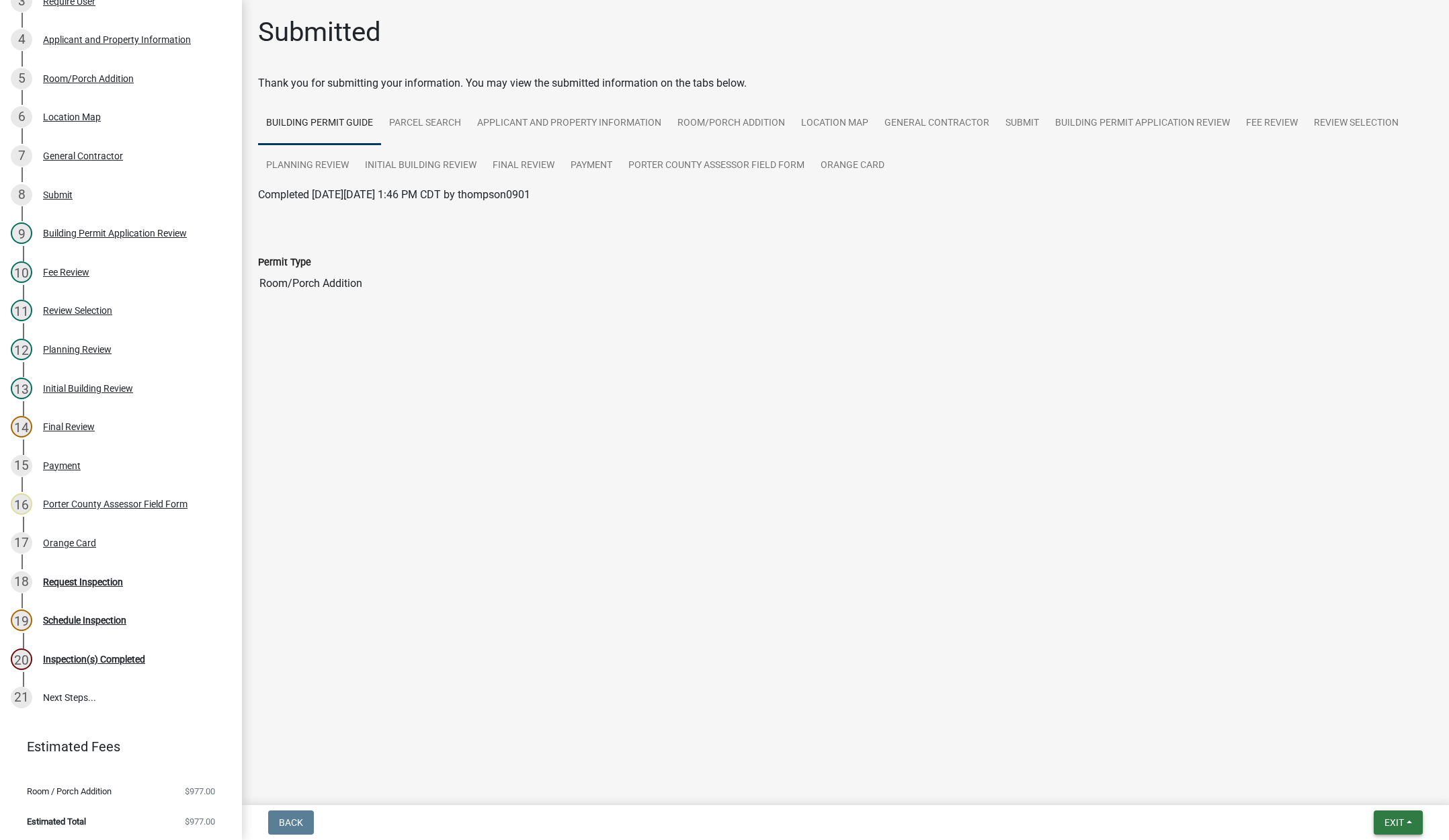
click at [1390, 826] on span "Exit" at bounding box center [1395, 822] width 19 height 10
click at [1372, 783] on button "Save & Exit" at bounding box center [1369, 787] width 107 height 32
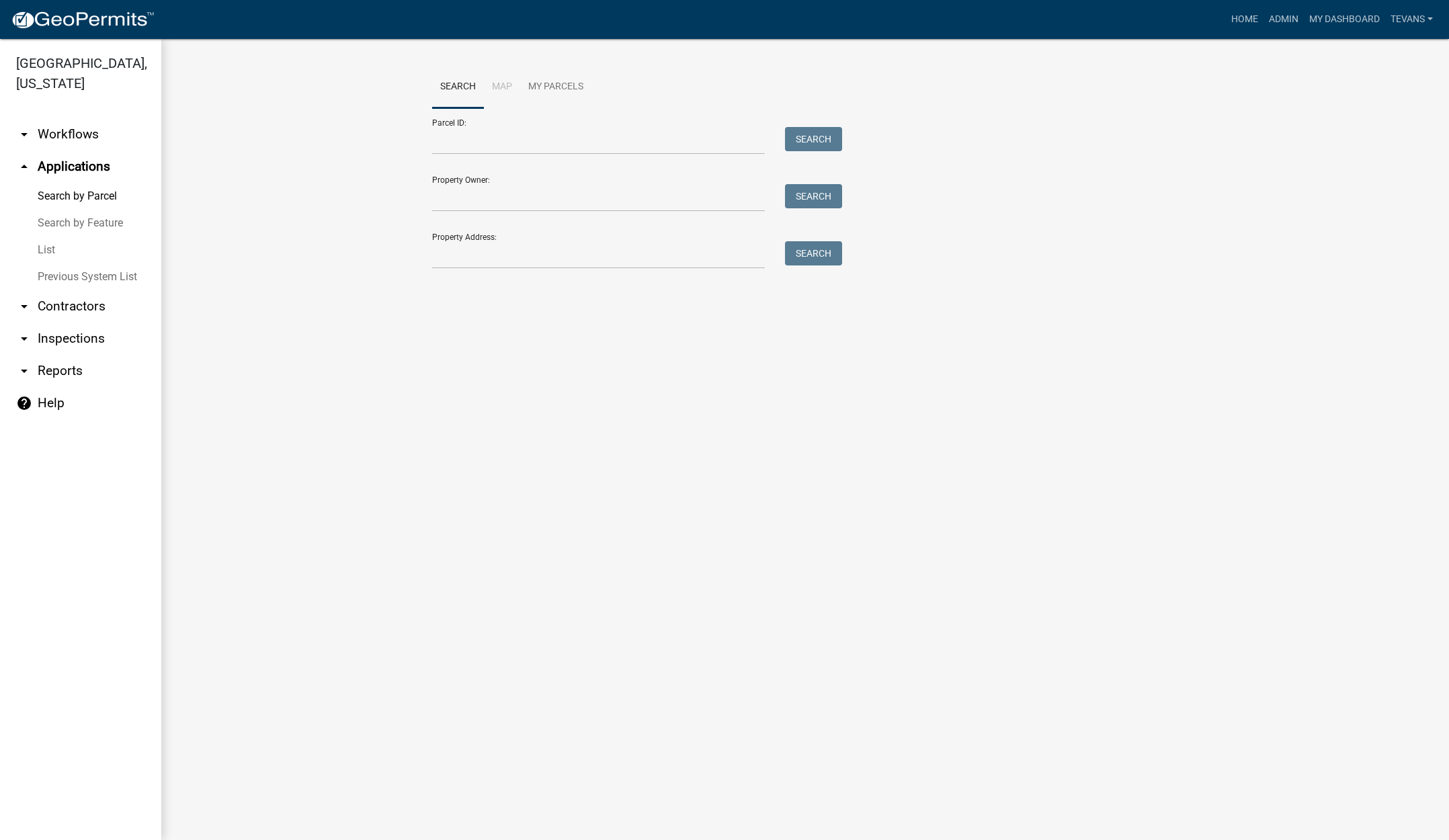
click at [45, 237] on link "List" at bounding box center [80, 250] width 162 height 27
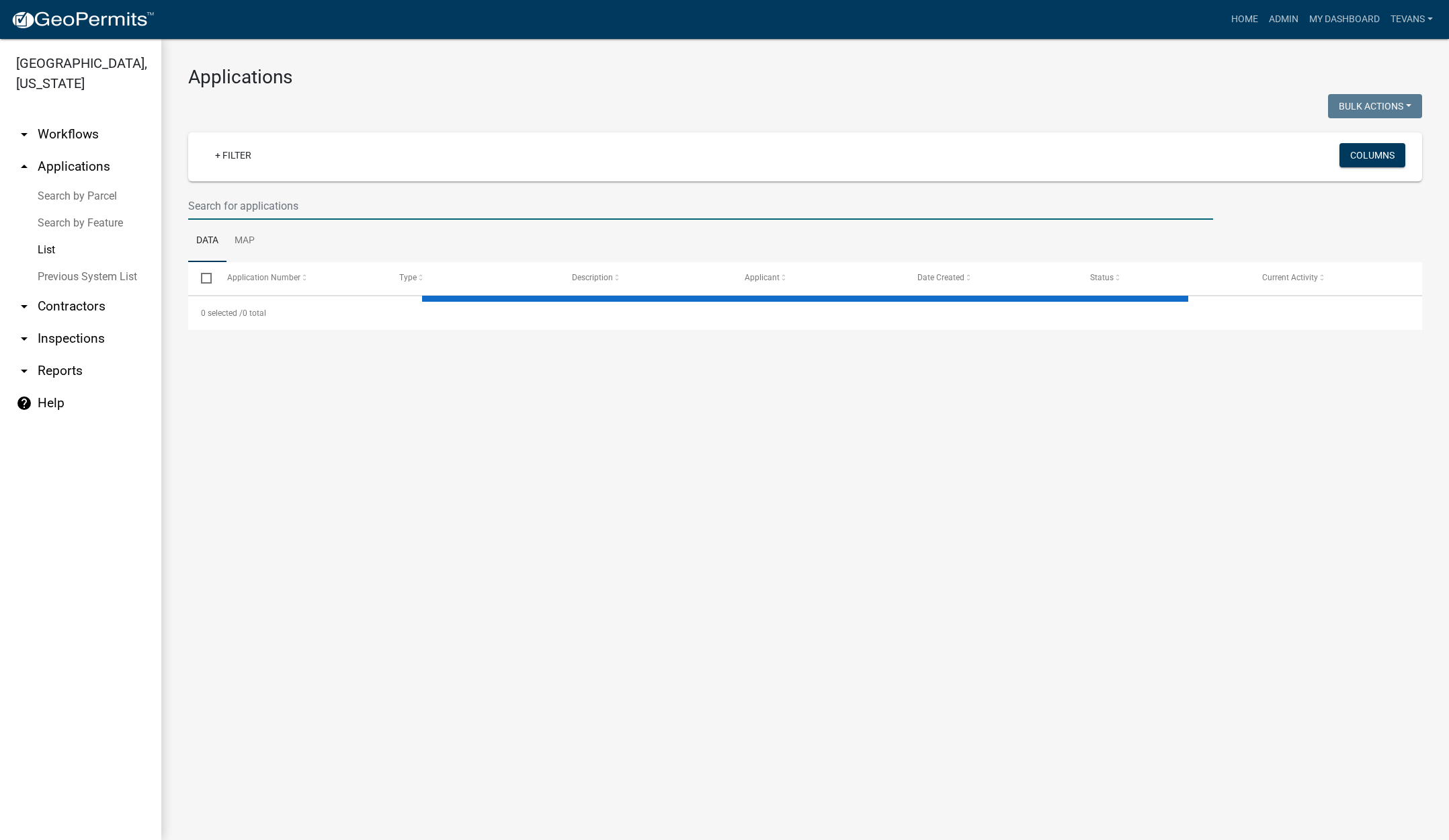
click at [310, 203] on input "text" at bounding box center [701, 206] width 1025 height 28
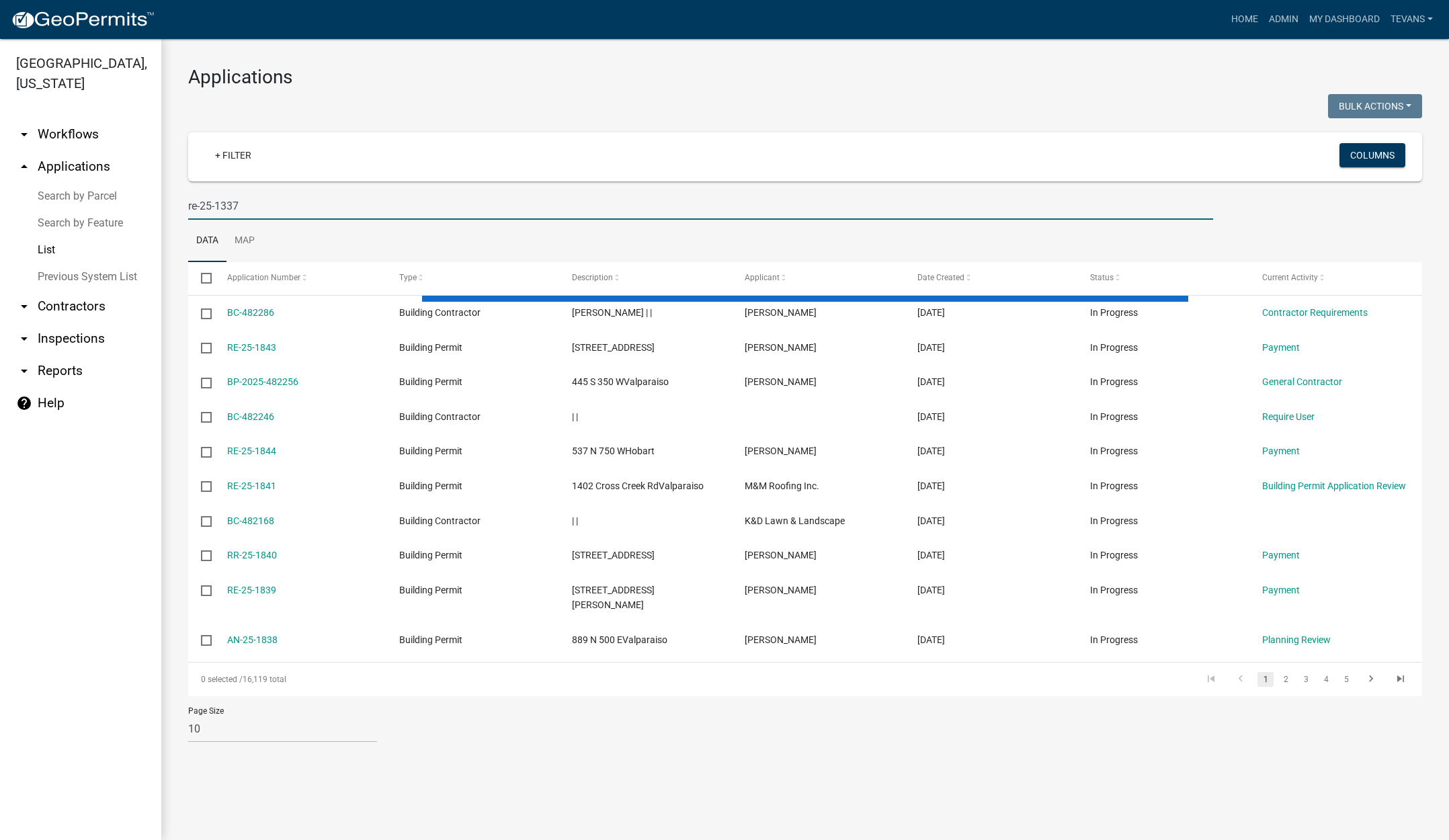
type input "re-25-1337"
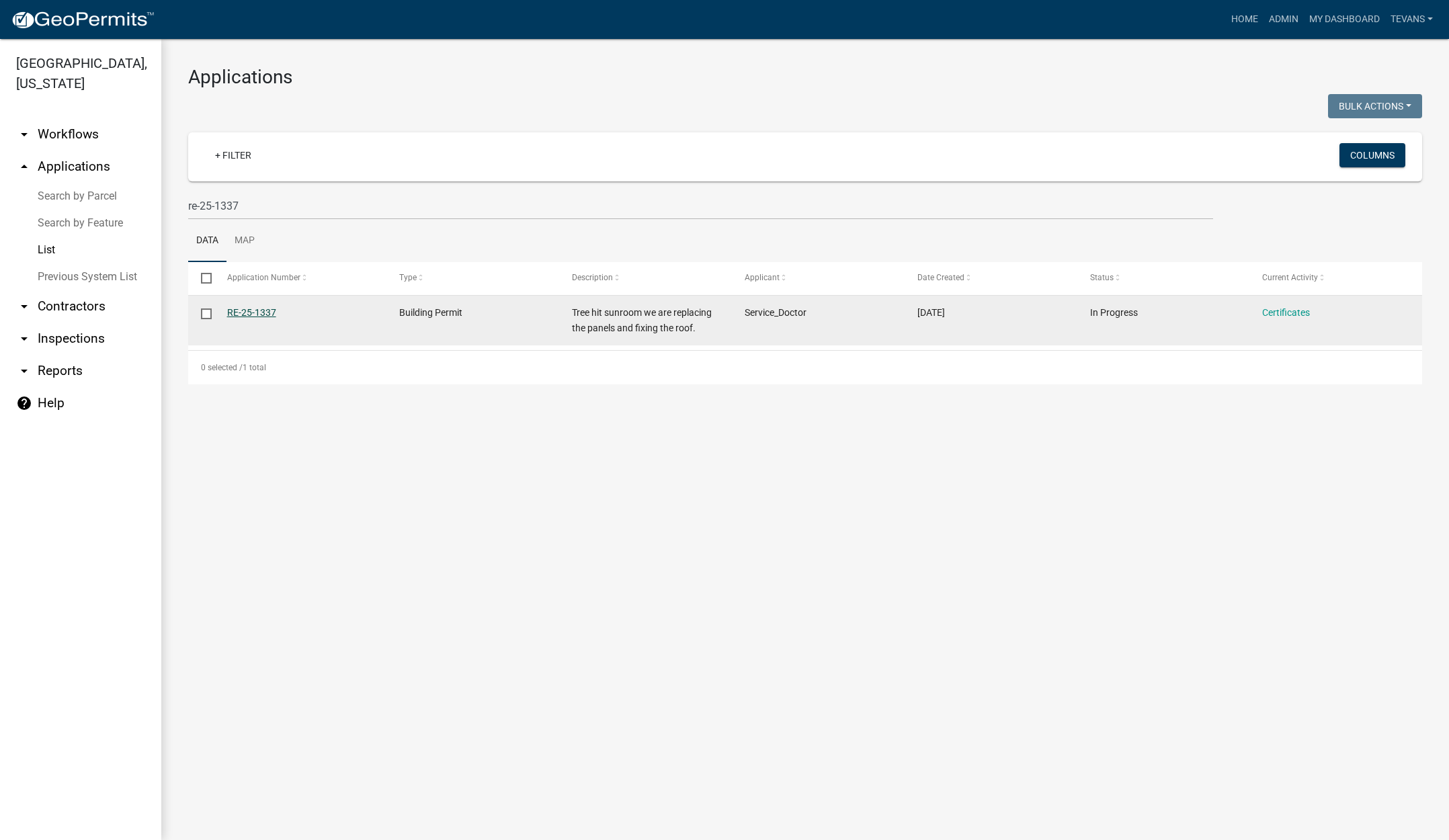
click at [247, 309] on link "RE-25-1337" at bounding box center [252, 312] width 49 height 10
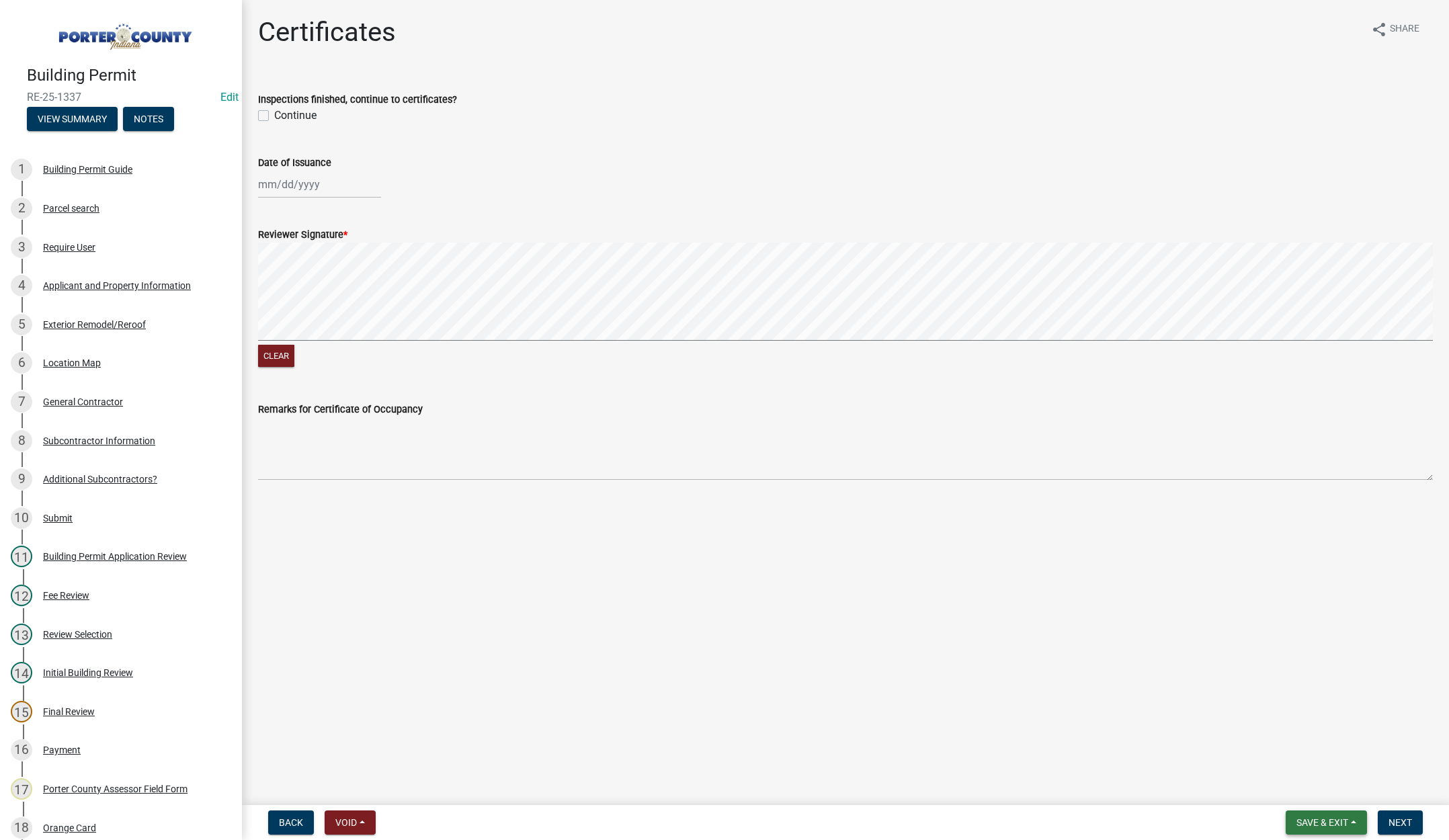
click at [1327, 817] on span "Save & Exit" at bounding box center [1322, 822] width 51 height 10
click at [1311, 787] on button "Save & Exit" at bounding box center [1313, 787] width 107 height 32
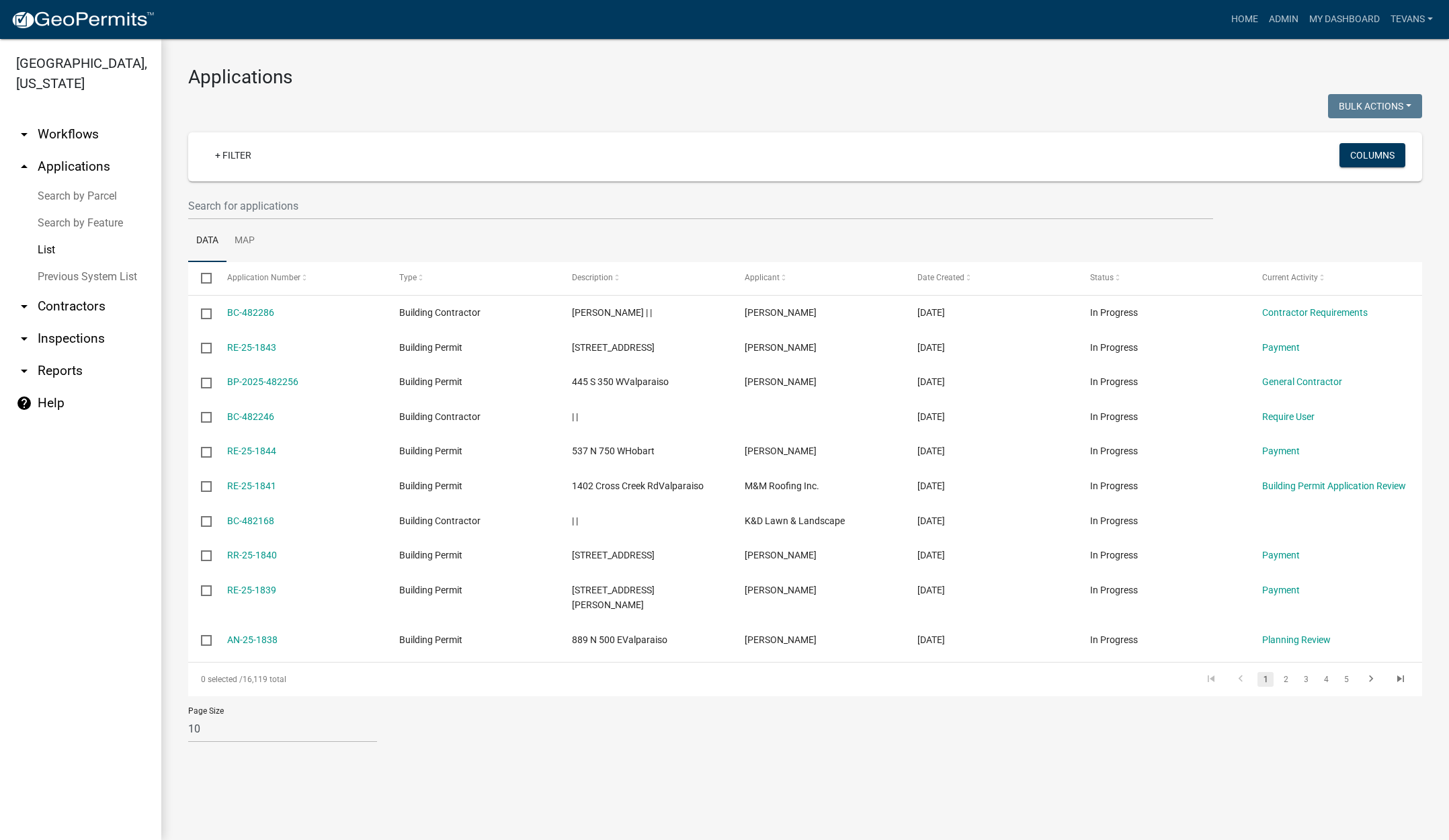
click at [108, 757] on ul "arrow_drop_down Workflows List arrow_drop_up Applications Search by Parcel Sear…" at bounding box center [80, 473] width 162 height 732
click at [83, 290] on link "arrow_drop_down Contractors" at bounding box center [80, 306] width 162 height 32
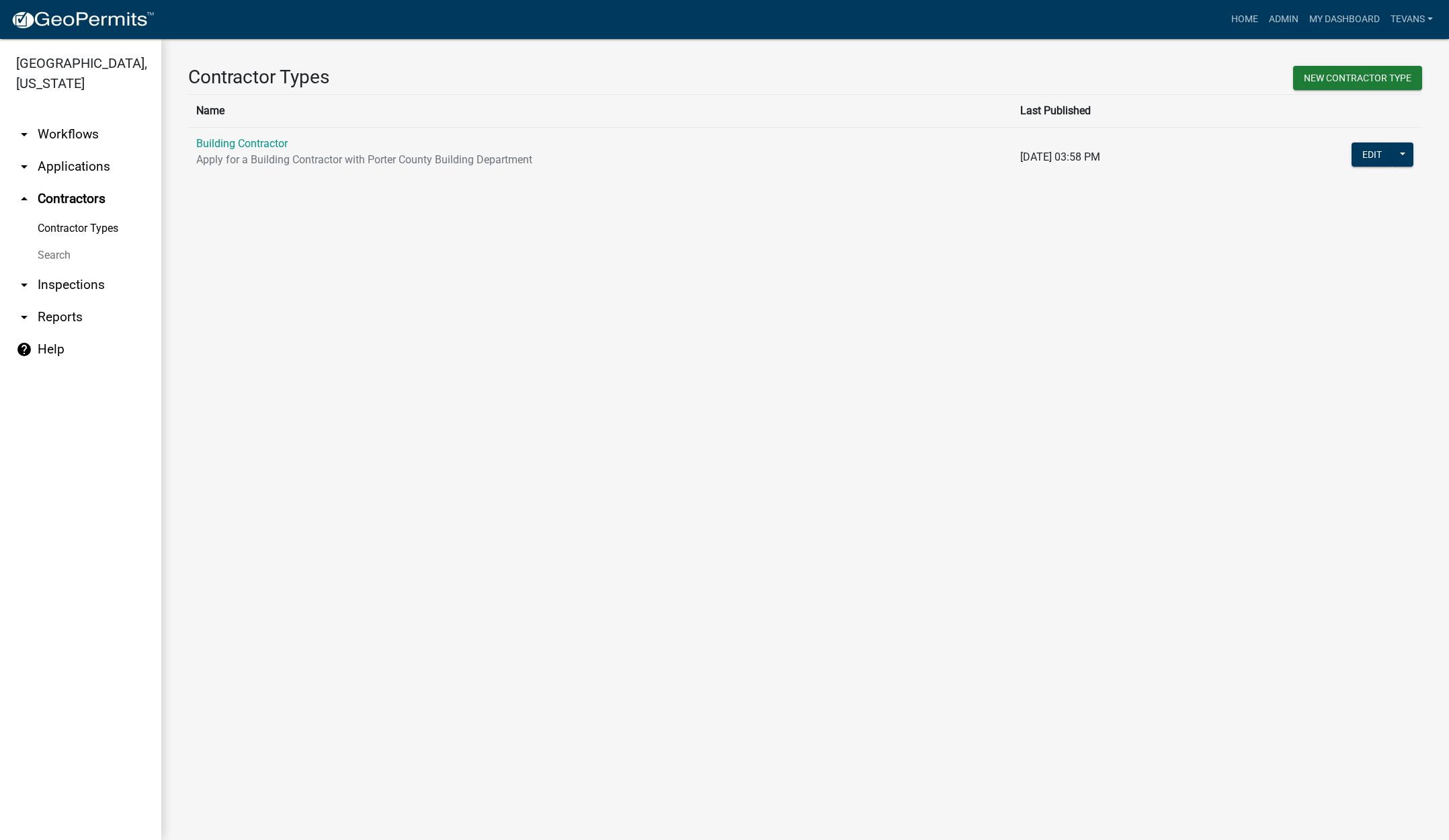
drag, startPoint x: 52, startPoint y: 235, endPoint x: 74, endPoint y: 223, distance: 25.1
click at [52, 242] on link "Search" at bounding box center [80, 255] width 162 height 27
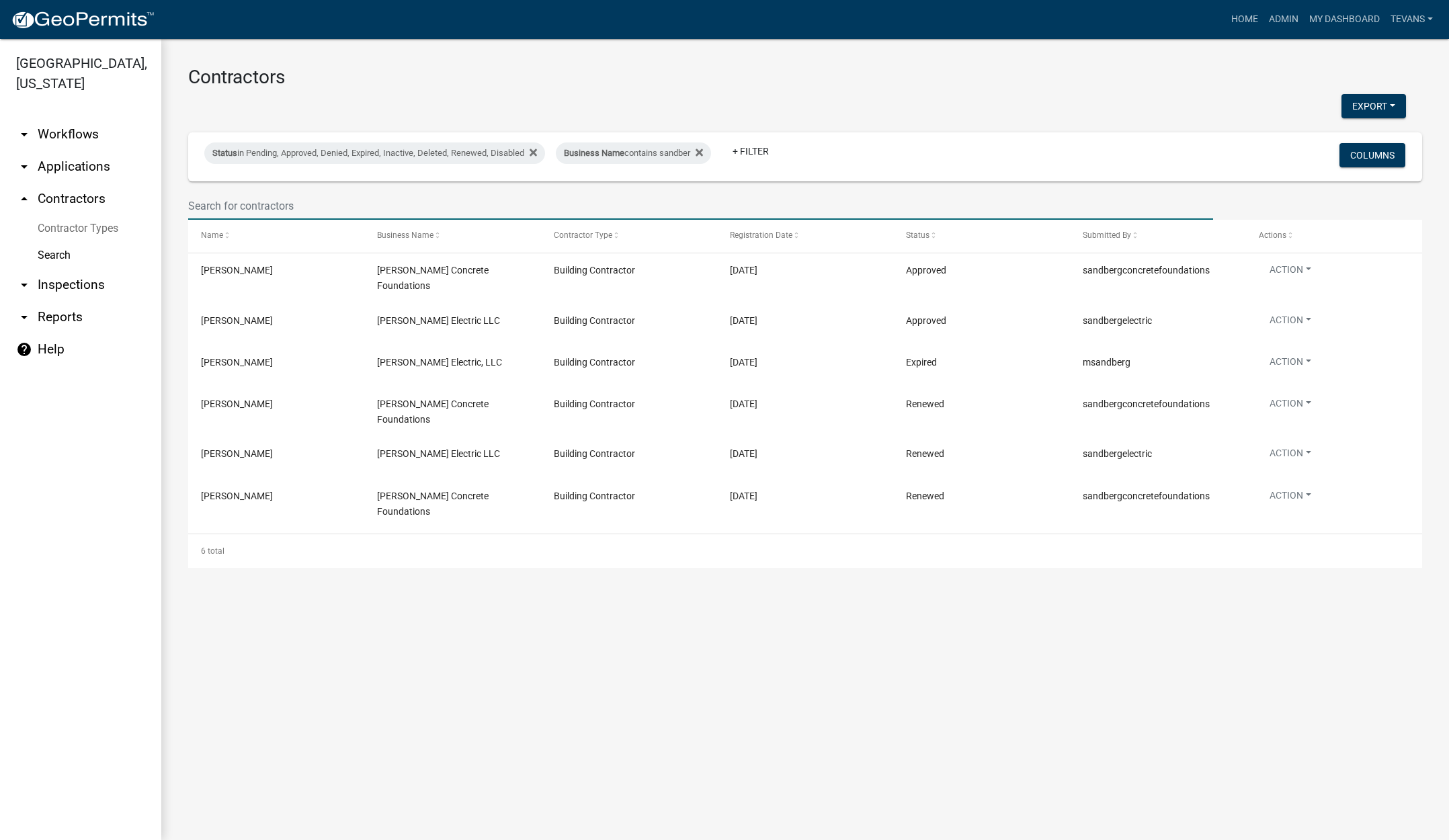
click at [302, 205] on input "text" at bounding box center [701, 206] width 1025 height 28
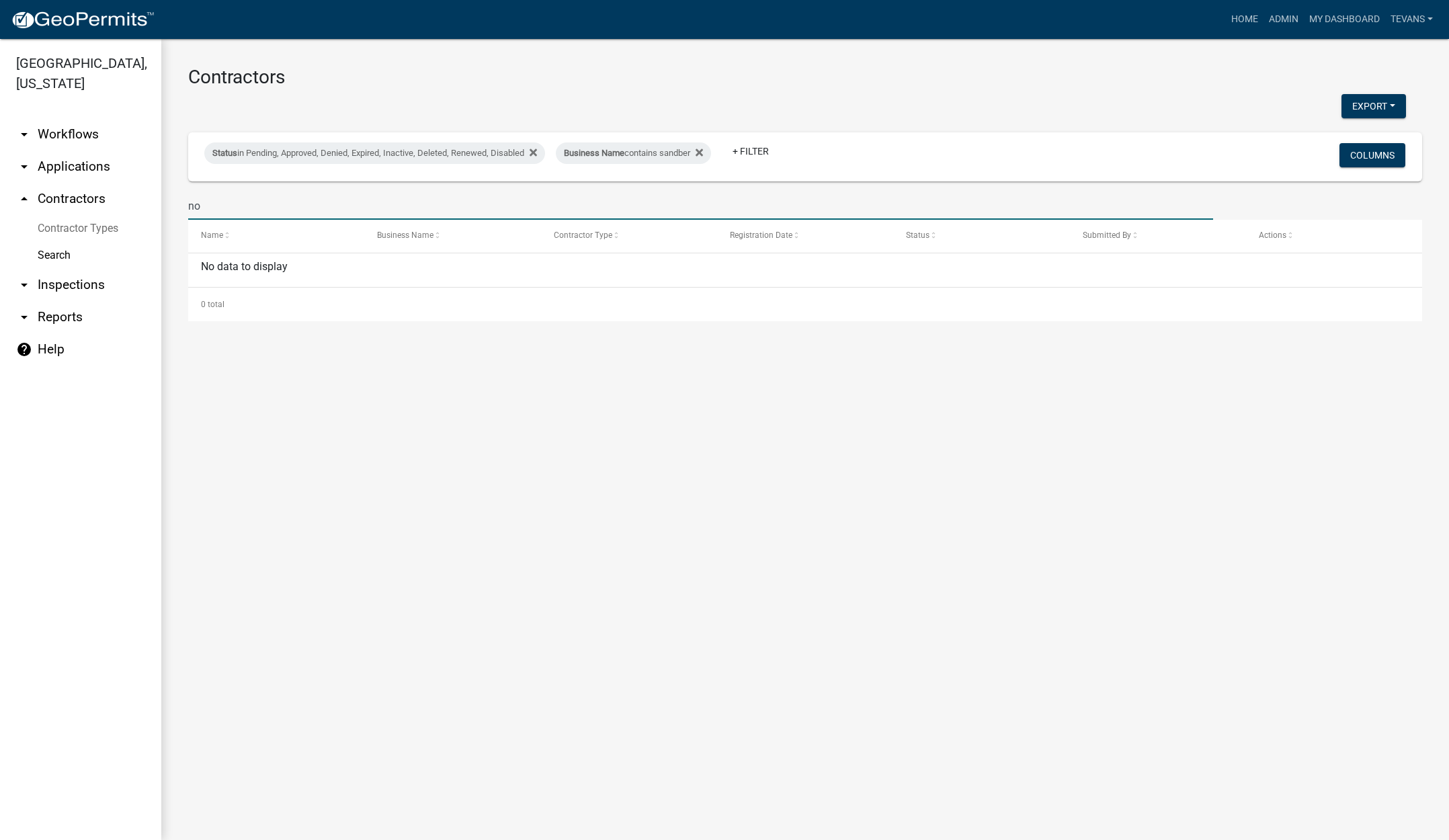
type input "n"
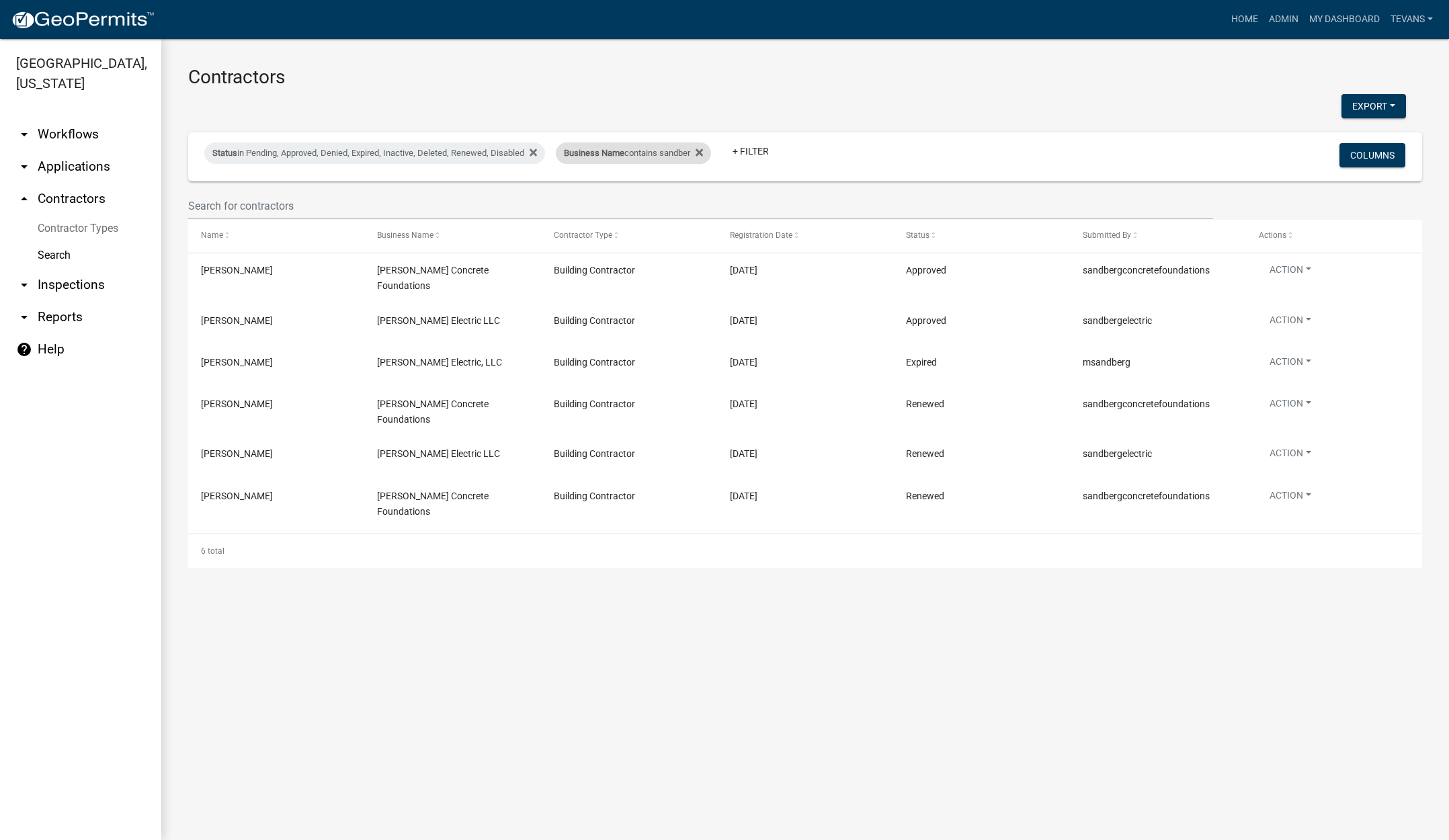
click at [620, 159] on div "Business Name contains sandber" at bounding box center [633, 153] width 155 height 22
click at [630, 200] on input "sandber" at bounding box center [643, 203] width 123 height 28
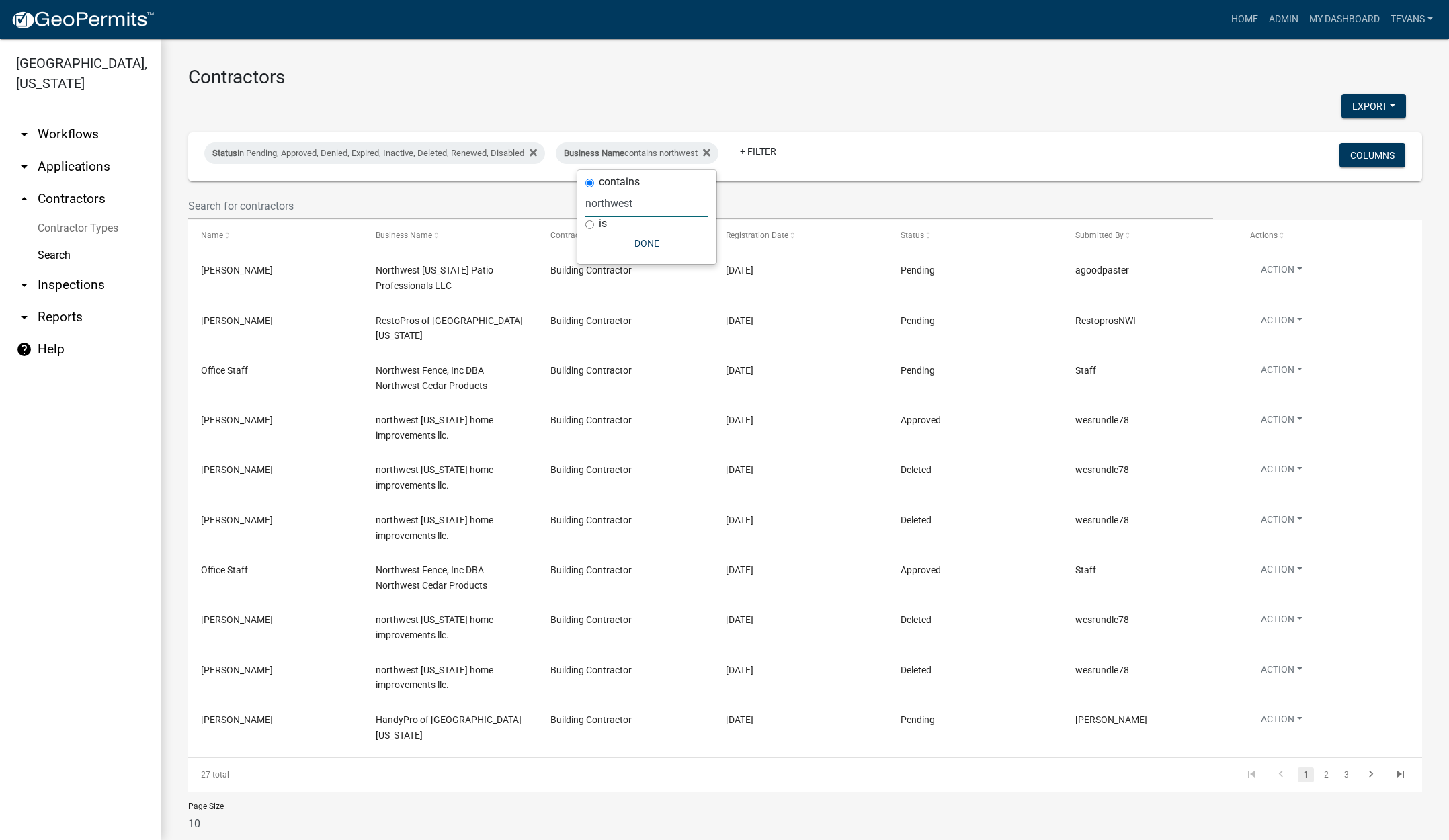
type input "northwest"
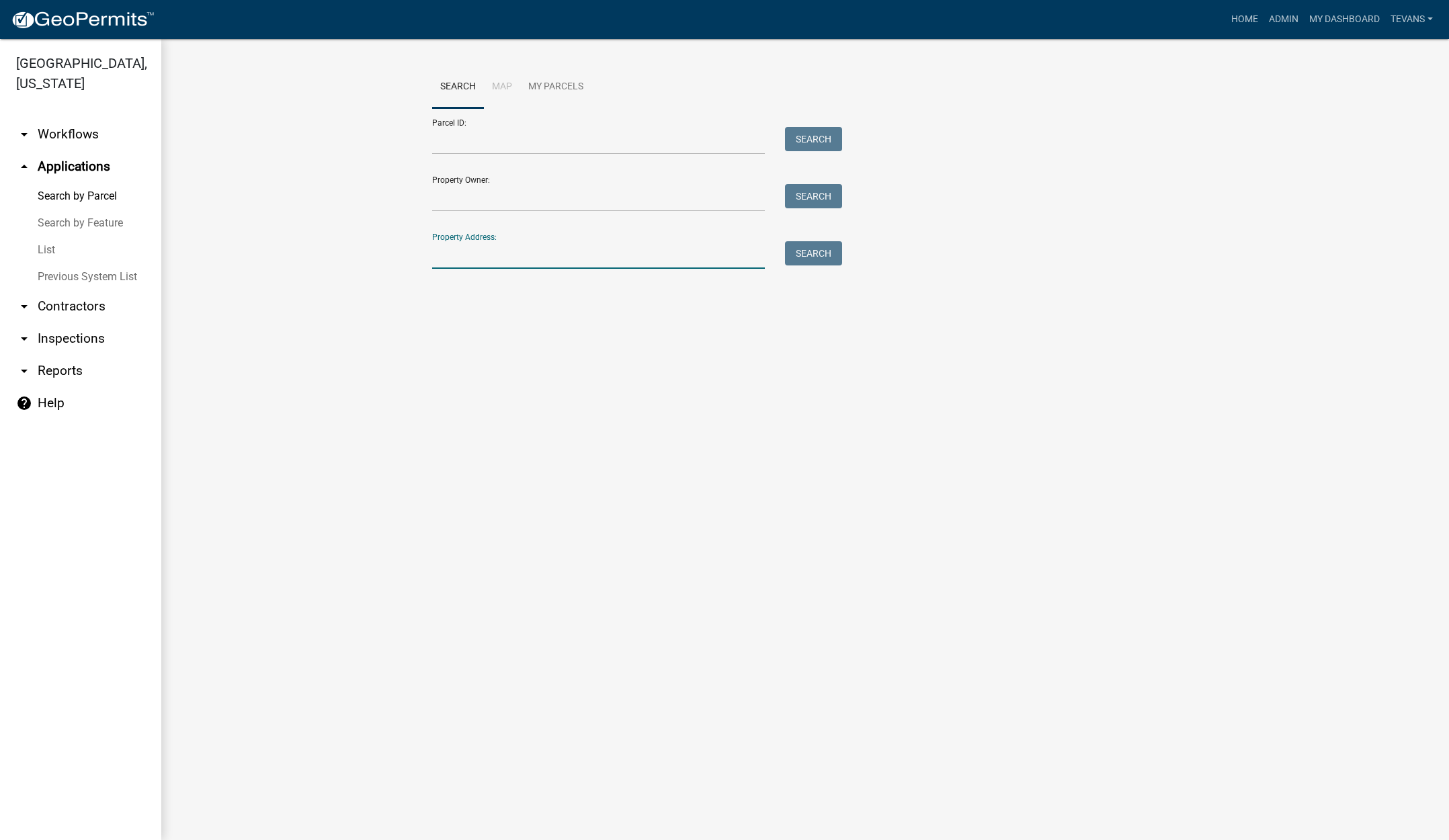
click at [481, 263] on input "Property Address:" at bounding box center [598, 255] width 333 height 28
type input "190 e trateb"
click at [814, 246] on button "Search" at bounding box center [814, 253] width 57 height 24
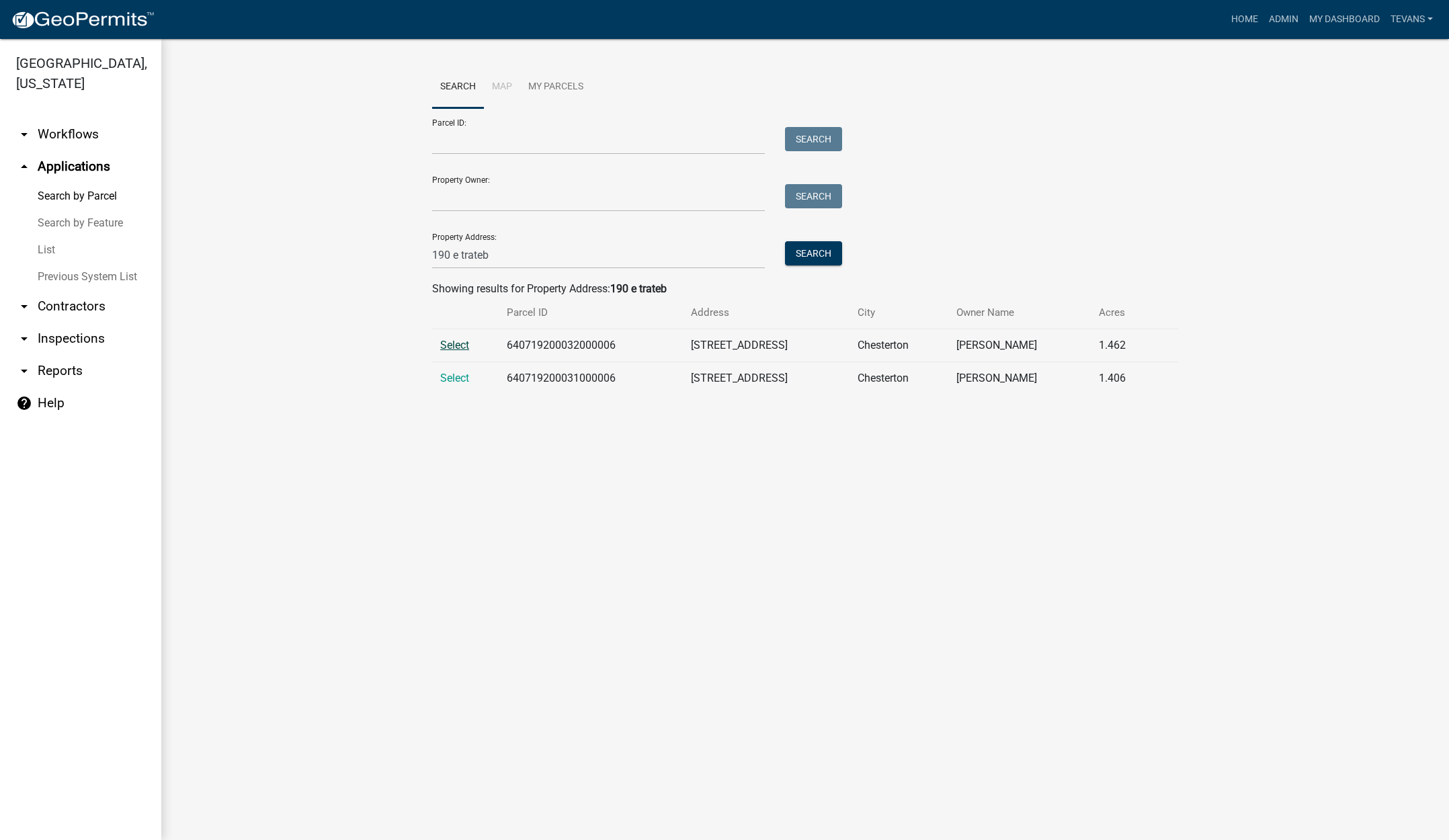
click at [458, 347] on span "Select" at bounding box center [454, 345] width 29 height 13
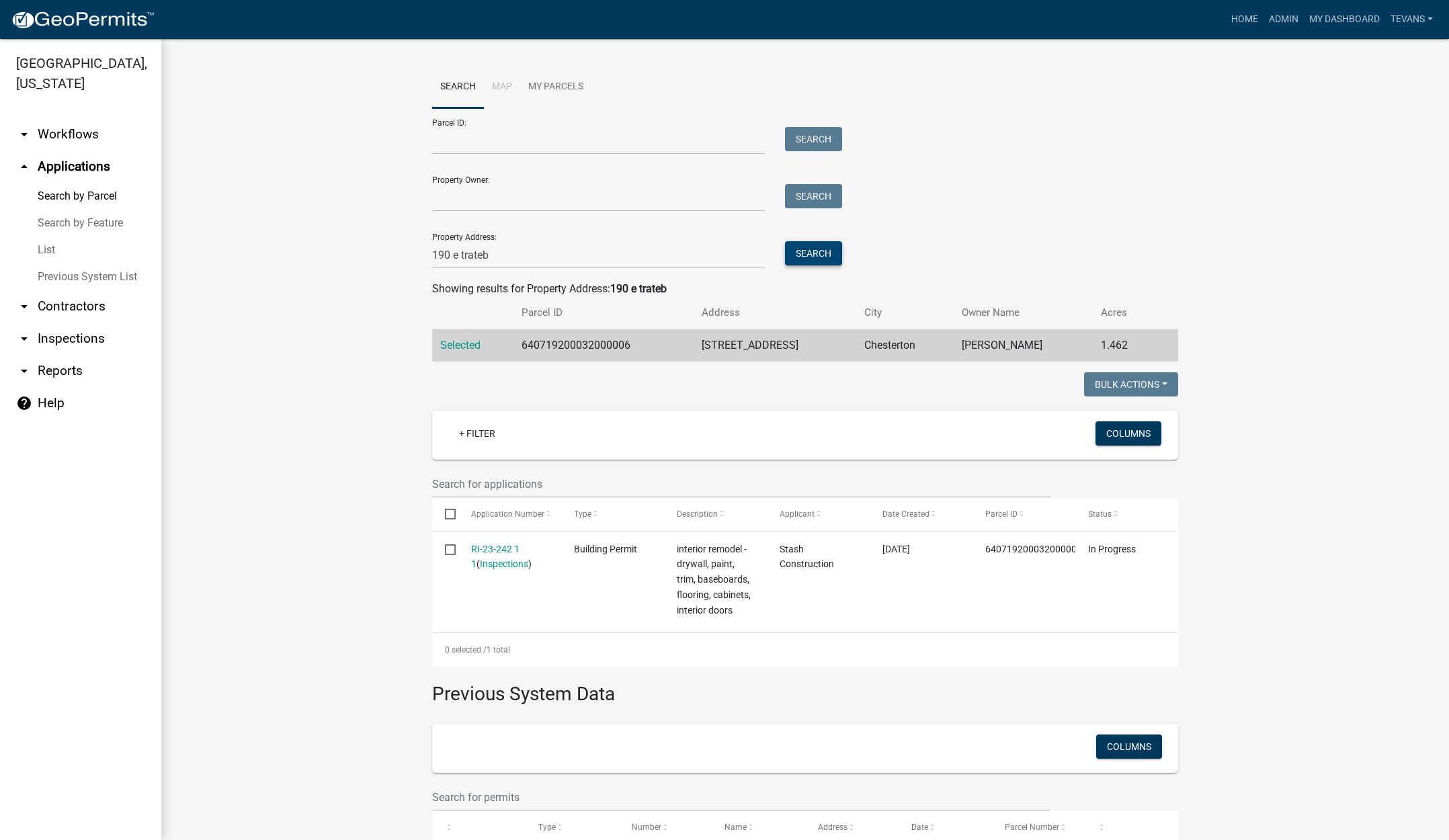
click at [823, 250] on button "Search" at bounding box center [814, 253] width 57 height 24
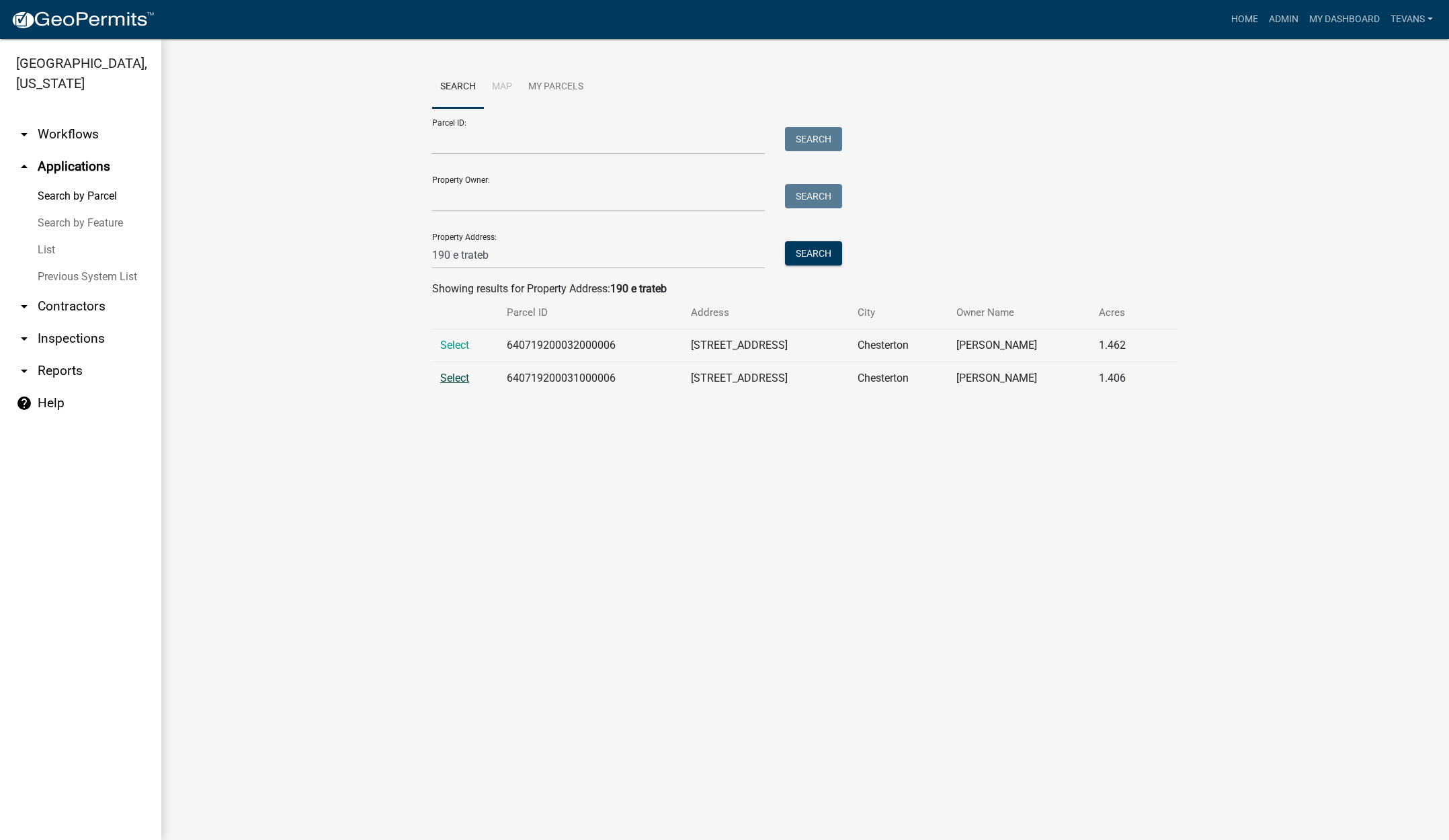
click at [457, 375] on span "Select" at bounding box center [454, 378] width 29 height 13
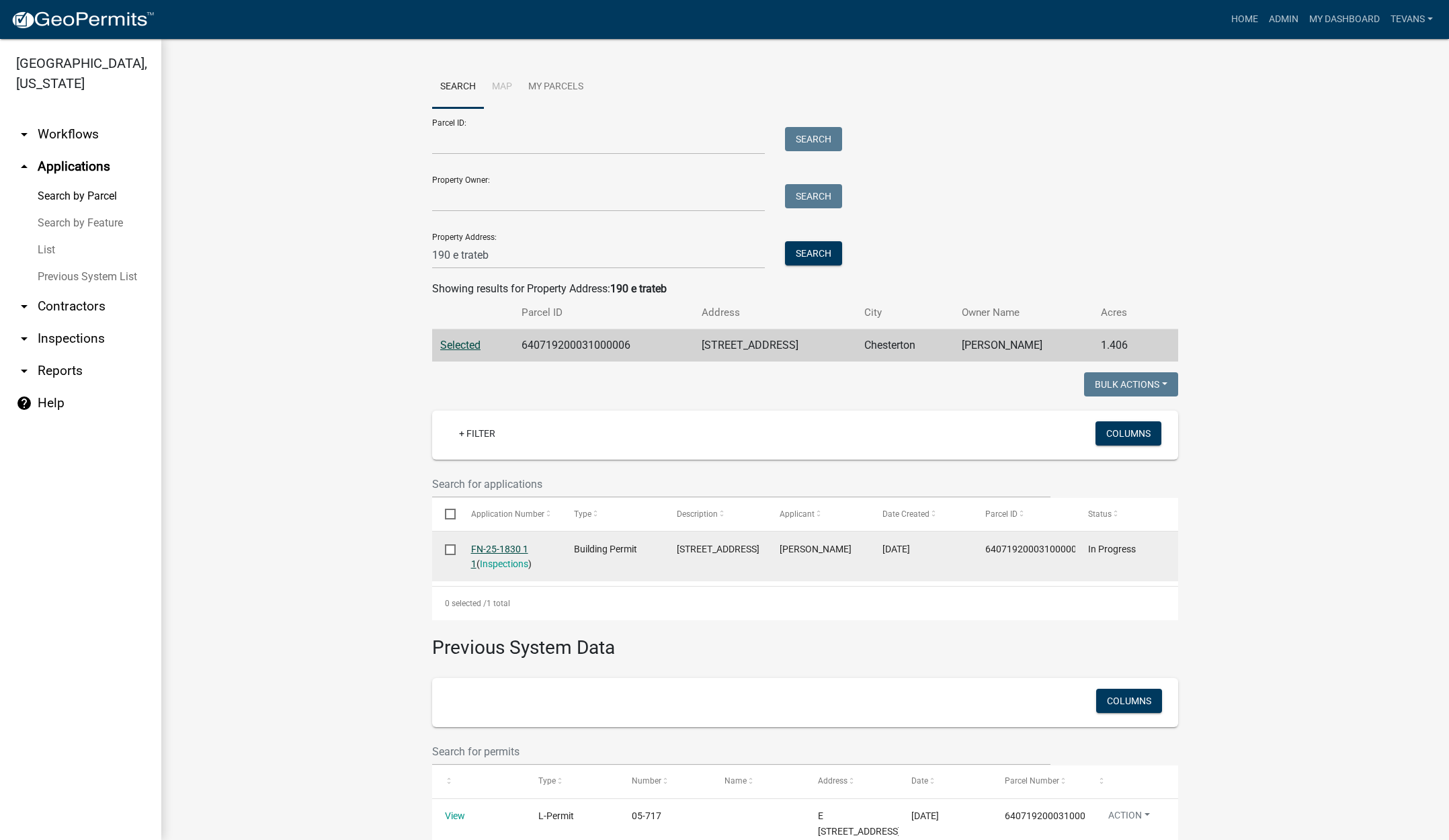
click at [495, 547] on link "FN-25-1830 1 1" at bounding box center [499, 556] width 57 height 26
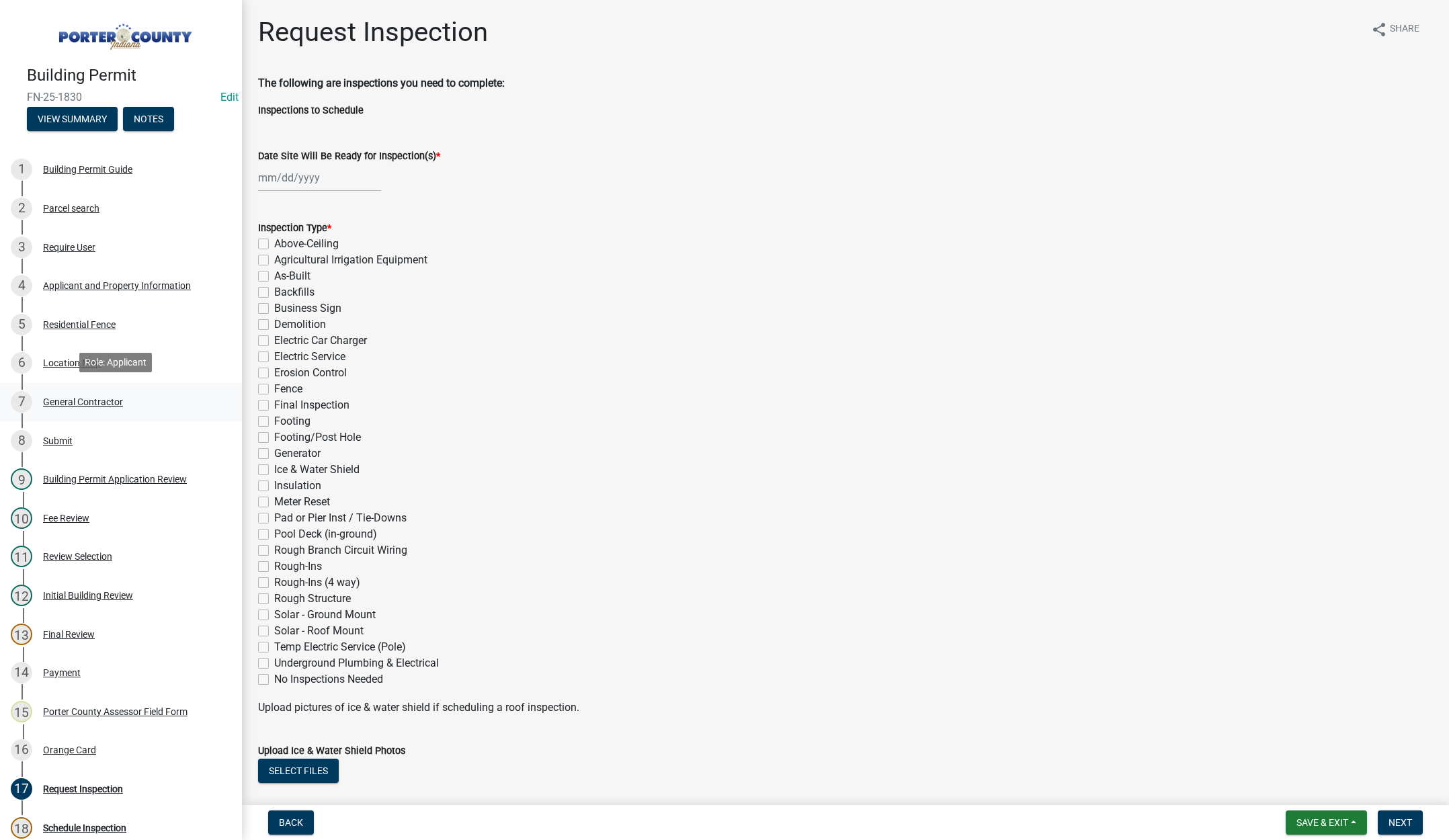
click at [93, 397] on div "General Contractor" at bounding box center [83, 401] width 80 height 10
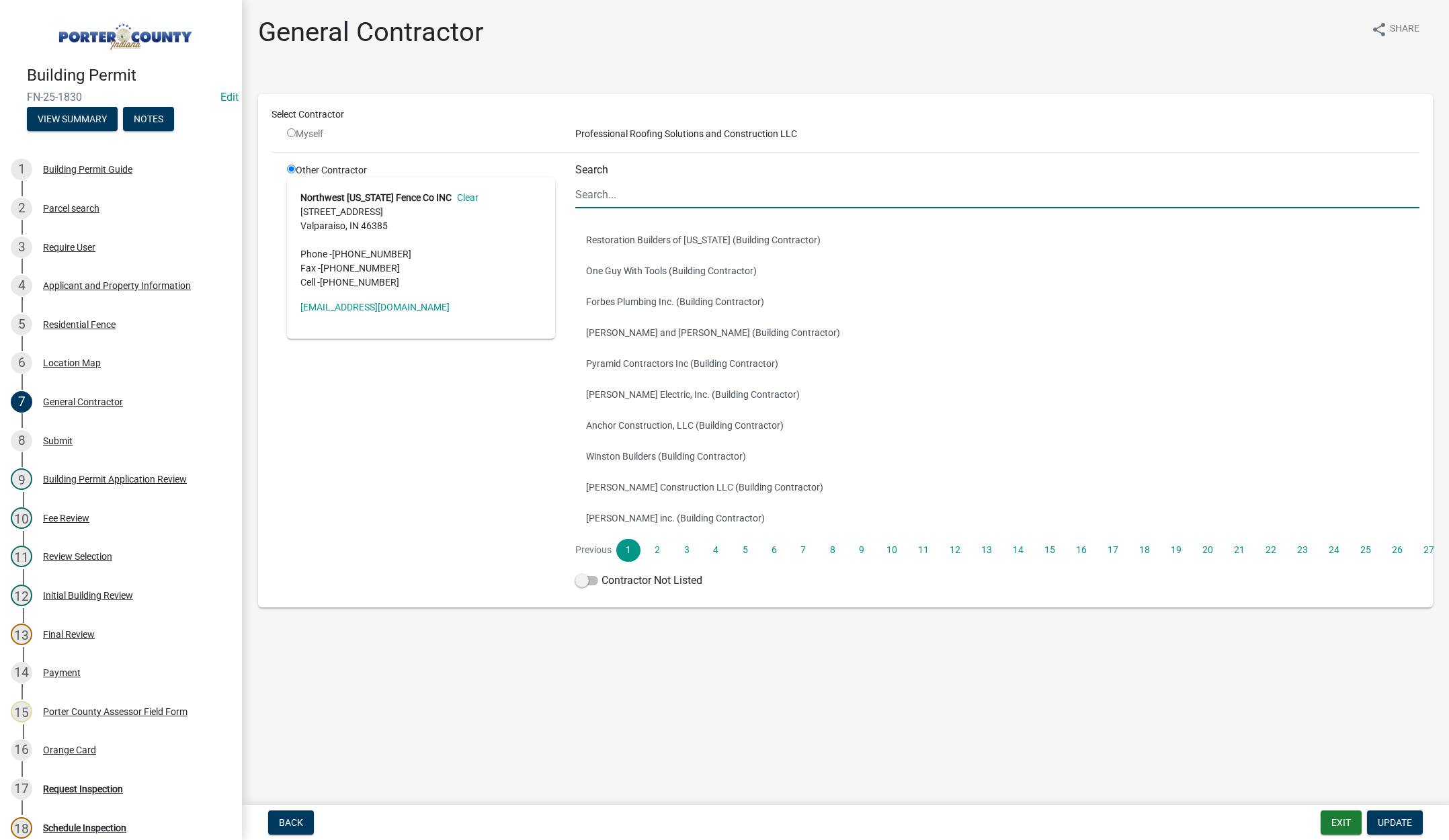
click at [647, 196] on input "Search" at bounding box center [997, 194] width 844 height 28
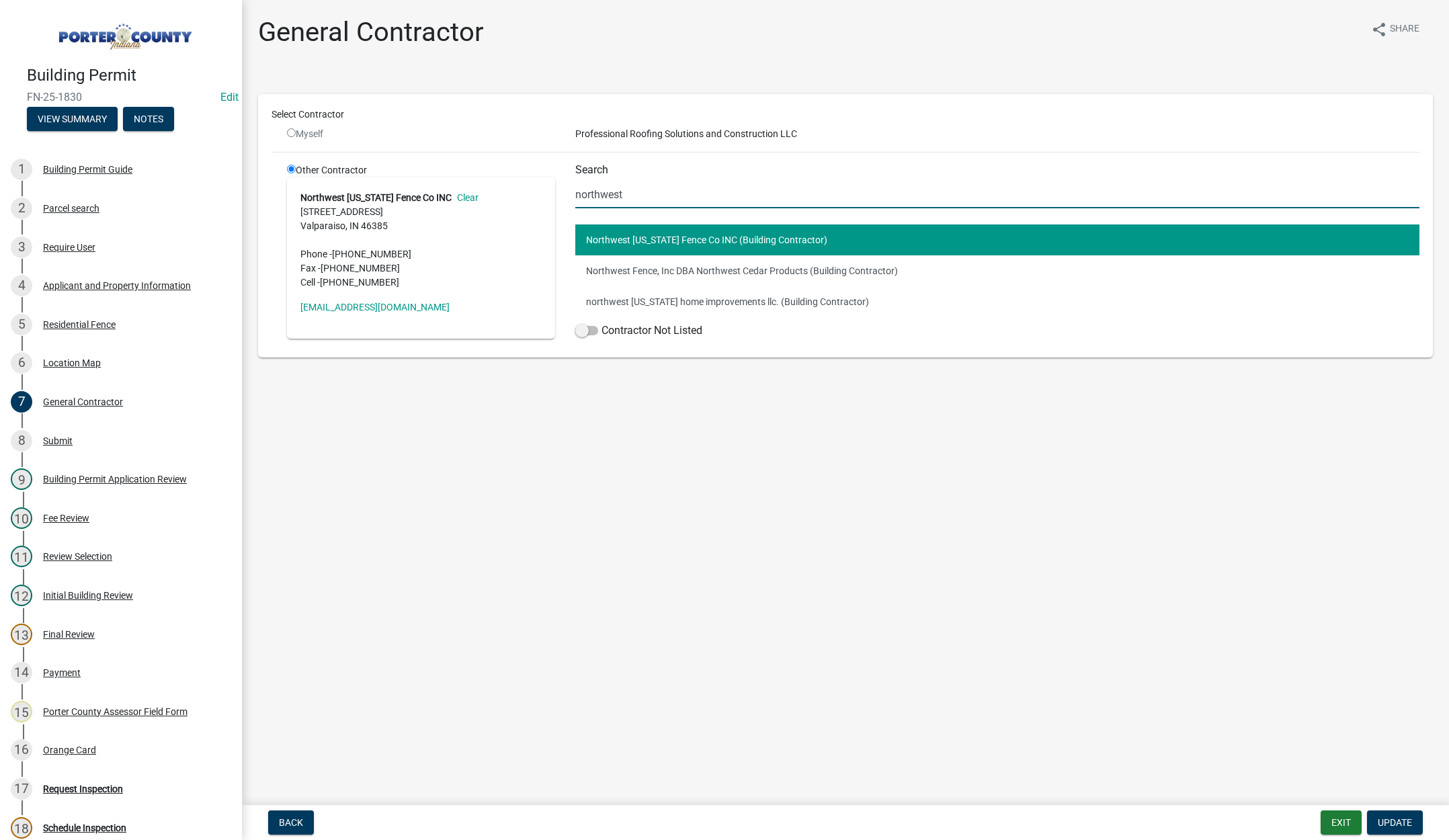
type input "northwest"
click at [752, 485] on main "General Contractor share Share Select Contractor Myself Professional Roofing So…" at bounding box center [846, 400] width 1207 height 800
click at [659, 271] on button "Northwest Fence, Inc DBA Northwest Cedar Products (Building Contractor)" at bounding box center [997, 271] width 844 height 31
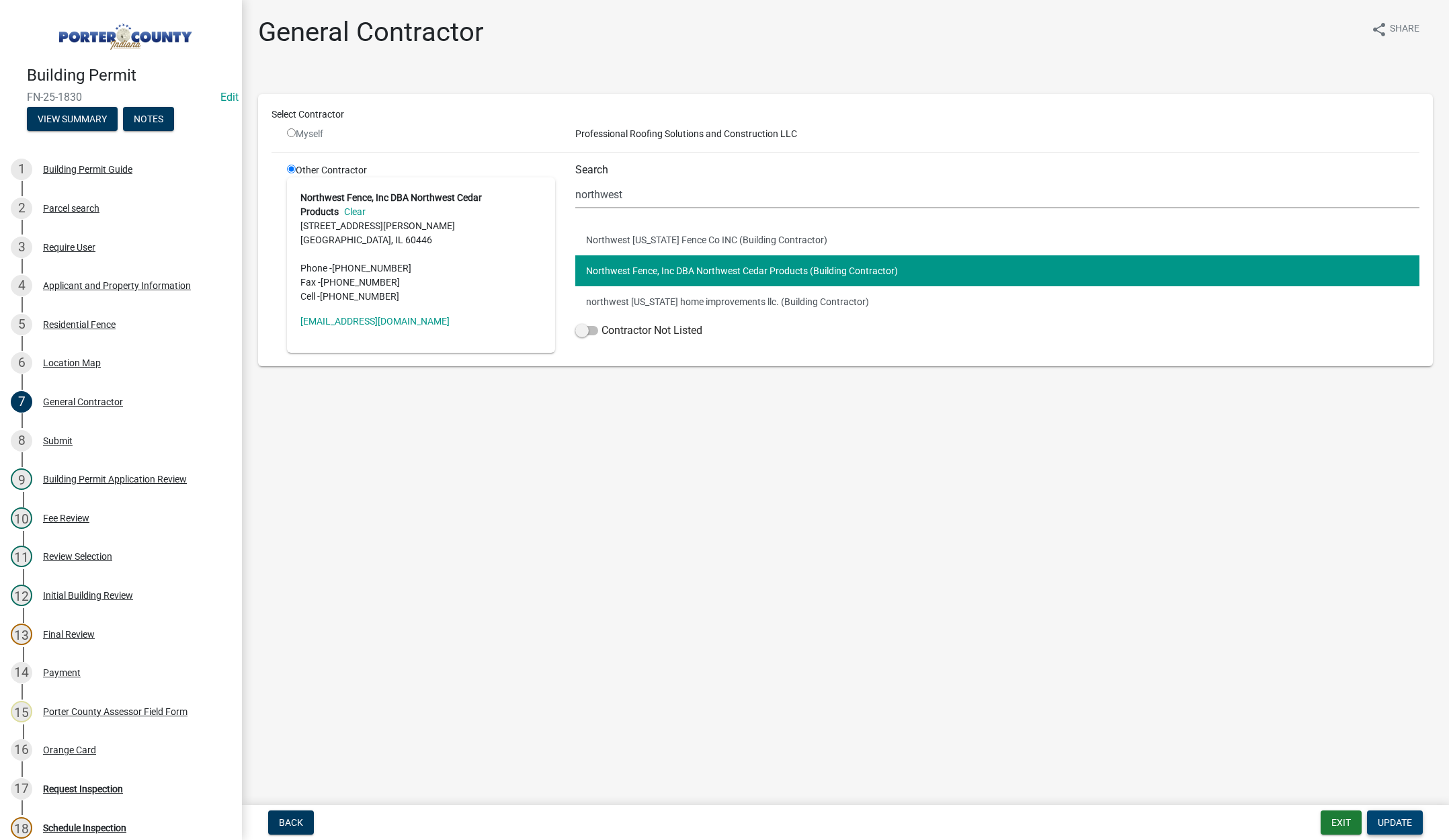
click at [1401, 819] on span "Update" at bounding box center [1395, 822] width 34 height 10
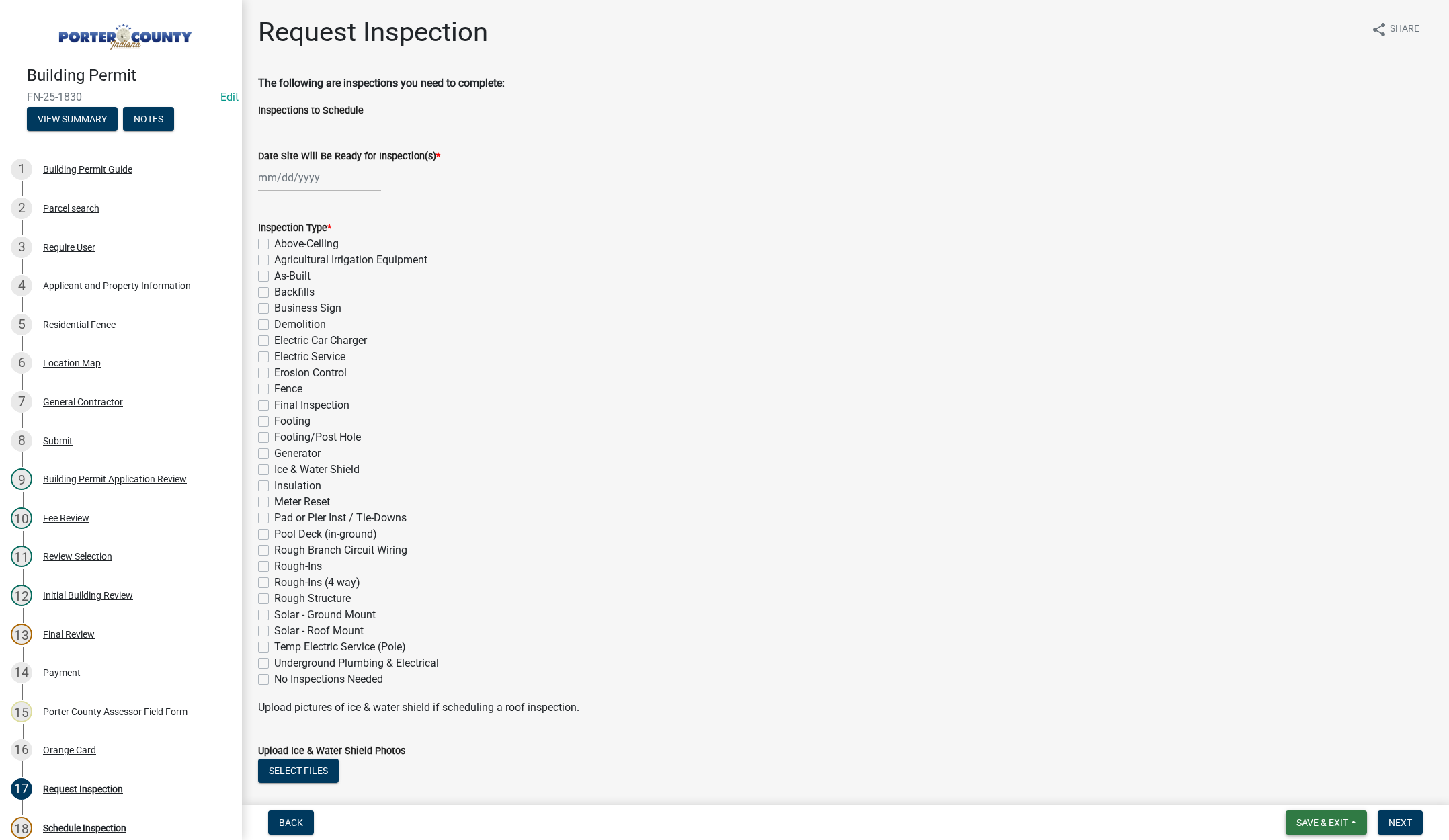
click at [1305, 821] on span "Save & Exit" at bounding box center [1322, 822] width 51 height 10
click at [1328, 787] on button "Save & Exit" at bounding box center [1313, 787] width 107 height 32
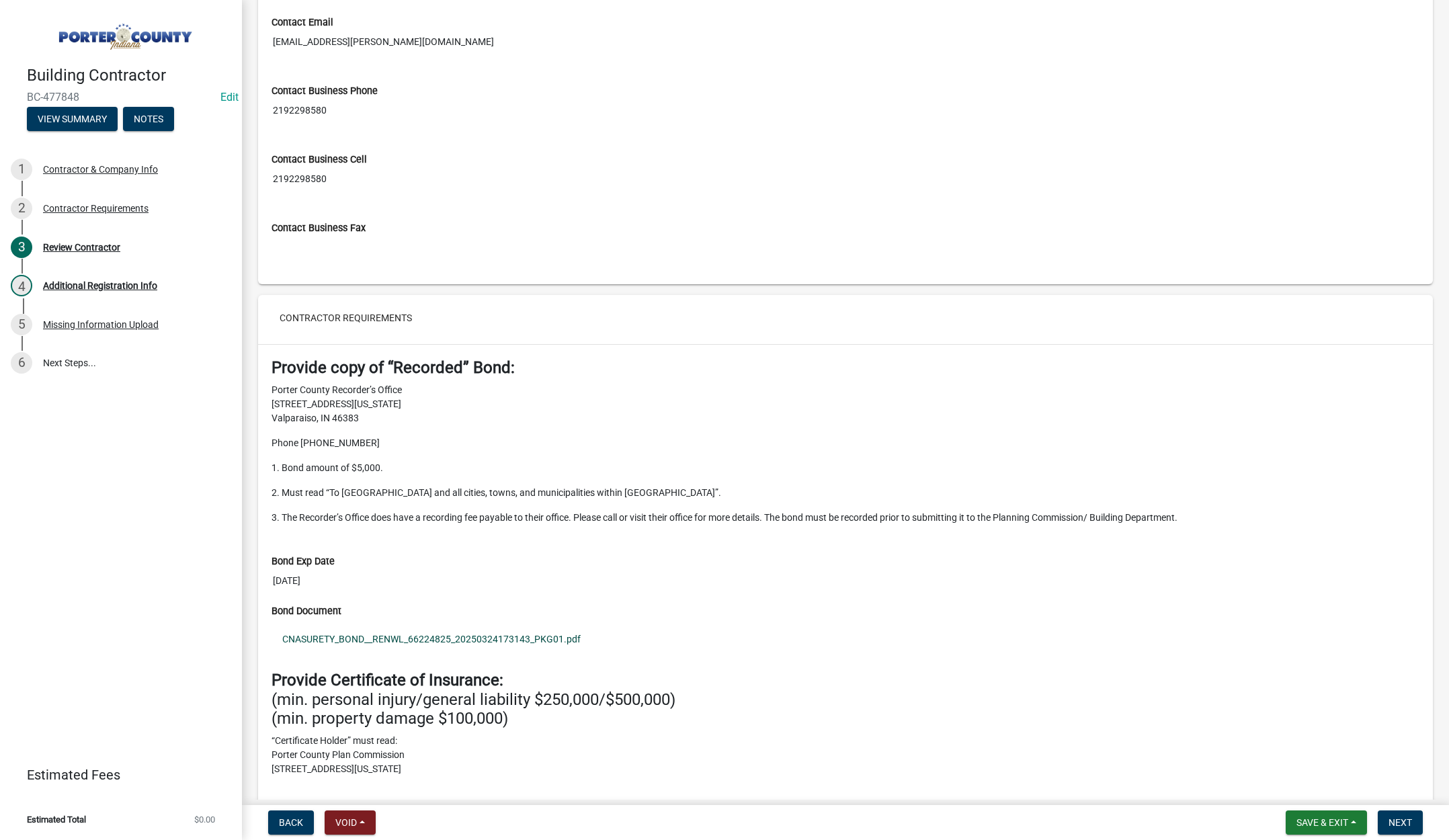
scroll to position [1008, 0]
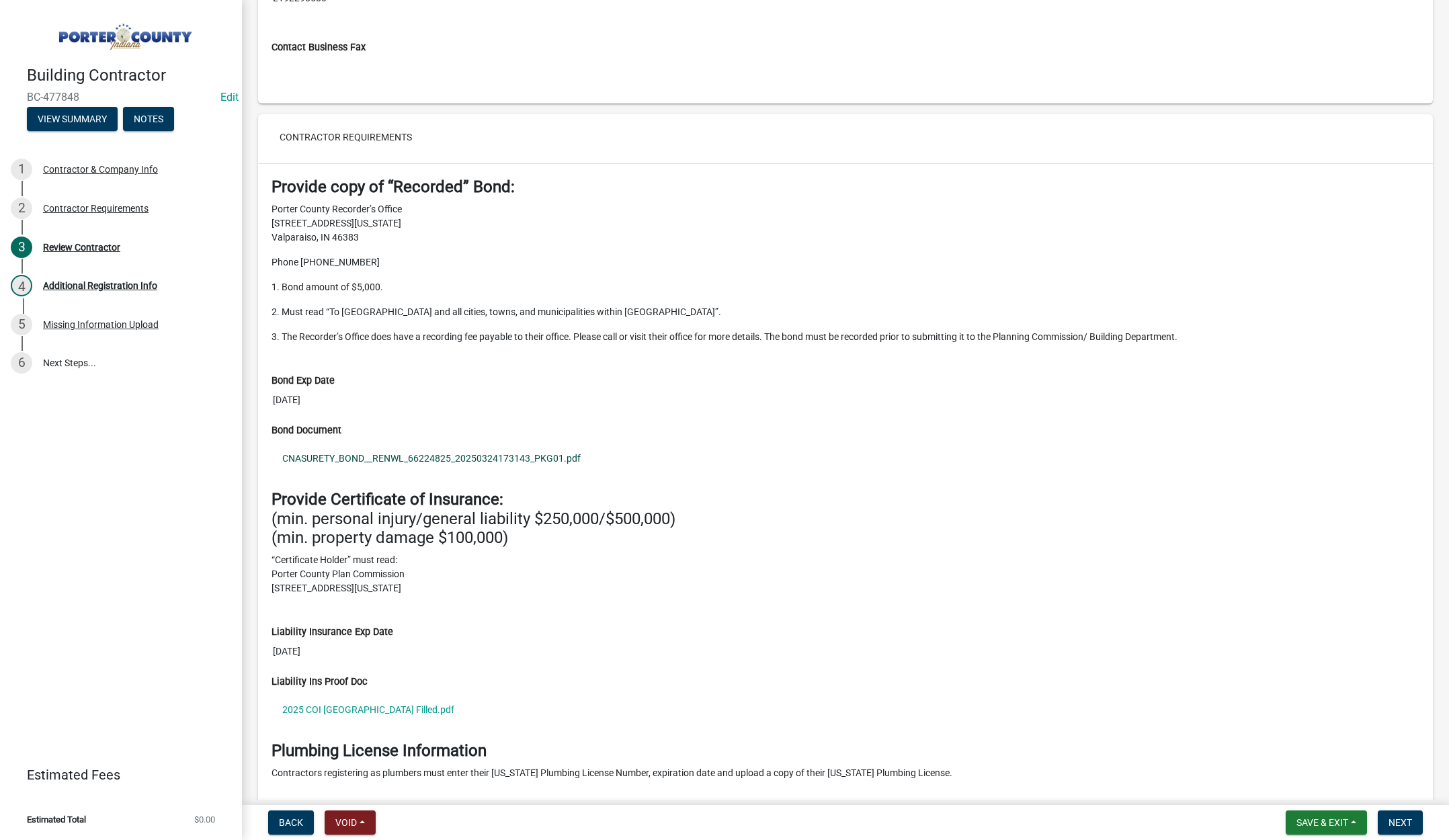
click at [447, 453] on link "CNASURETY_BOND__RENWL_66224825_20250324173143_PKG01.pdf" at bounding box center [846, 459] width 1148 height 31
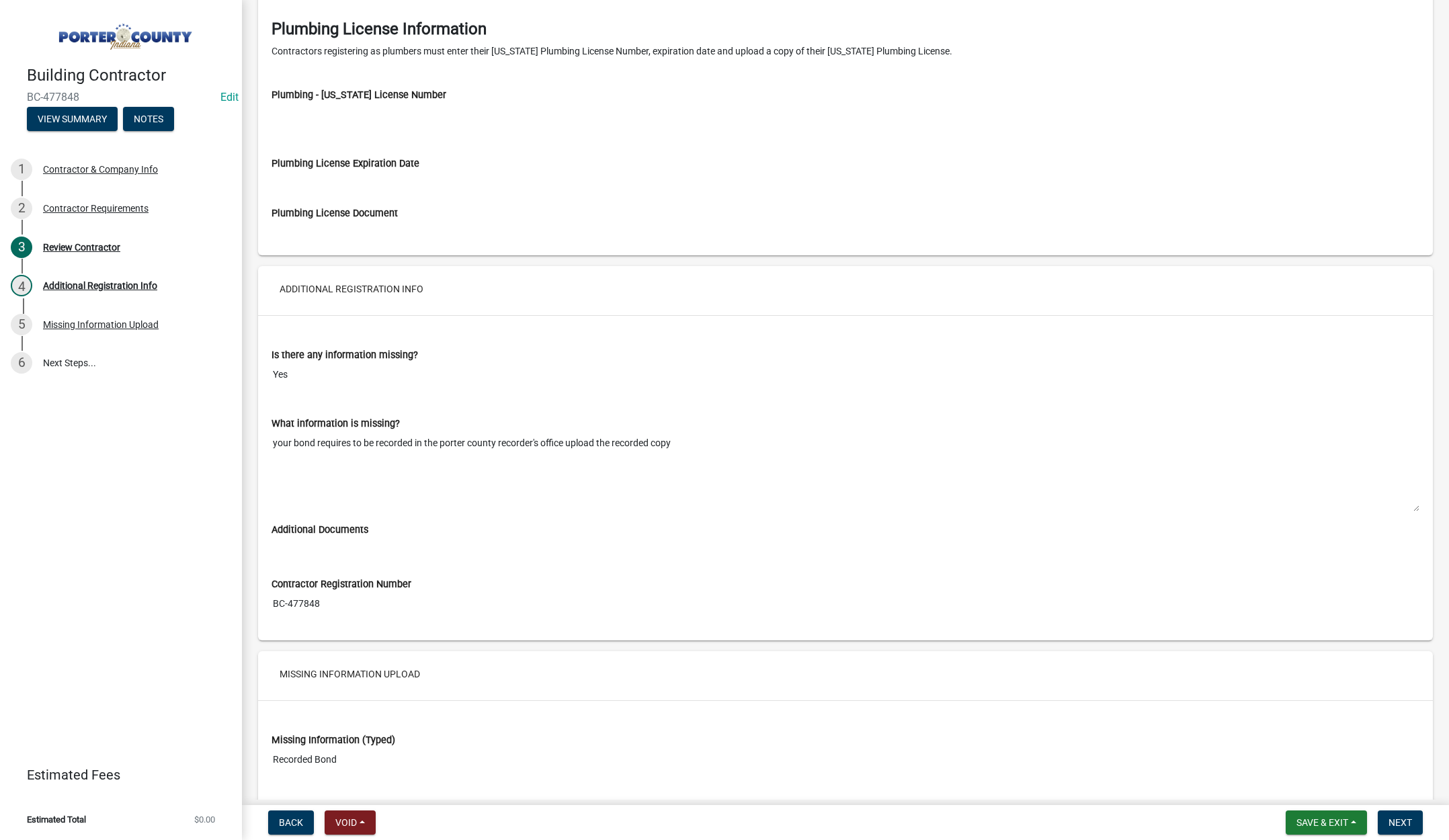
scroll to position [1901, 0]
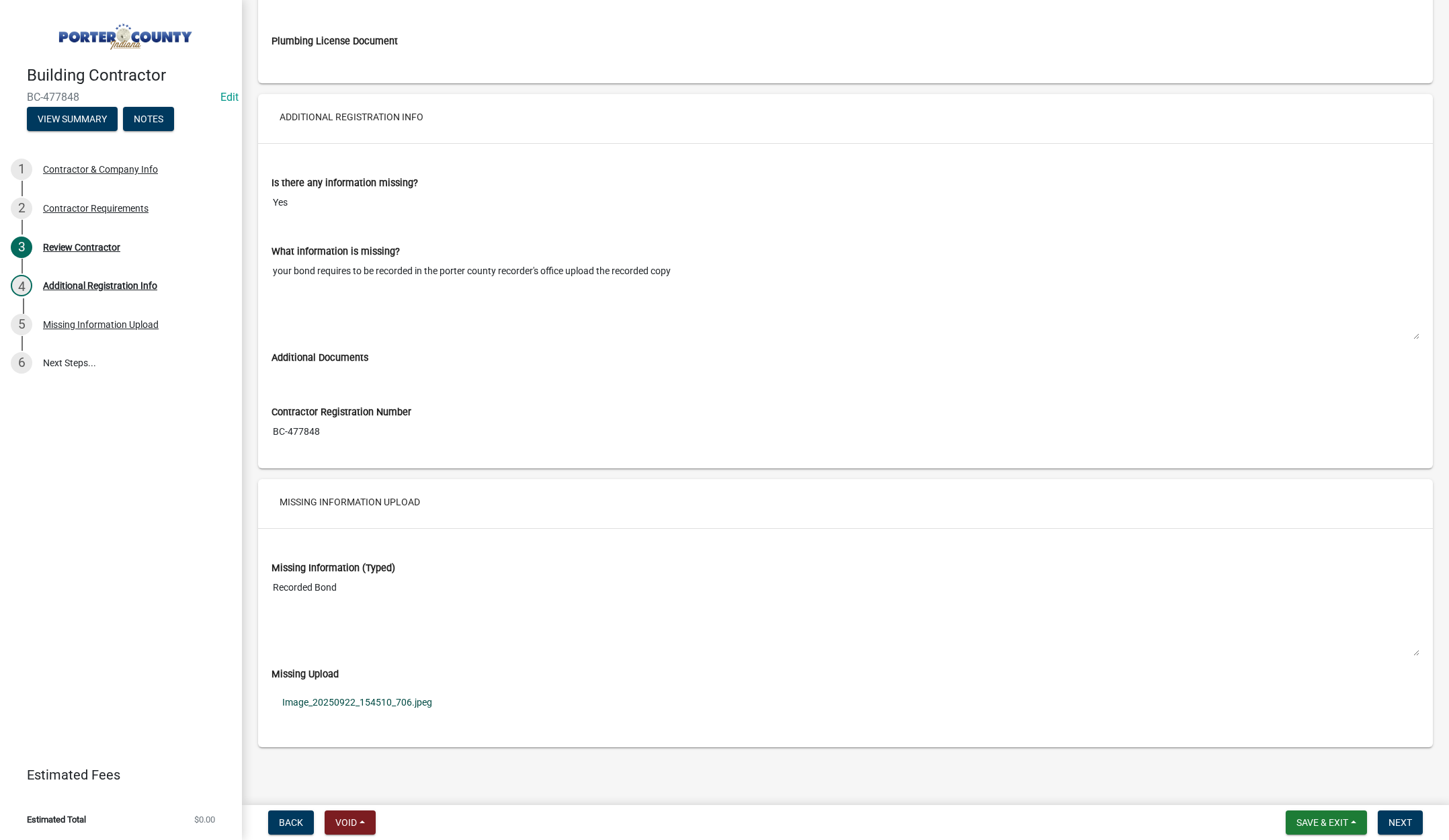
click at [386, 698] on link "Image_20250922_154510_706.jpeg" at bounding box center [846, 702] width 1148 height 31
click at [1401, 823] on span "Next" at bounding box center [1401, 822] width 24 height 10
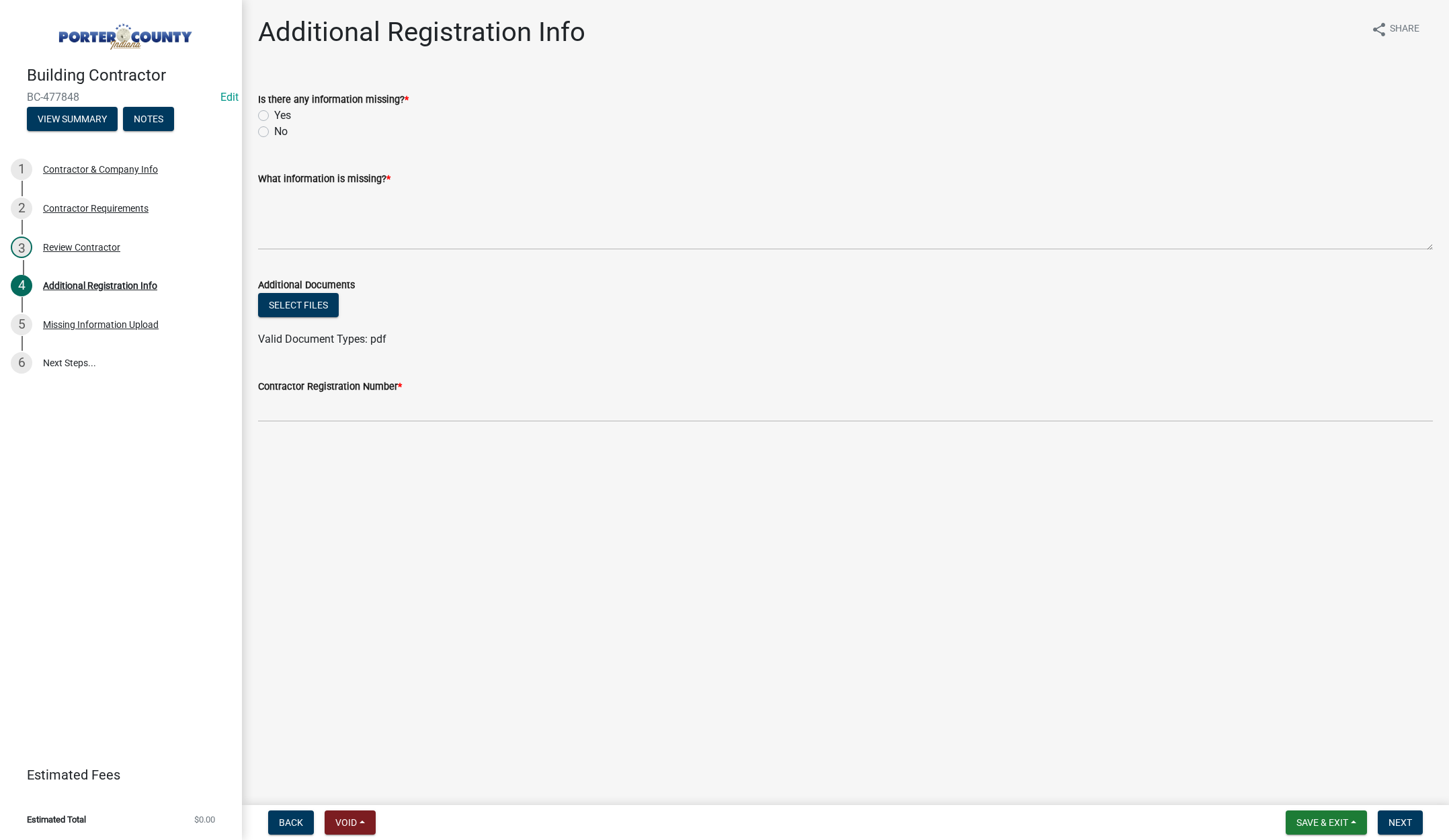
click at [274, 114] on label "Yes" at bounding box center [282, 115] width 17 height 16
click at [274, 114] on input "Yes" at bounding box center [279, 112] width 9 height 9
radio input "true"
click at [296, 204] on textarea "What information is missing? *" at bounding box center [845, 218] width 1175 height 63
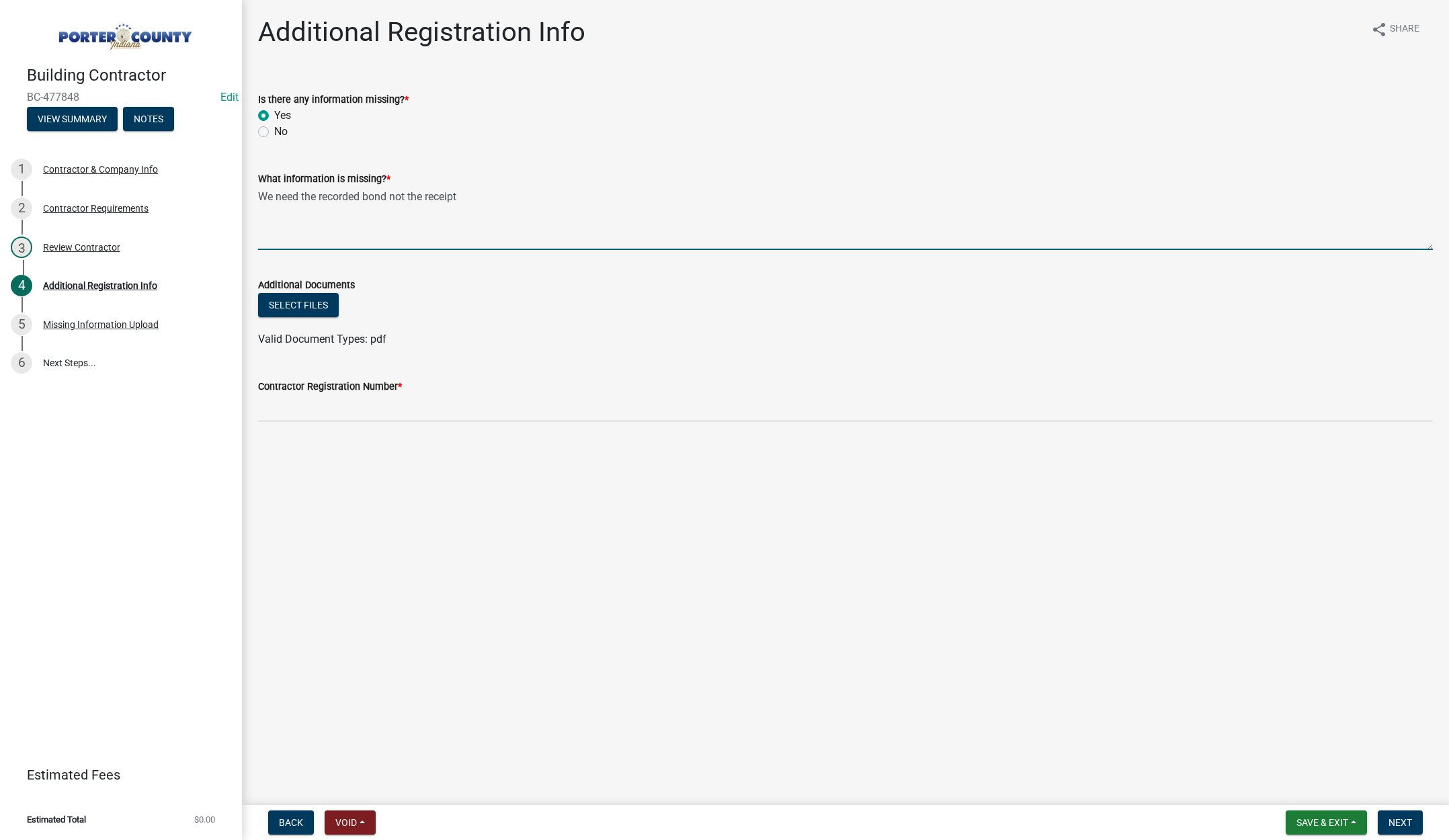
type textarea "We need the recorded bond not the receipt"
click at [336, 411] on input "Contractor Registration Number *" at bounding box center [845, 408] width 1175 height 28
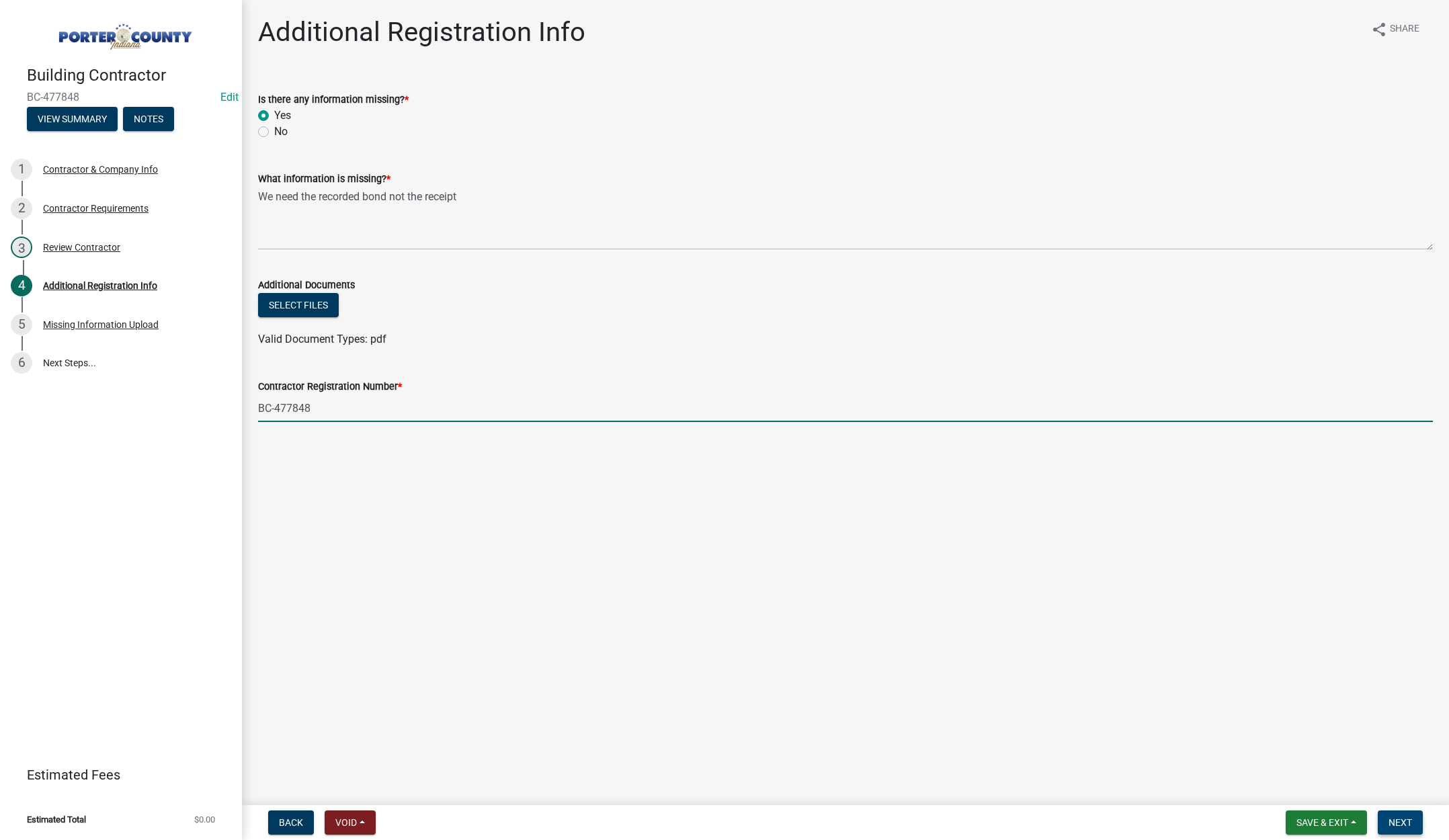
type input "BC-477848"
click at [1407, 820] on span "Next" at bounding box center [1401, 822] width 24 height 10
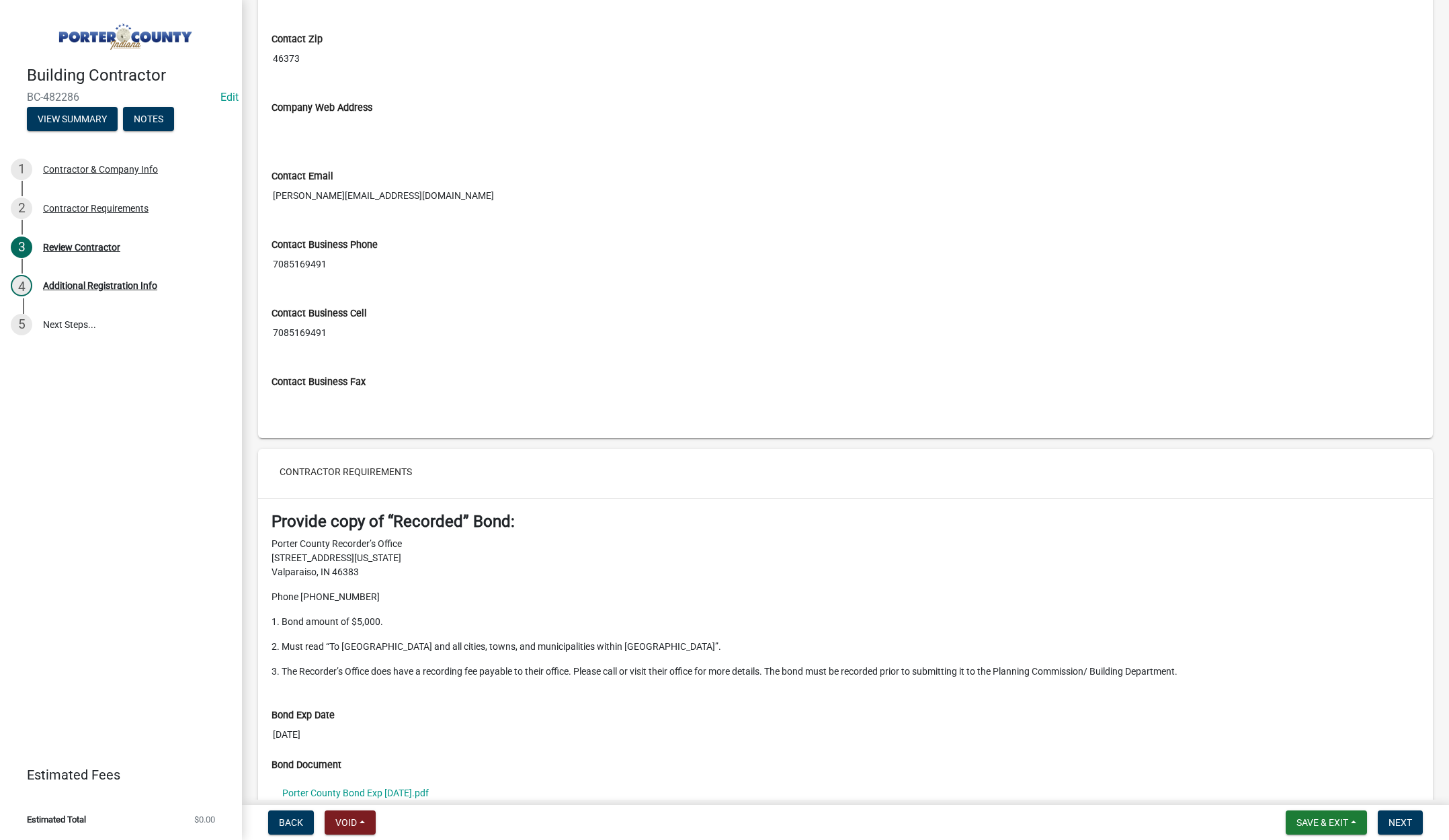
scroll to position [874, 0]
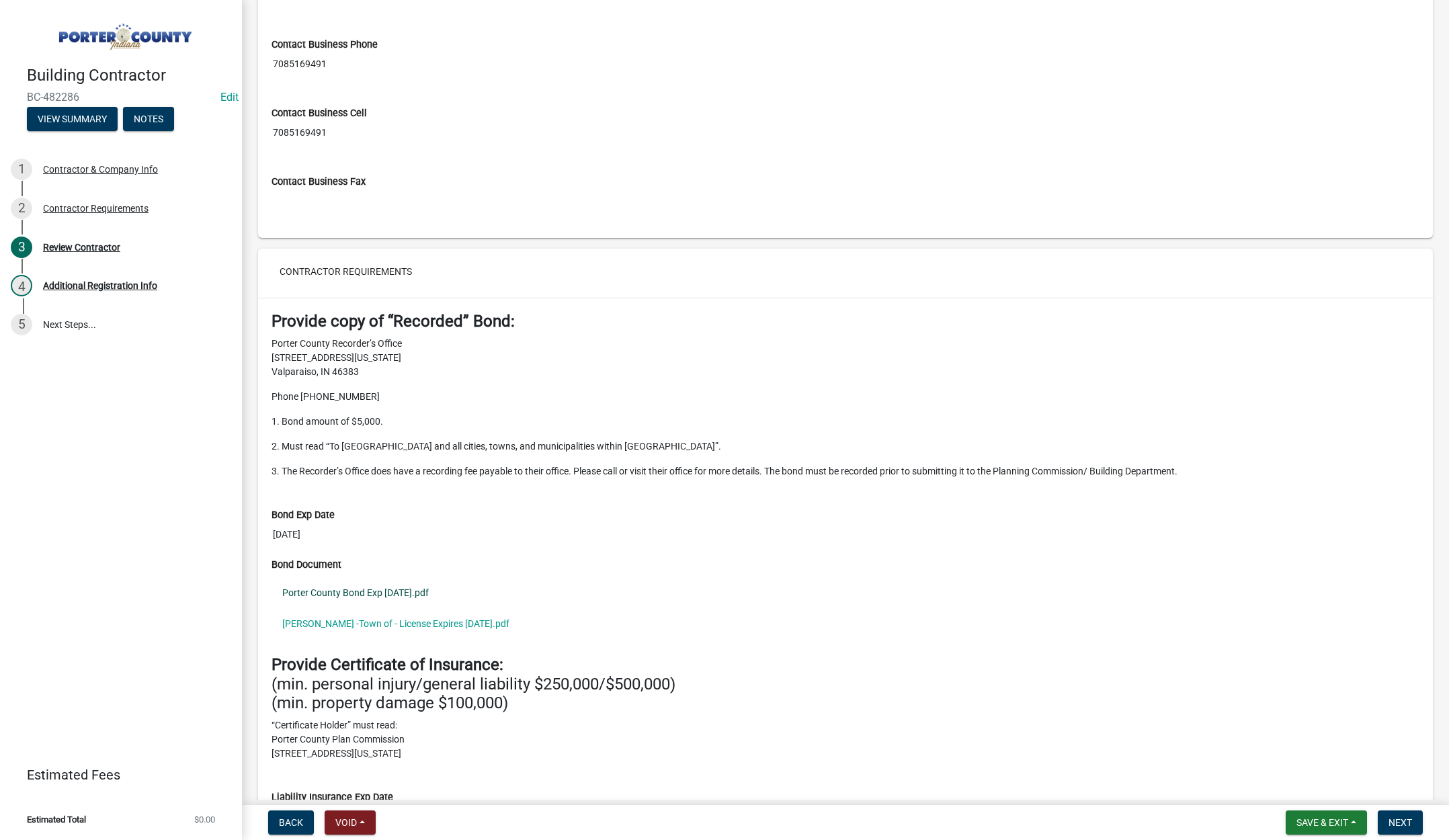
click at [389, 591] on link "Porter County Bond Exp [DATE].pdf" at bounding box center [846, 593] width 1148 height 31
click at [396, 622] on link "[PERSON_NAME] -Town of - License Expires [DATE].pdf" at bounding box center [846, 624] width 1148 height 31
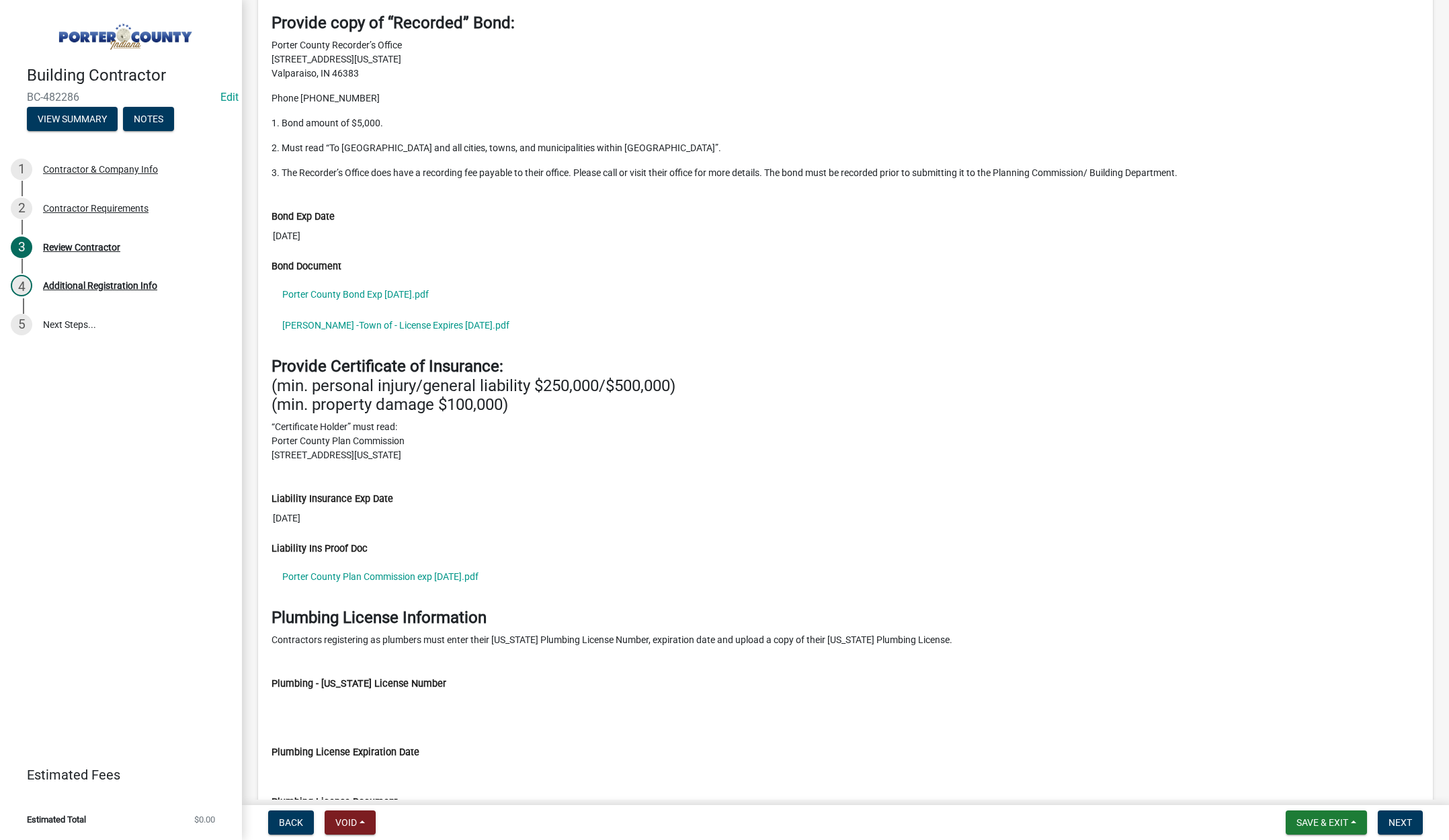
scroll to position [1268, 0]
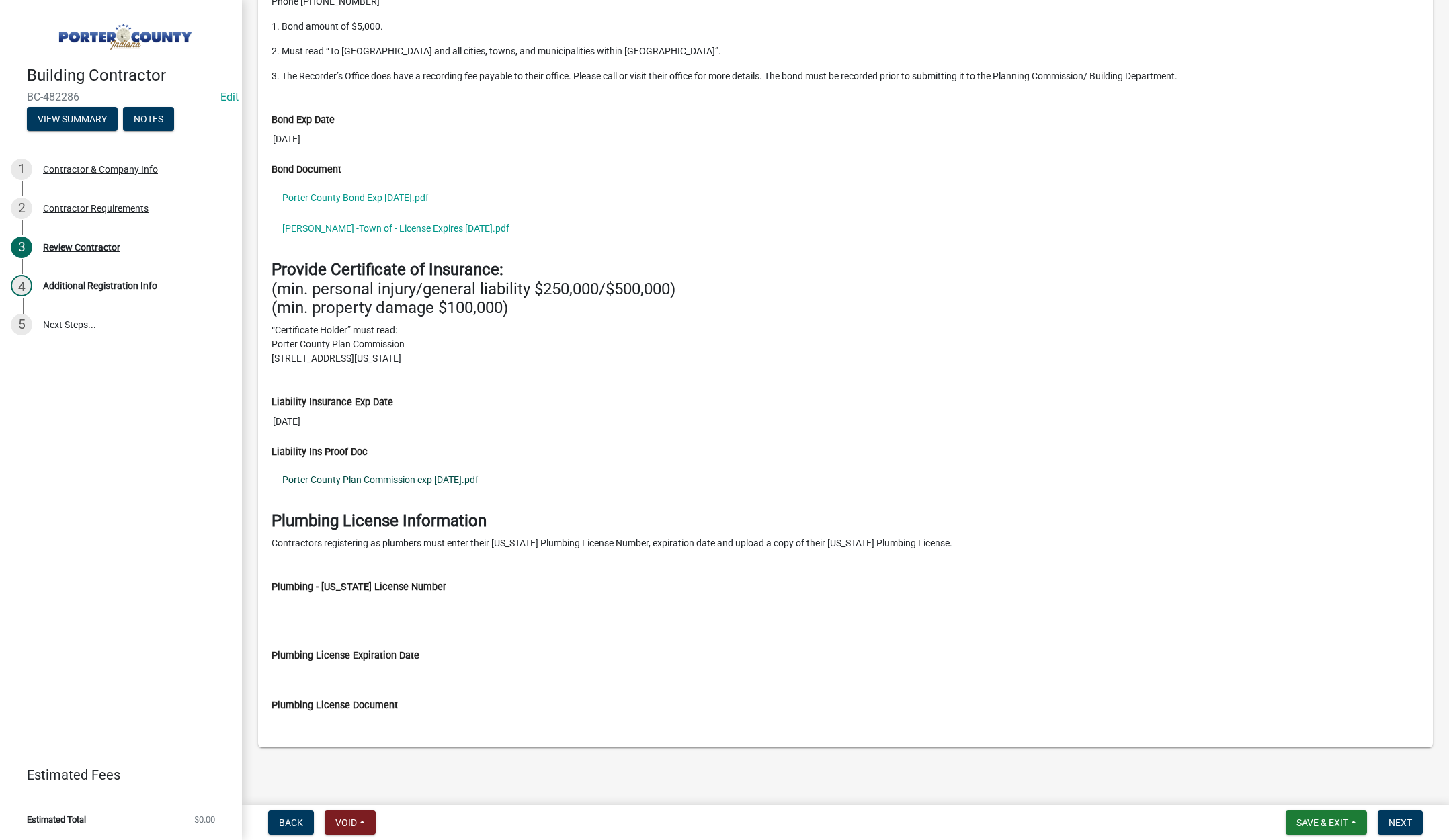
click at [436, 478] on link "Porter County Plan Commission exp [DATE].pdf" at bounding box center [846, 480] width 1148 height 31
click at [1400, 820] on span "Next" at bounding box center [1401, 822] width 24 height 10
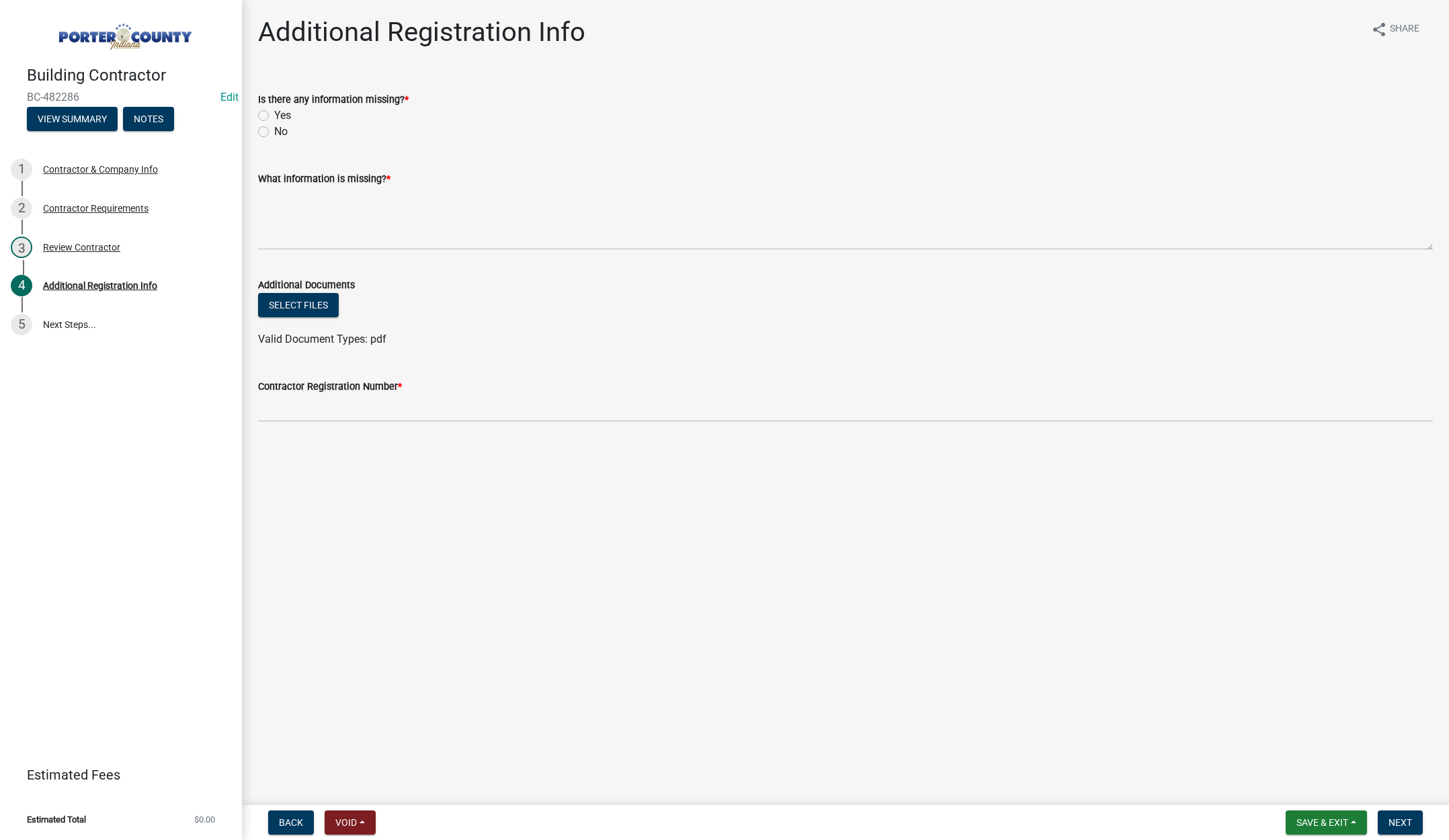
drag, startPoint x: 262, startPoint y: 112, endPoint x: 283, endPoint y: 168, distance: 59.8
click at [274, 112] on label "Yes" at bounding box center [282, 115] width 17 height 16
click at [274, 112] on input "Yes" at bounding box center [279, 112] width 9 height 9
radio input "true"
click at [306, 206] on textarea "What information is missing? *" at bounding box center [845, 218] width 1175 height 63
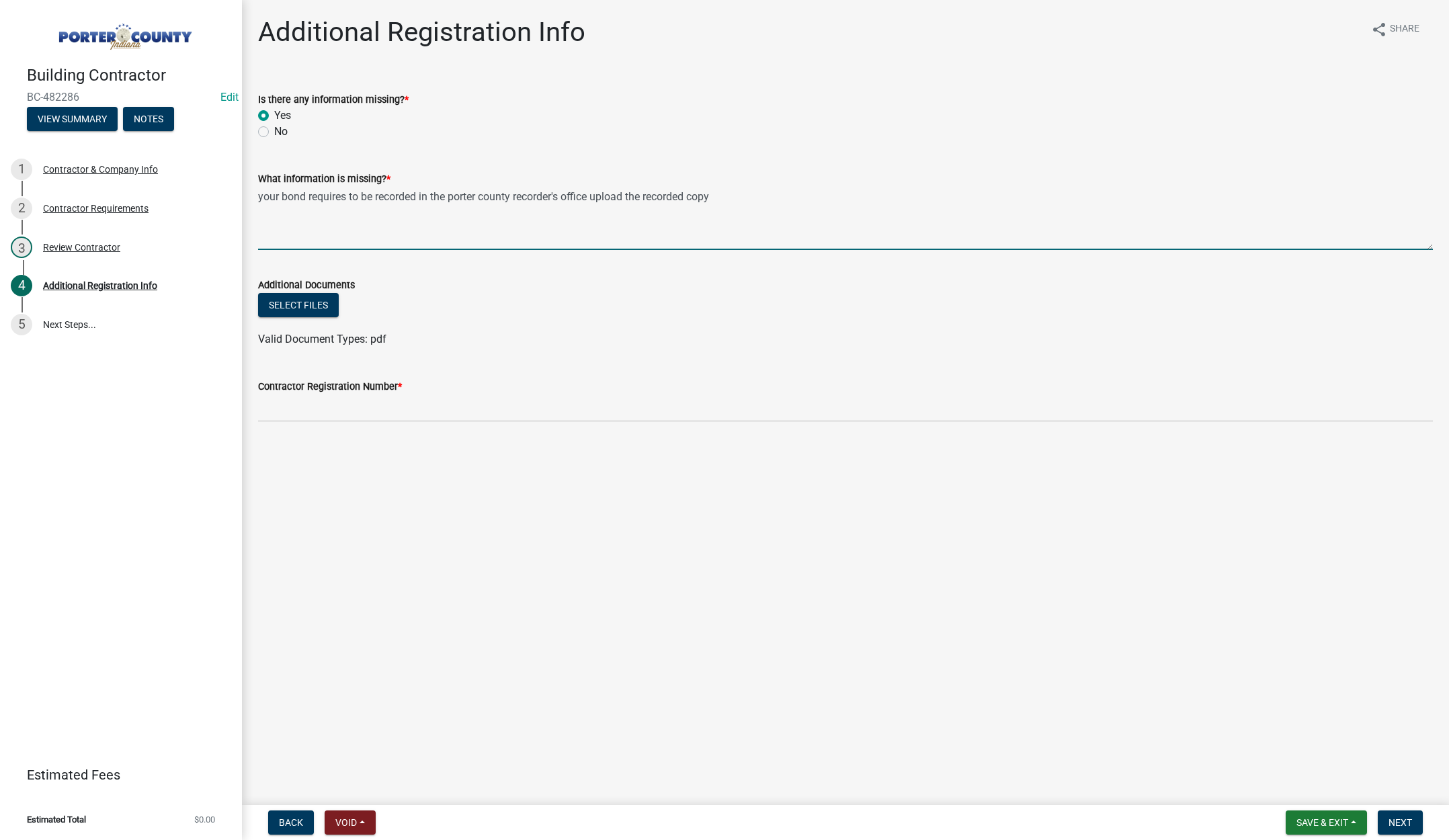
type textarea "your bond requires to be recorded in the porter county recorder's office upload…"
click at [309, 406] on input "Contractor Registration Number *" at bounding box center [845, 408] width 1175 height 28
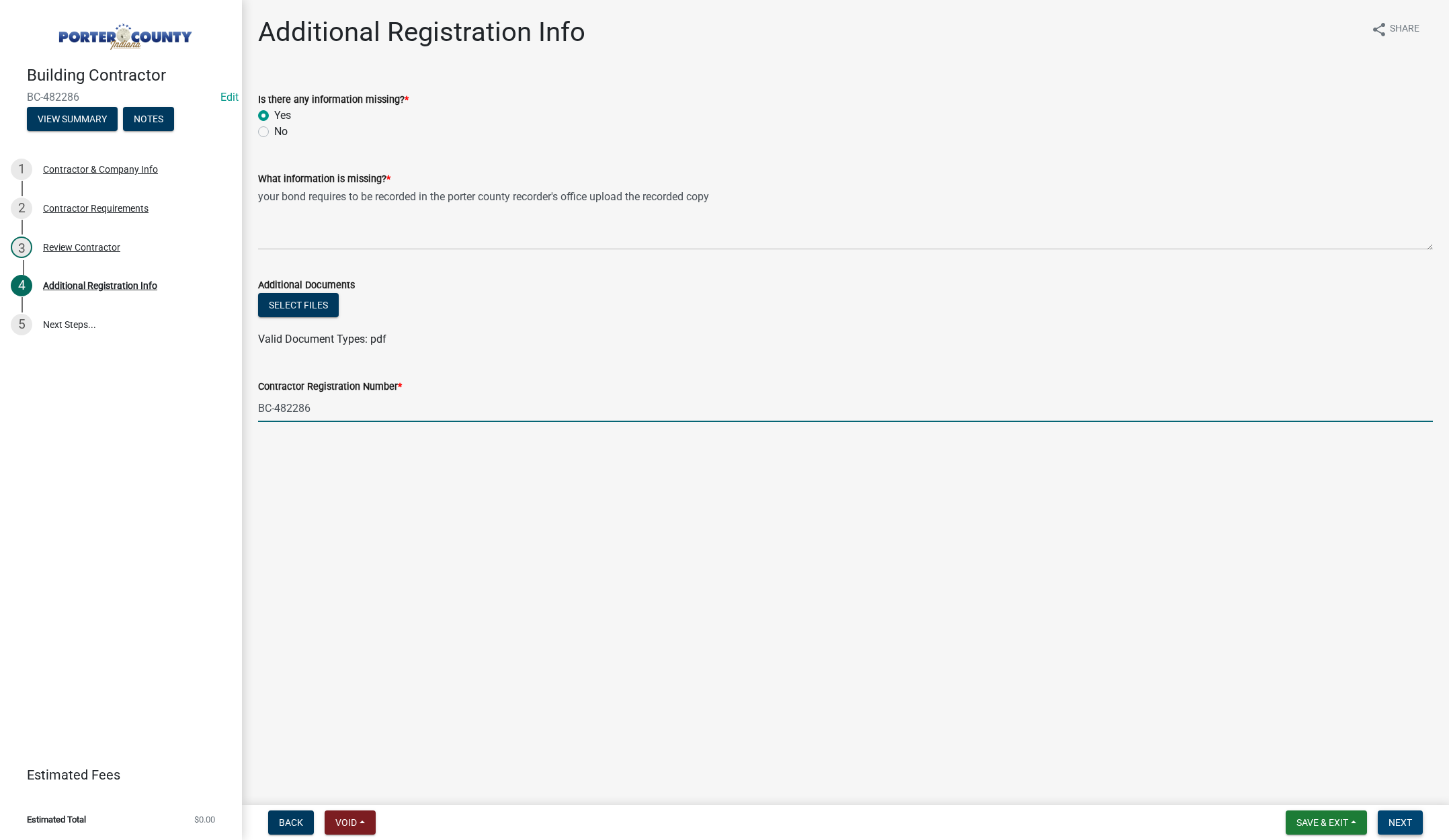
type input "BC-482286"
click at [1400, 820] on span "Next" at bounding box center [1401, 822] width 24 height 10
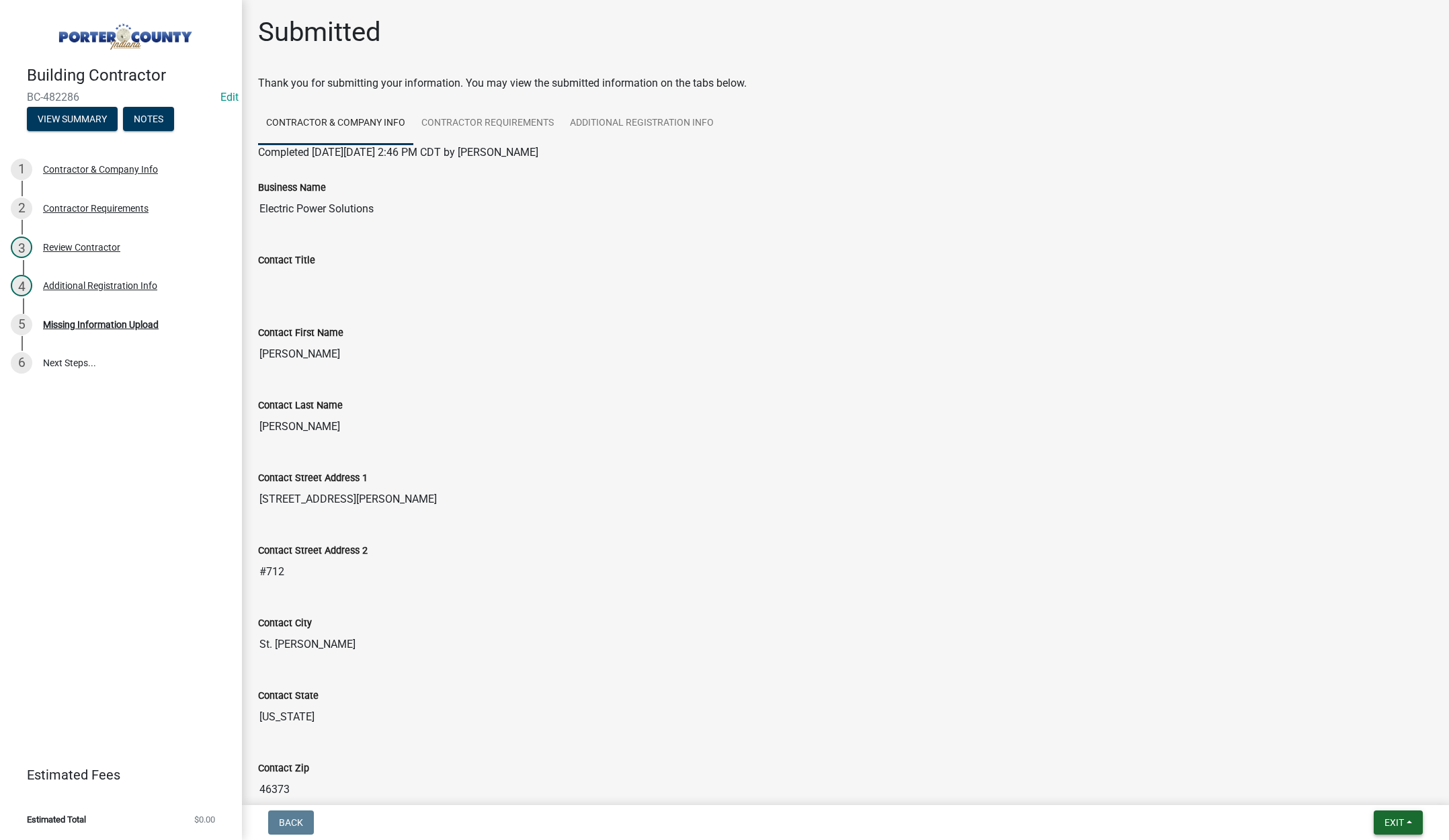
click at [1395, 819] on span "Exit" at bounding box center [1395, 822] width 19 height 10
click at [1388, 789] on button "Save & Exit" at bounding box center [1369, 787] width 107 height 32
